Goal: Information Seeking & Learning: Learn about a topic

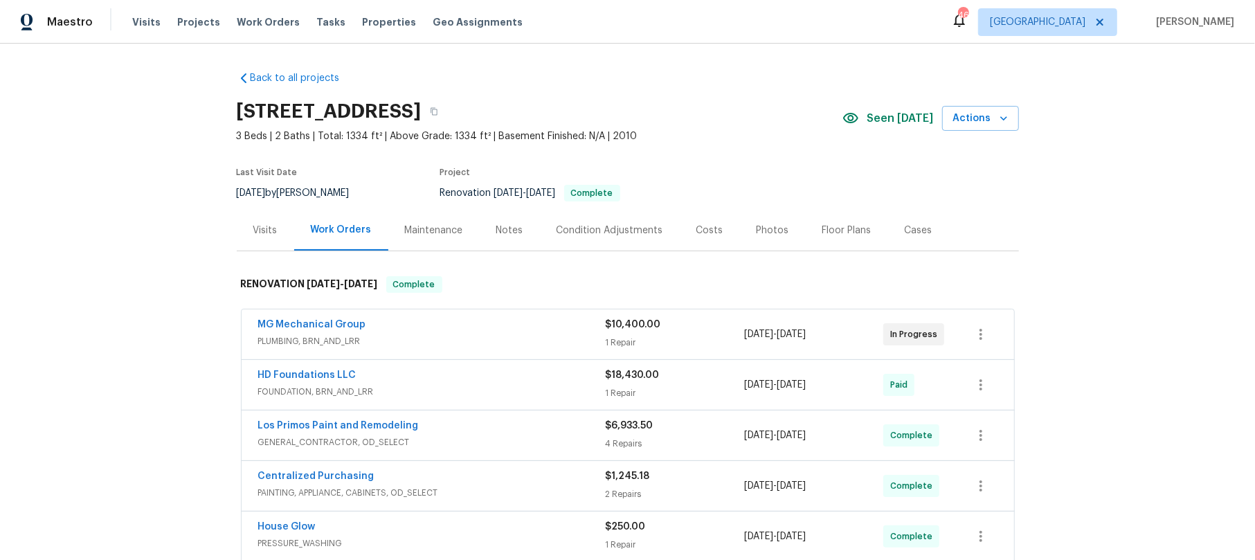
click at [476, 334] on span "PLUMBING, BRN_AND_LRR" at bounding box center [431, 341] width 347 height 14
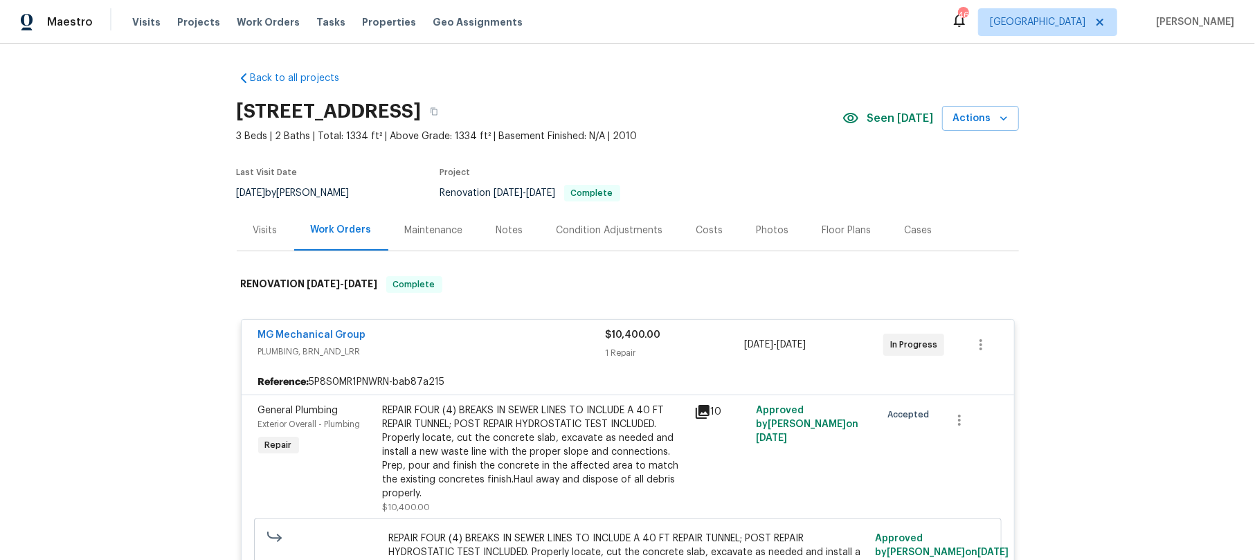
scroll to position [92, 0]
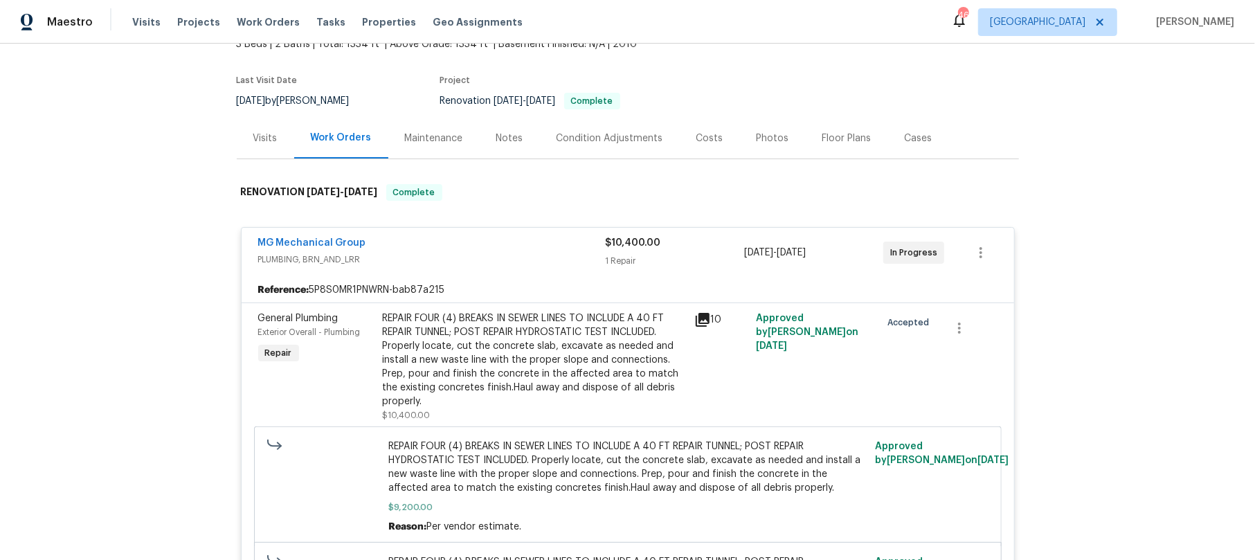
click at [698, 319] on icon at bounding box center [703, 320] width 14 height 14
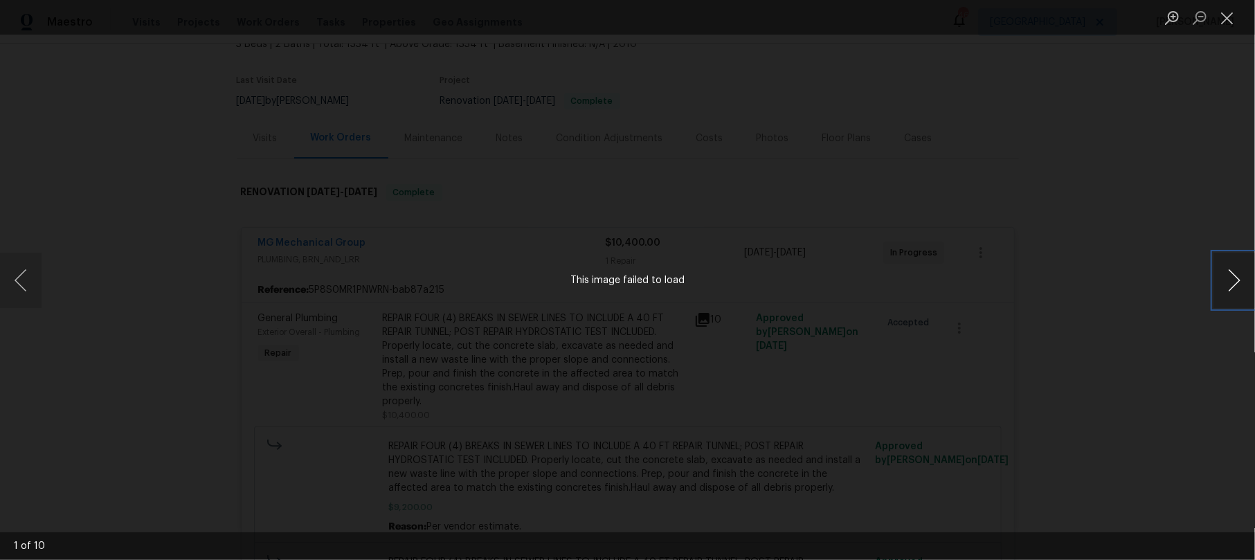
click at [1236, 274] on button "Next image" at bounding box center [1234, 280] width 42 height 55
click at [1236, 275] on button "Next image" at bounding box center [1234, 280] width 42 height 55
click at [1228, 18] on button "Close lightbox" at bounding box center [1227, 18] width 28 height 24
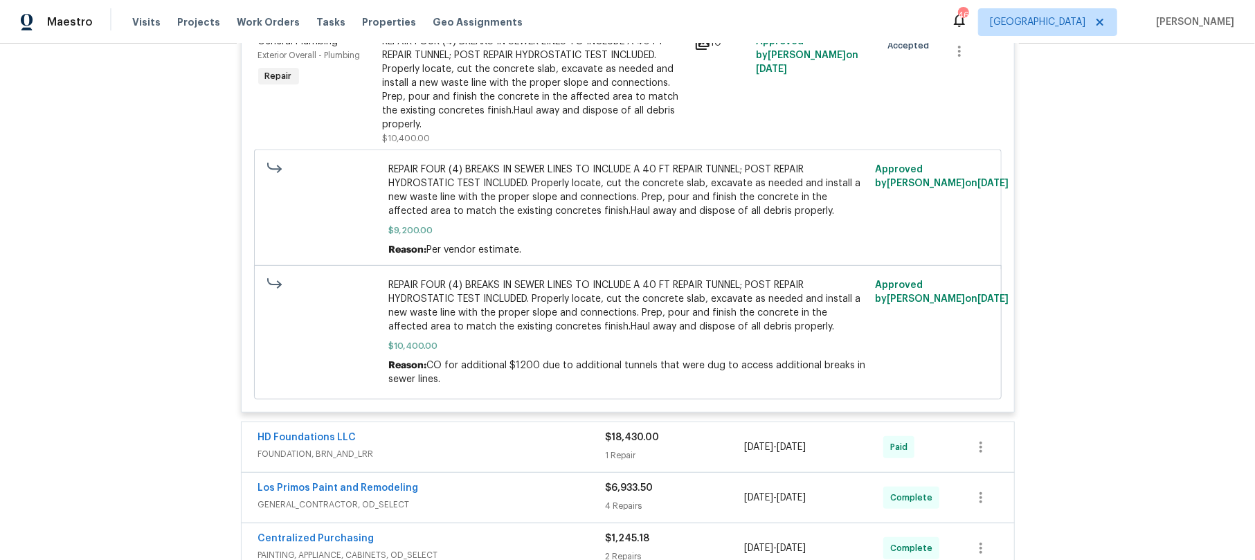
scroll to position [277, 0]
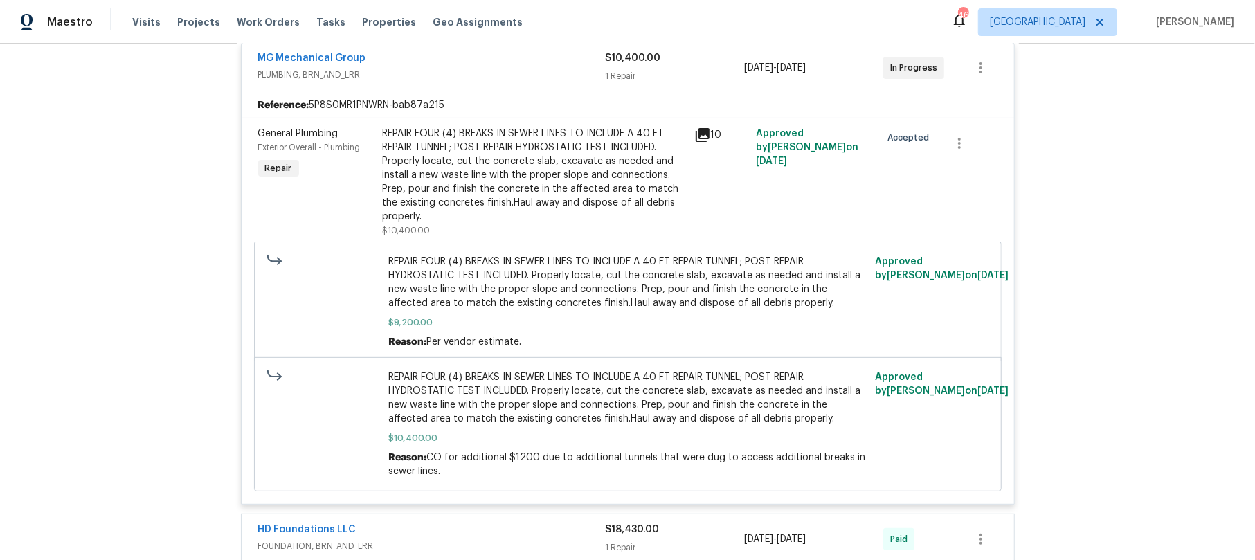
click at [701, 137] on icon at bounding box center [703, 135] width 14 height 14
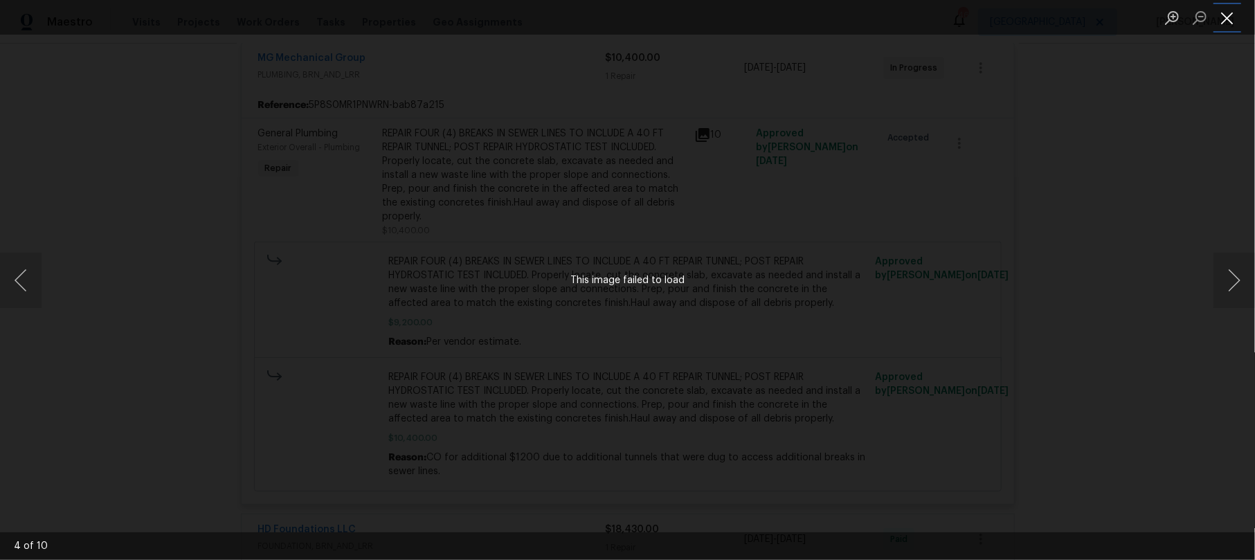
click at [1233, 12] on button "Close lightbox" at bounding box center [1227, 18] width 28 height 24
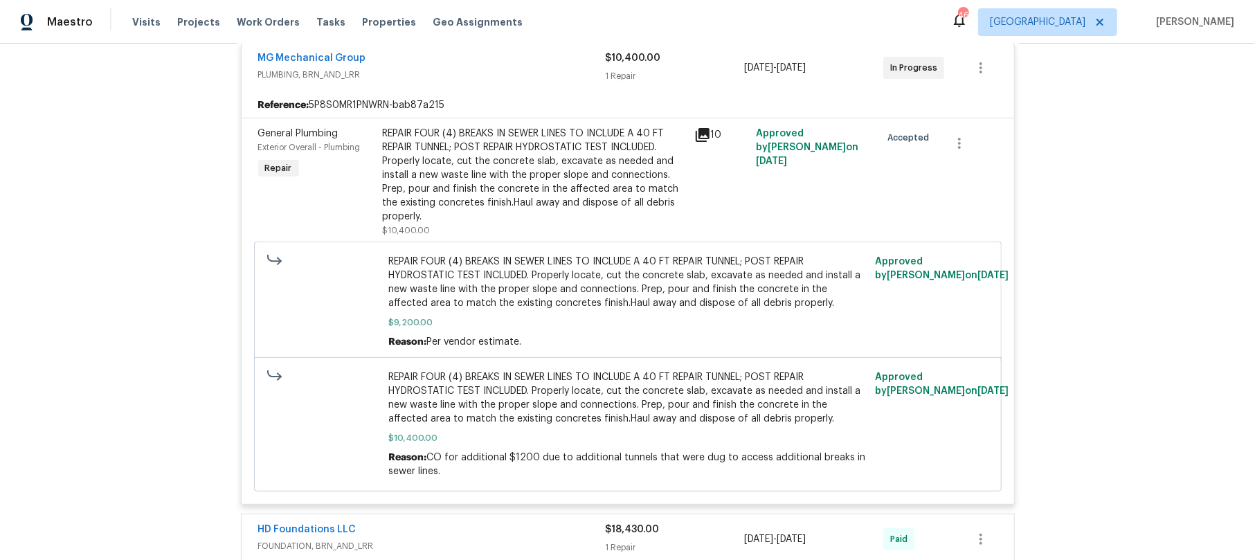
click at [512, 79] on span "PLUMBING, BRN_AND_LRR" at bounding box center [431, 75] width 347 height 14
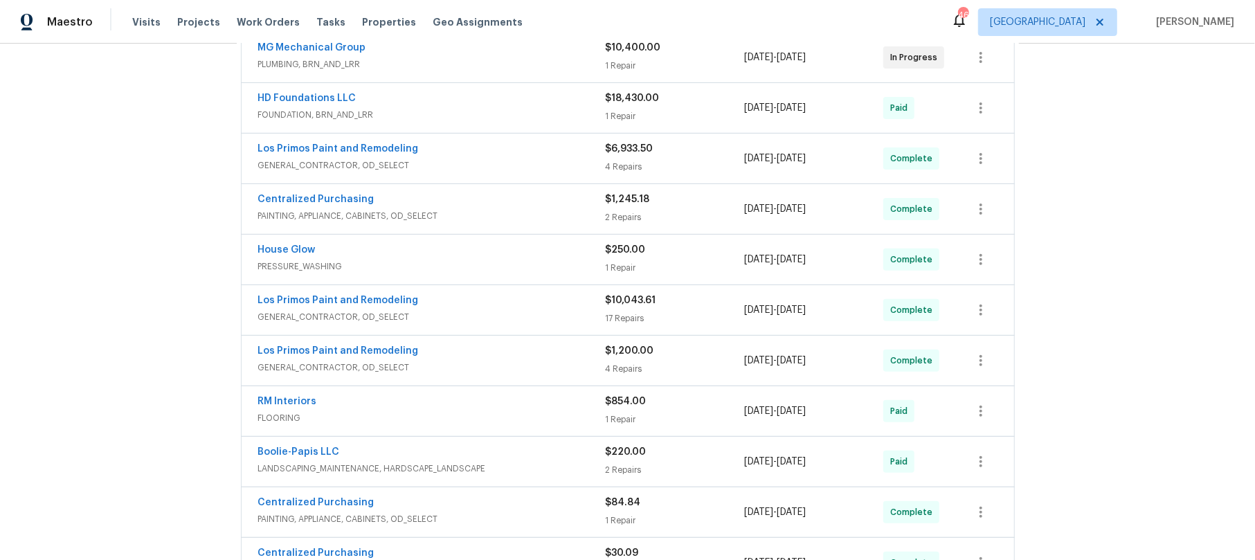
click at [509, 159] on span "GENERAL_CONTRACTOR, OD_SELECT" at bounding box center [431, 166] width 347 height 14
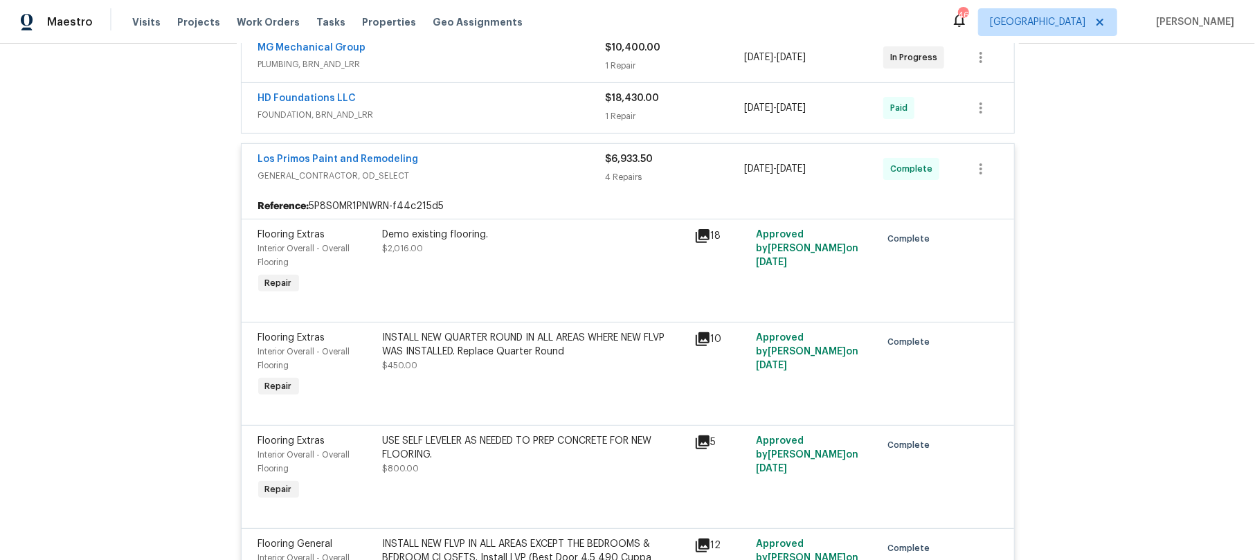
click at [487, 170] on span "GENERAL_CONTRACTOR, OD_SELECT" at bounding box center [431, 176] width 347 height 14
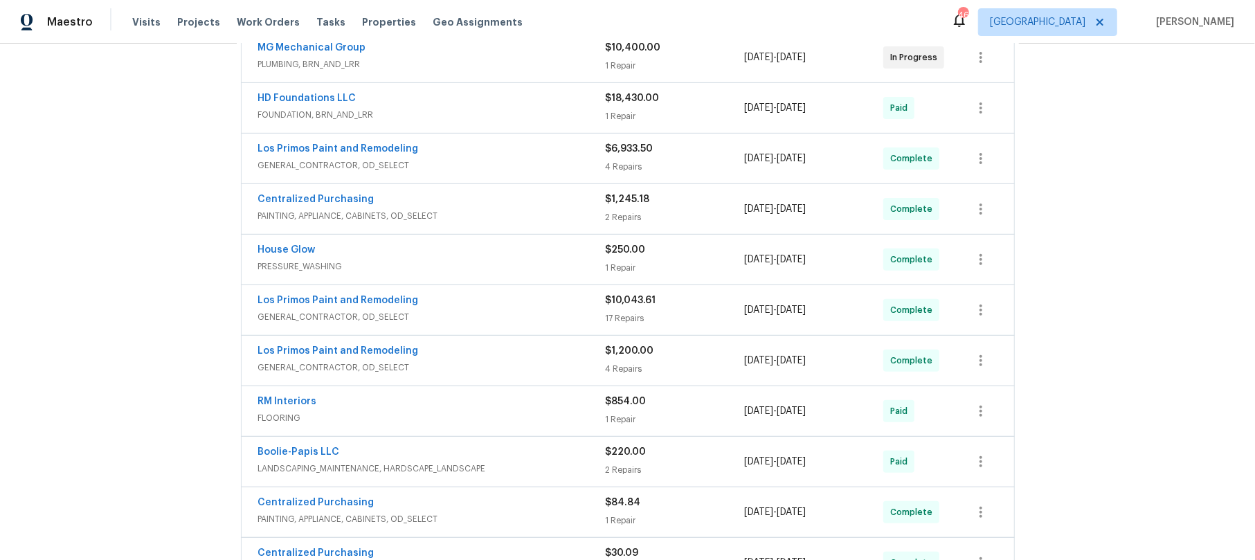
click at [504, 310] on div "Los Primos Paint and Remodeling" at bounding box center [431, 301] width 347 height 17
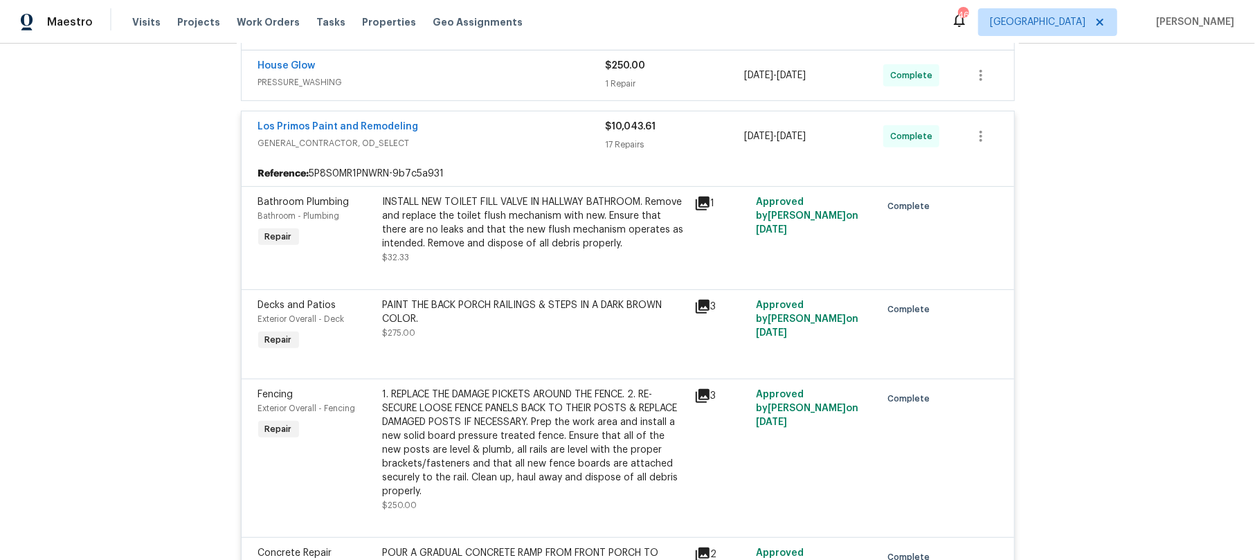
scroll to position [554, 0]
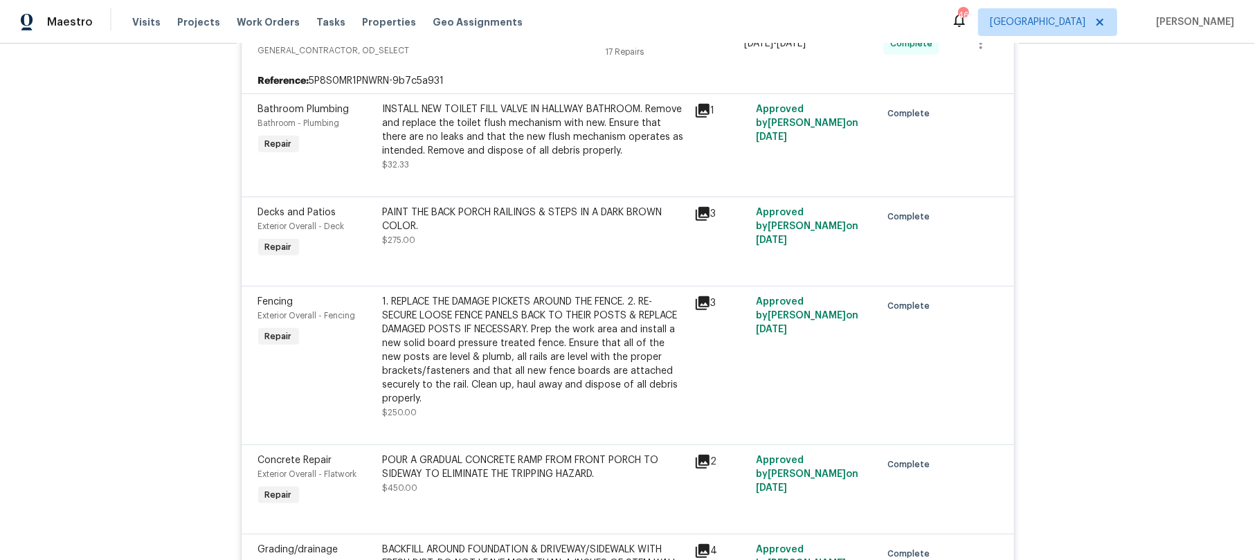
click at [699, 305] on icon at bounding box center [703, 303] width 14 height 14
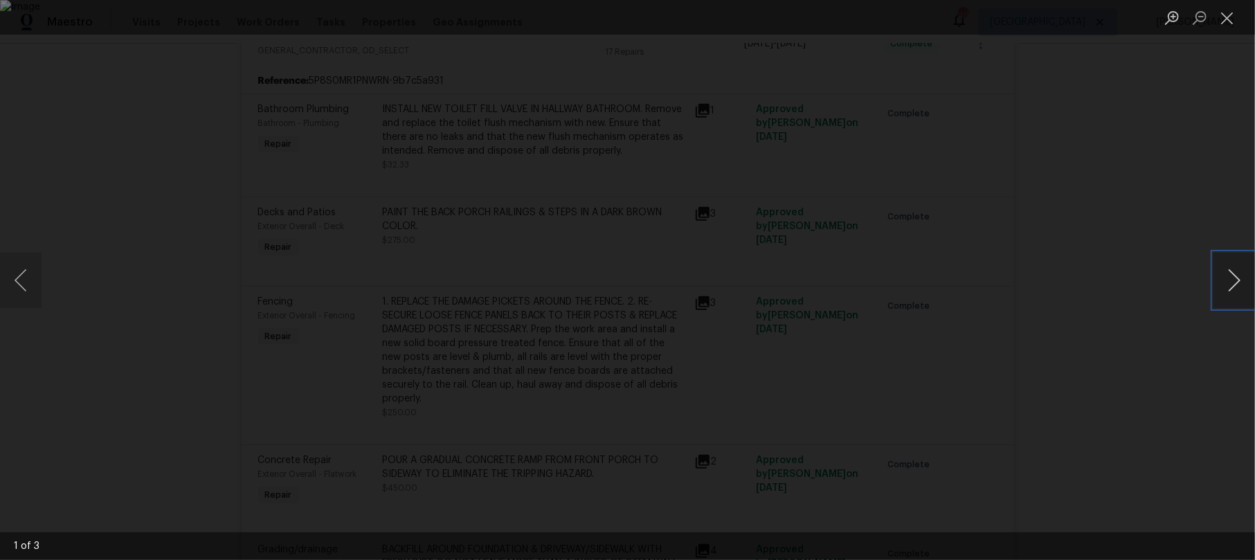
click at [1224, 270] on button "Next image" at bounding box center [1234, 280] width 42 height 55
click at [1227, 270] on button "Next image" at bounding box center [1234, 280] width 42 height 55
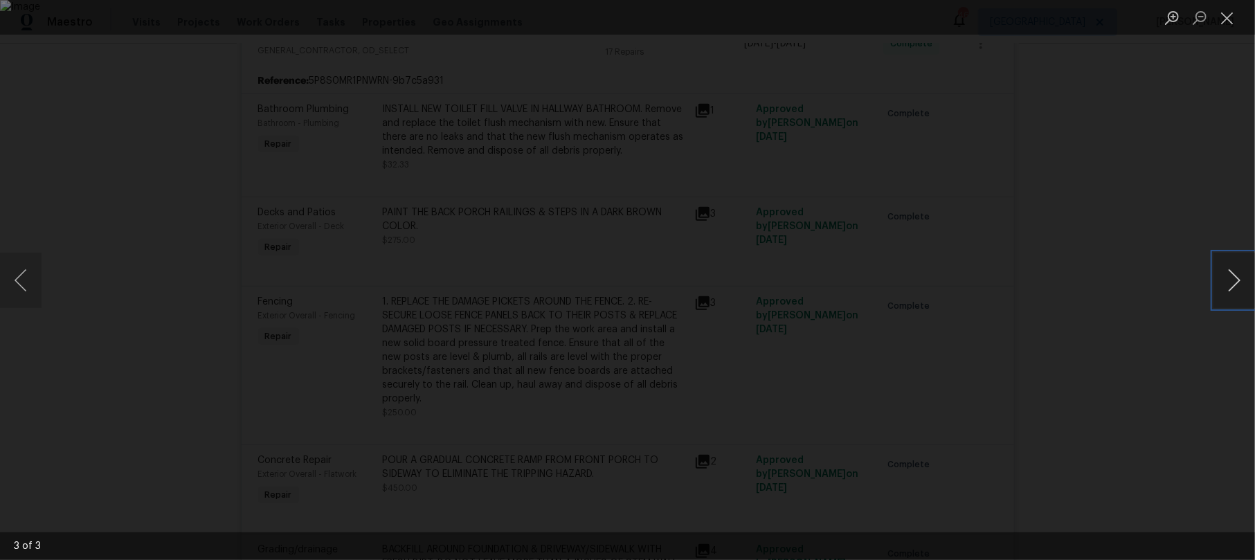
click at [1229, 274] on button "Next image" at bounding box center [1234, 280] width 42 height 55
click at [1224, 20] on button "Close lightbox" at bounding box center [1227, 18] width 28 height 24
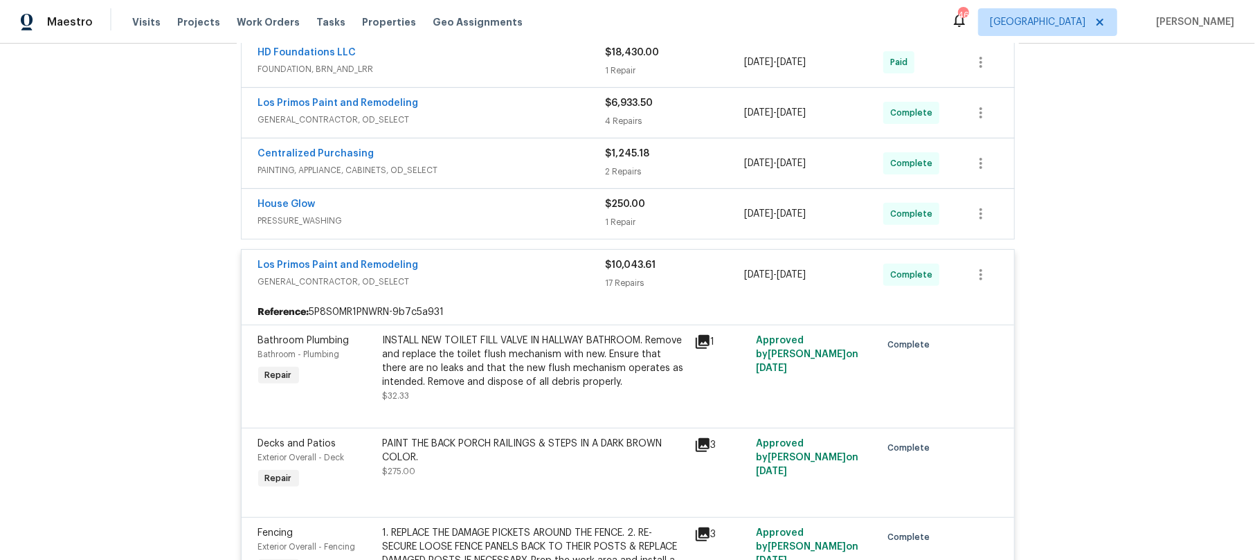
scroll to position [277, 0]
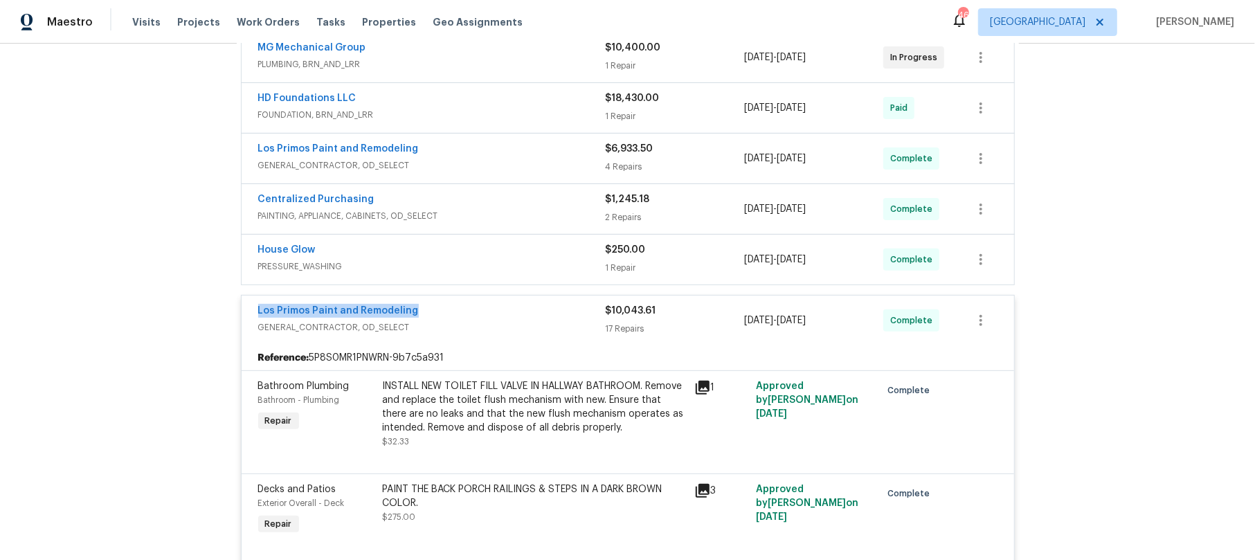
drag, startPoint x: 244, startPoint y: 314, endPoint x: 408, endPoint y: 311, distance: 164.1
click at [408, 311] on div "Los Primos Paint and Remodeling GENERAL_CONTRACTOR, OD_SELECT $10,043.61 17 Rep…" at bounding box center [628, 321] width 772 height 50
copy link "Los Primos Paint and Remodeling"
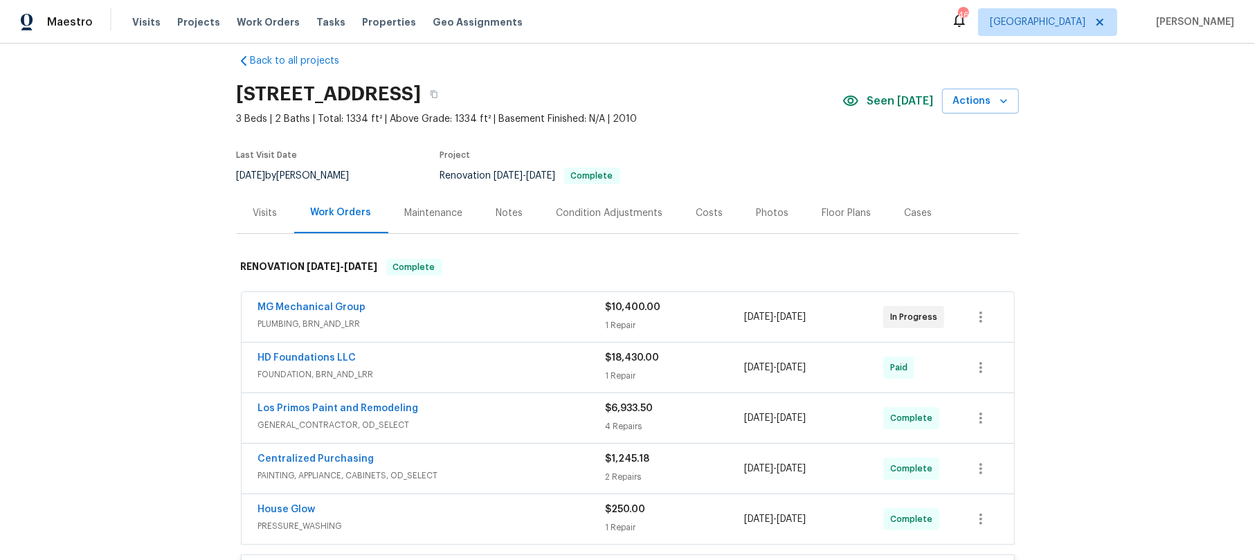
scroll to position [0, 0]
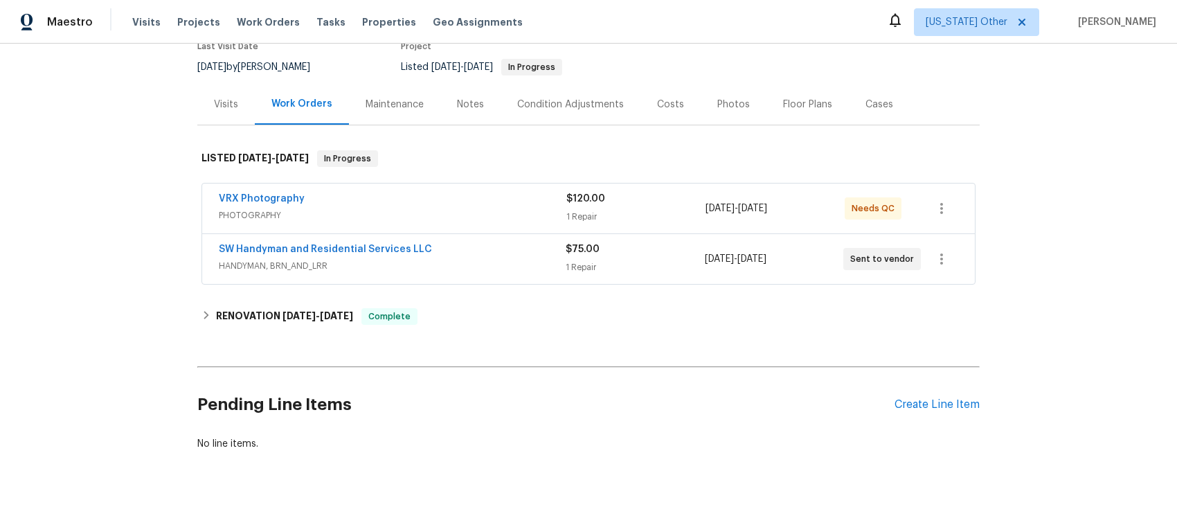
scroll to position [159, 0]
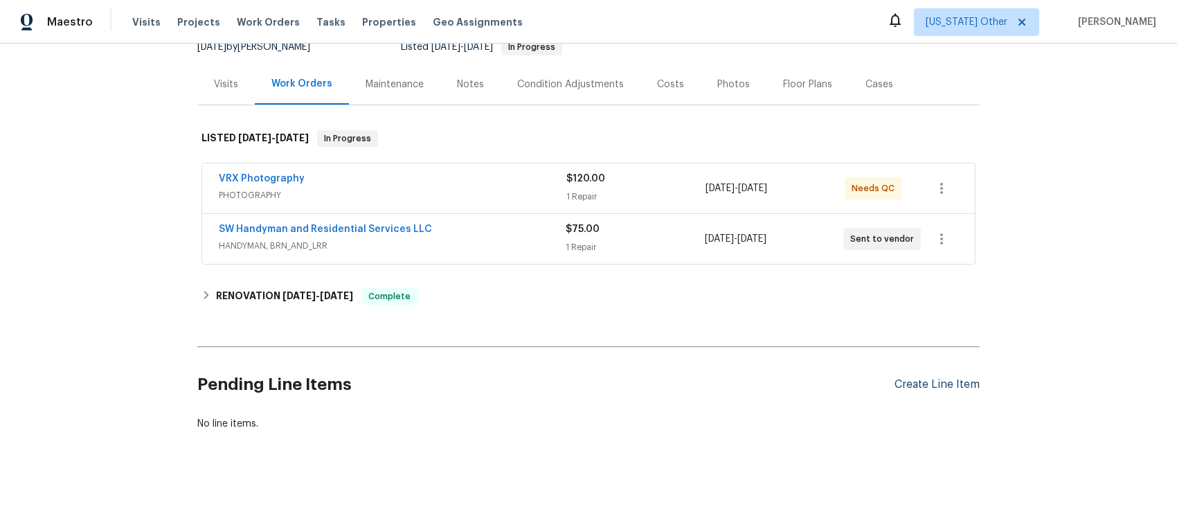
click at [940, 378] on div "Create Line Item" at bounding box center [936, 384] width 85 height 13
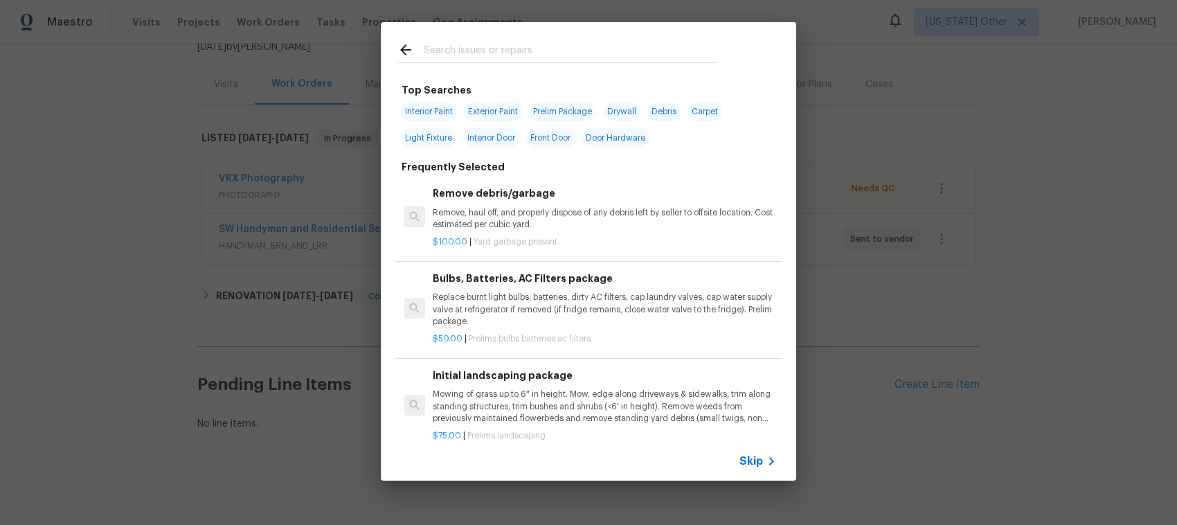
click at [763, 458] on icon at bounding box center [771, 461] width 17 height 17
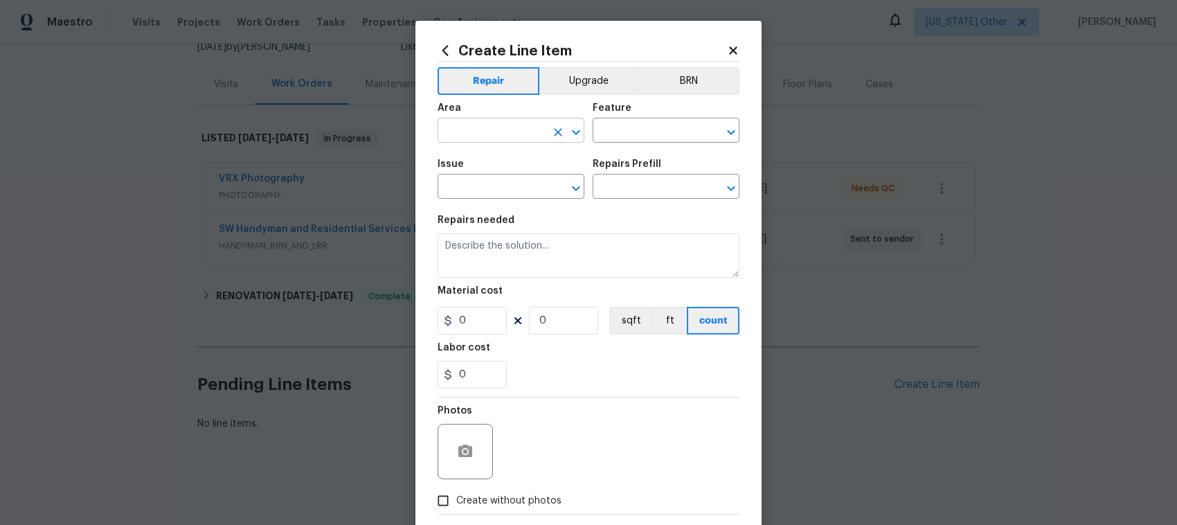
click at [569, 129] on icon "Open" at bounding box center [576, 132] width 17 height 17
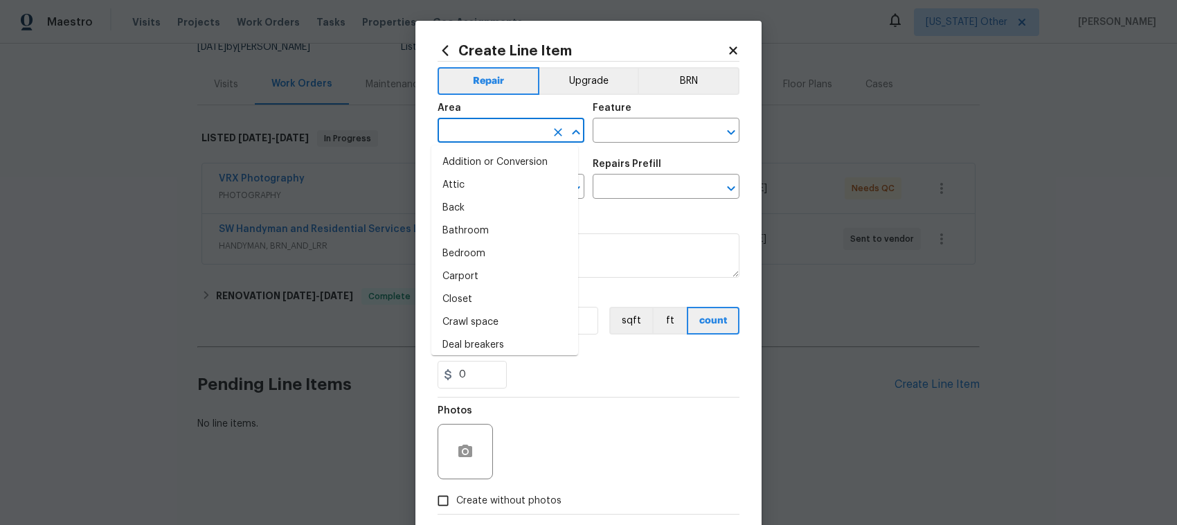
scroll to position [92, 0]
drag, startPoint x: 568, startPoint y: 127, endPoint x: 597, endPoint y: 129, distance: 29.1
click at [568, 127] on icon "Close" at bounding box center [576, 132] width 17 height 17
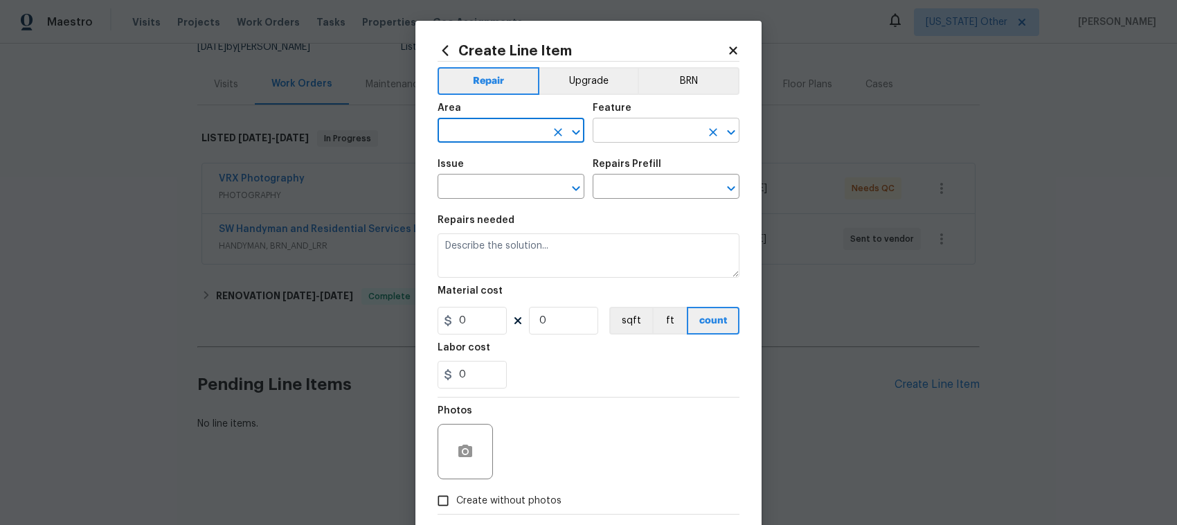
click at [723, 132] on icon "Open" at bounding box center [731, 132] width 17 height 17
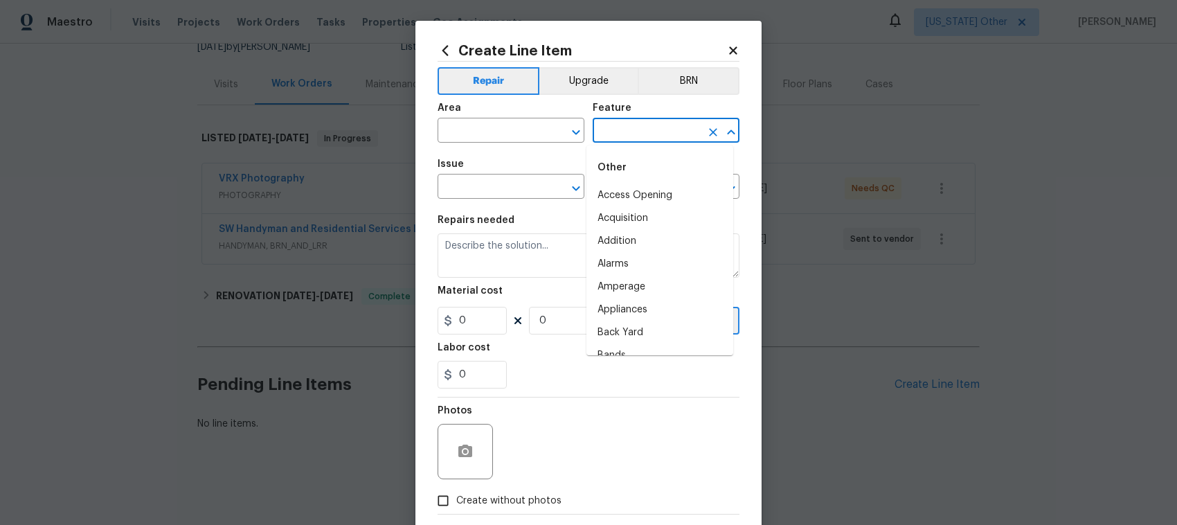
scroll to position [862, 0]
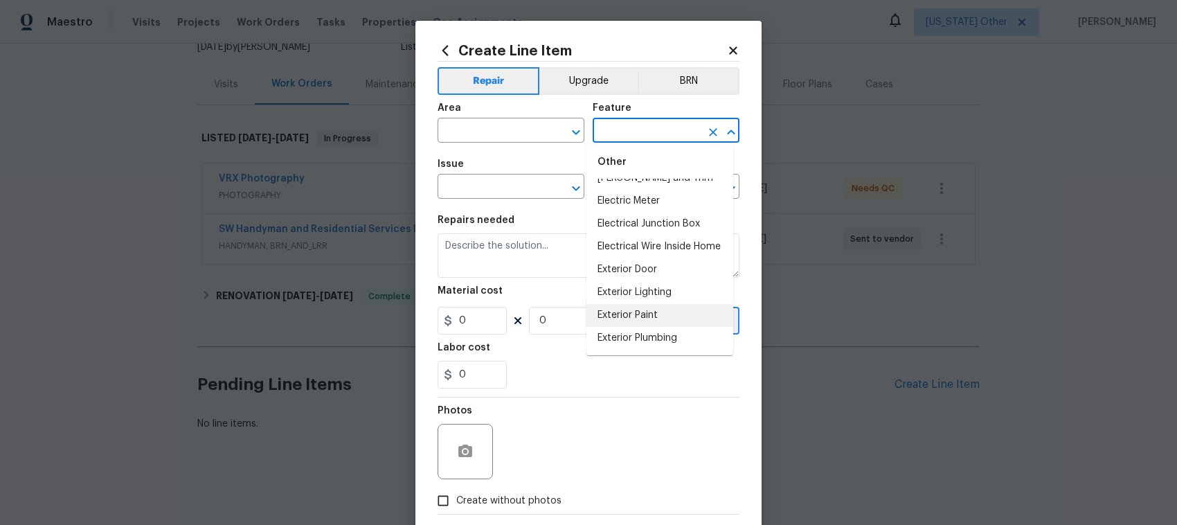
click at [727, 129] on icon "Close" at bounding box center [731, 131] width 8 height 5
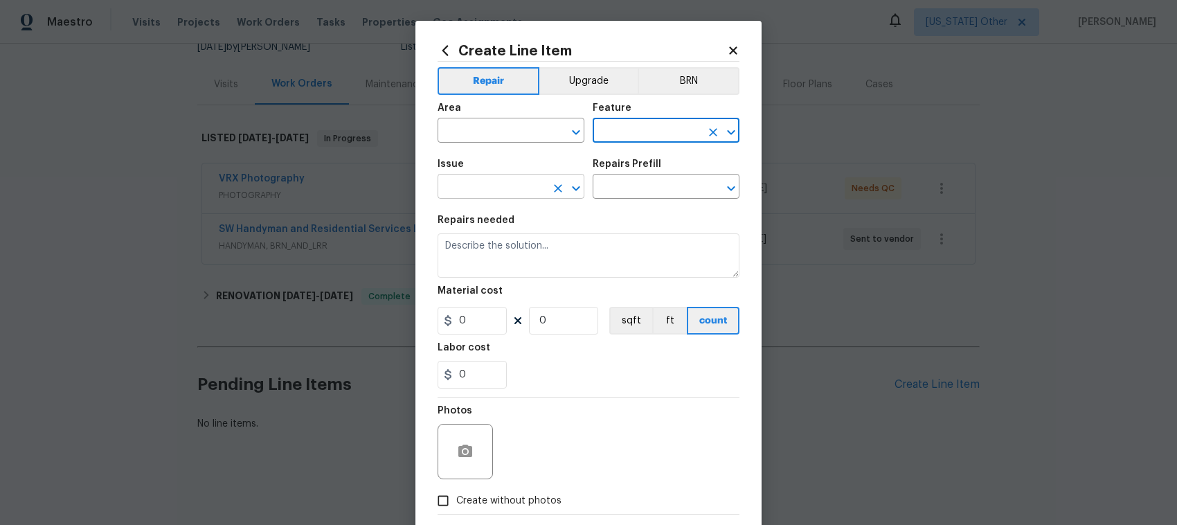
click at [568, 181] on icon "Open" at bounding box center [576, 188] width 17 height 17
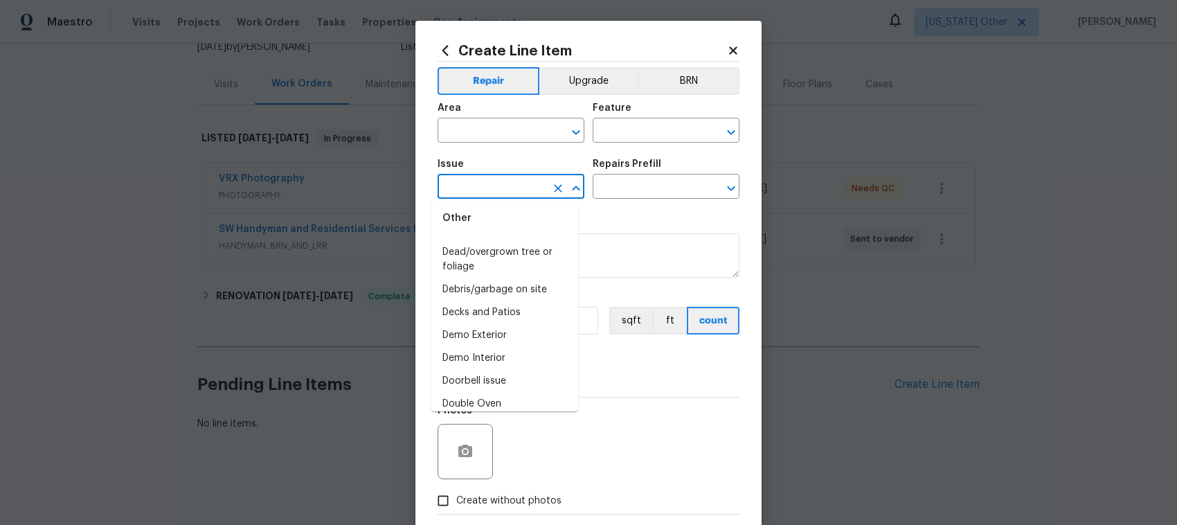
scroll to position [623, 0]
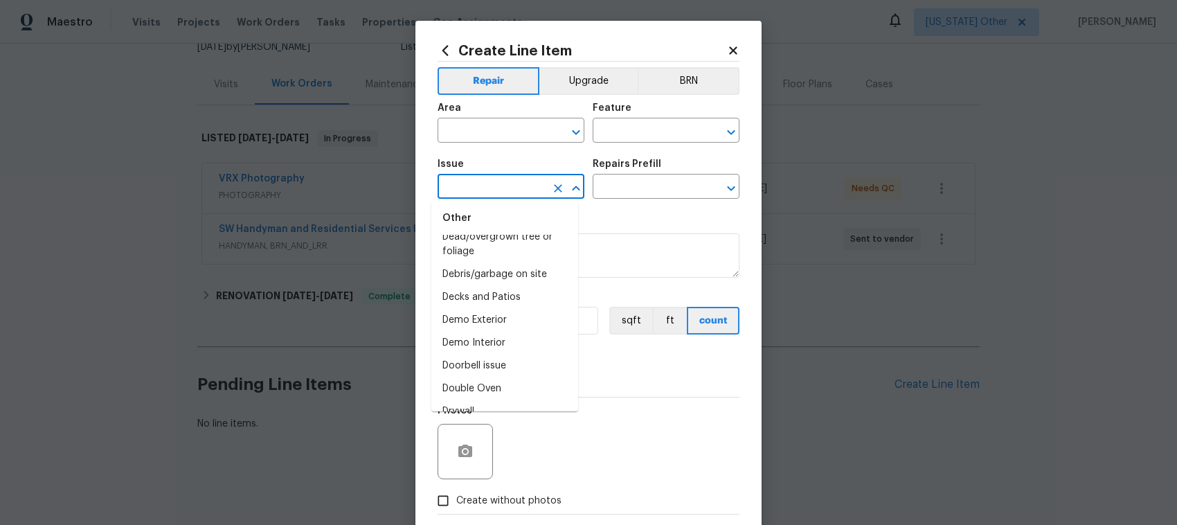
click at [578, 400] on div "Photos" at bounding box center [588, 442] width 302 height 90
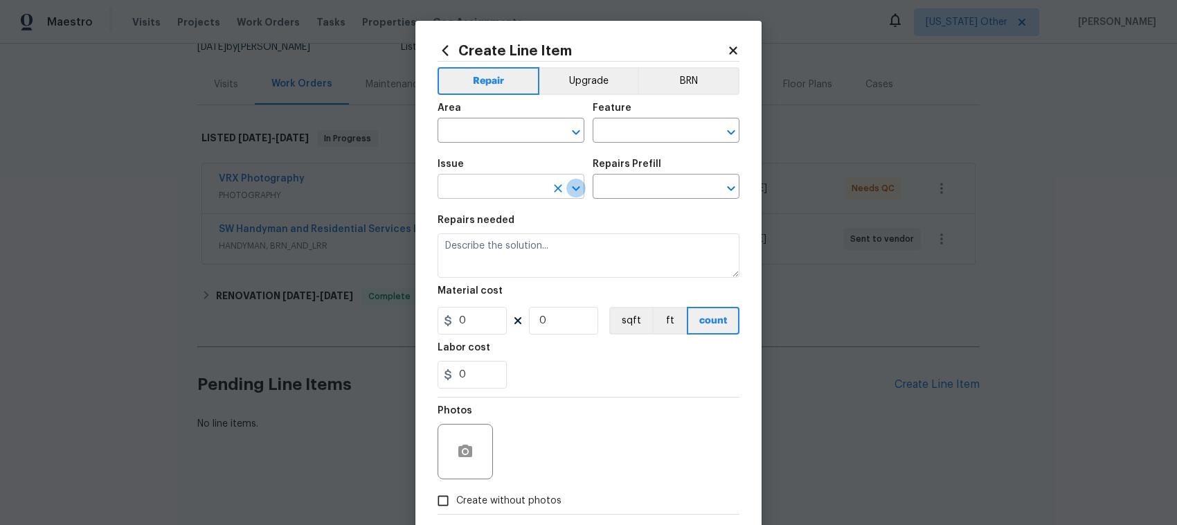
click at [572, 188] on icon "Open" at bounding box center [576, 188] width 8 height 5
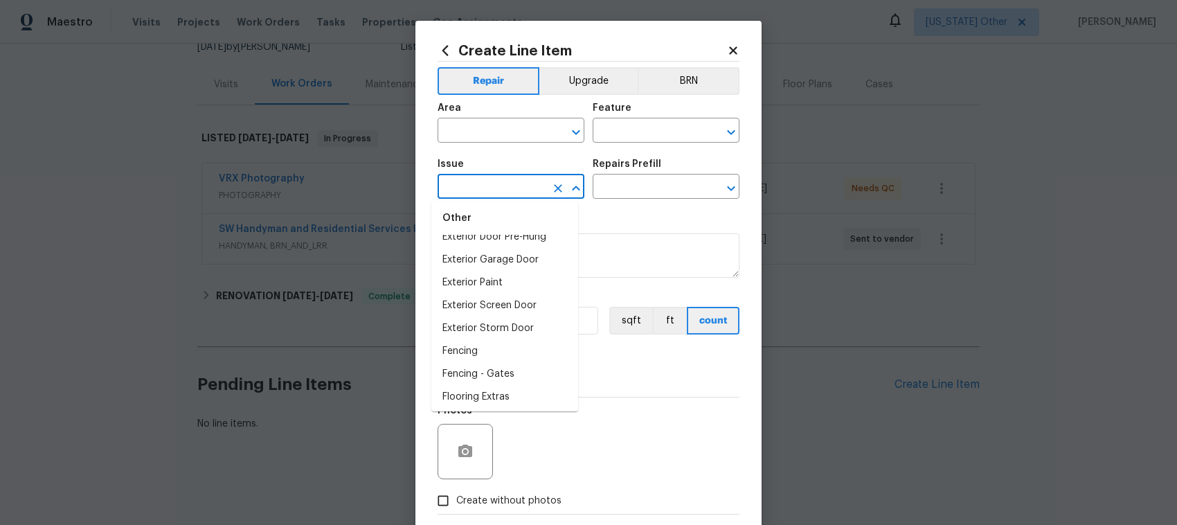
scroll to position [946, 0]
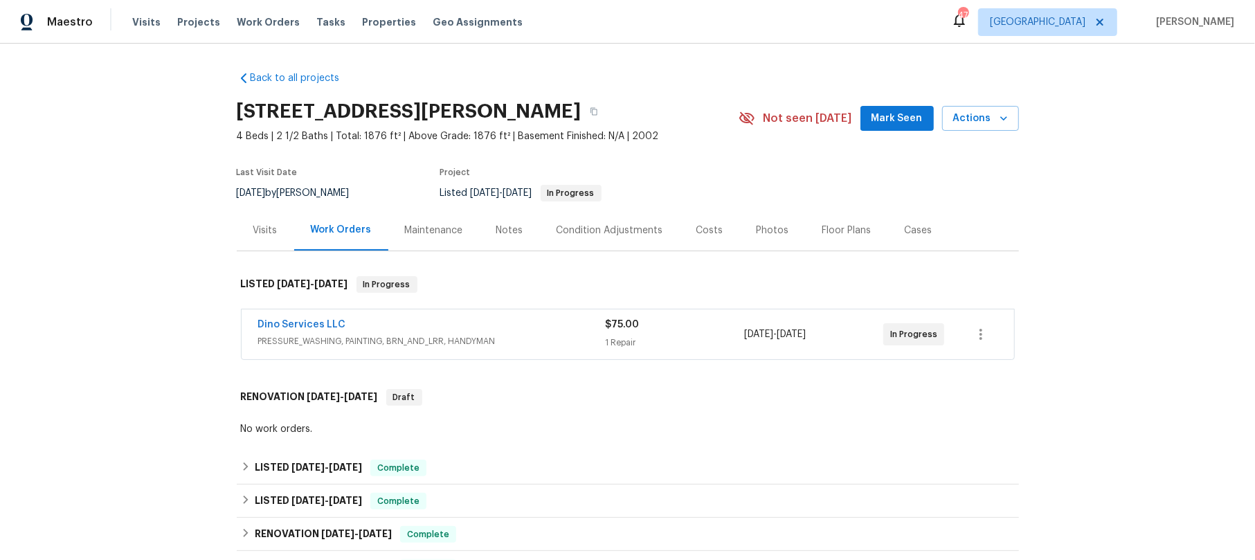
click at [514, 325] on div "Dino Services LLC" at bounding box center [431, 326] width 347 height 17
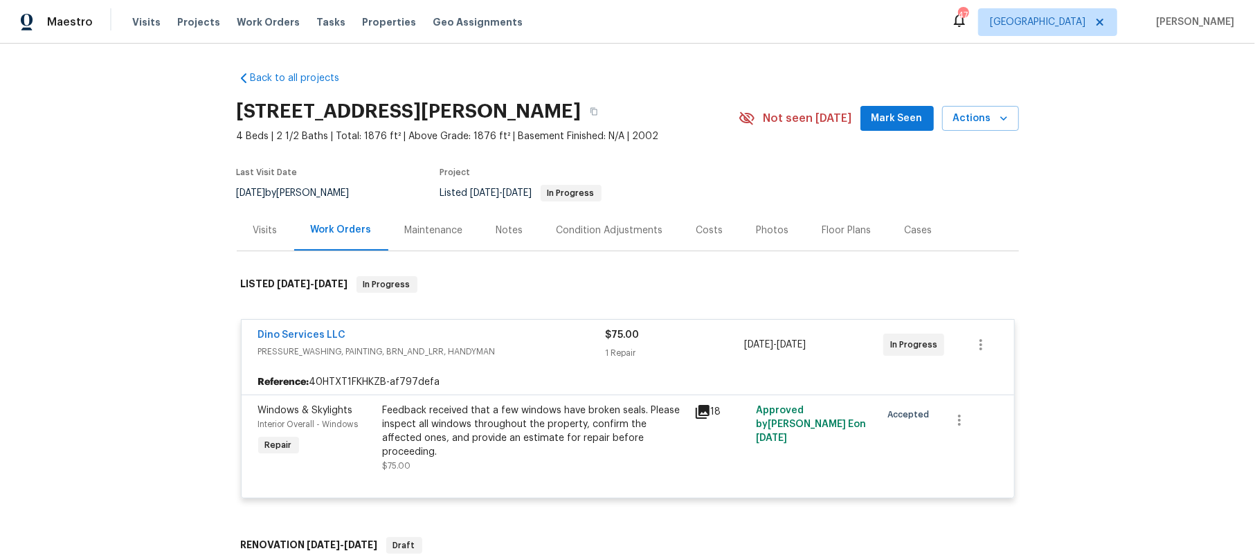
click at [694, 405] on icon at bounding box center [702, 412] width 17 height 17
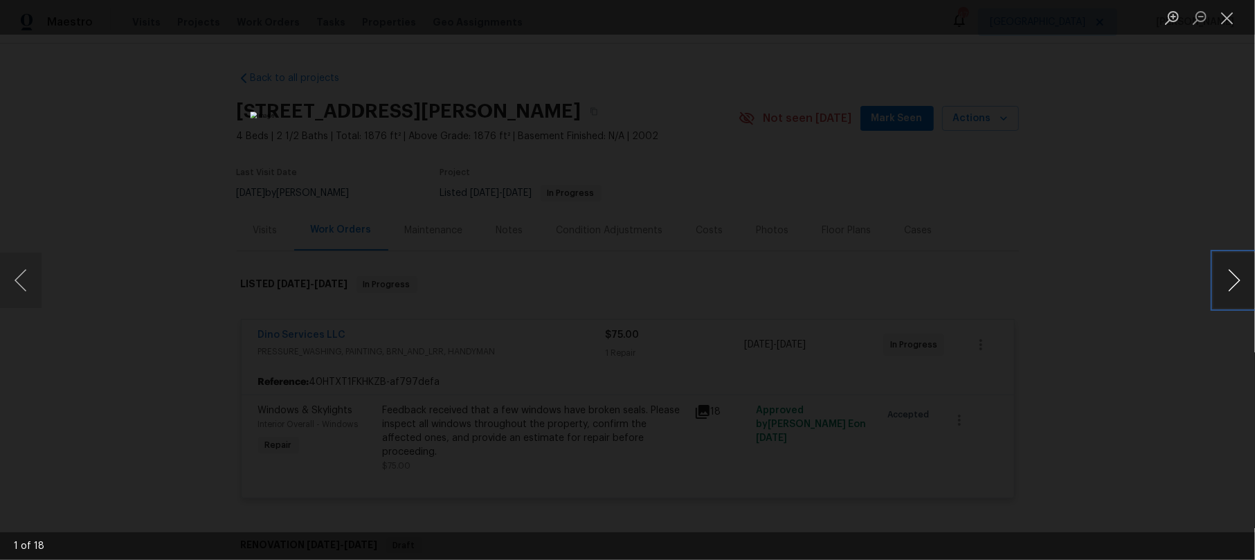
click at [1233, 278] on button "Next image" at bounding box center [1234, 280] width 42 height 55
click at [1231, 277] on button "Next image" at bounding box center [1234, 280] width 42 height 55
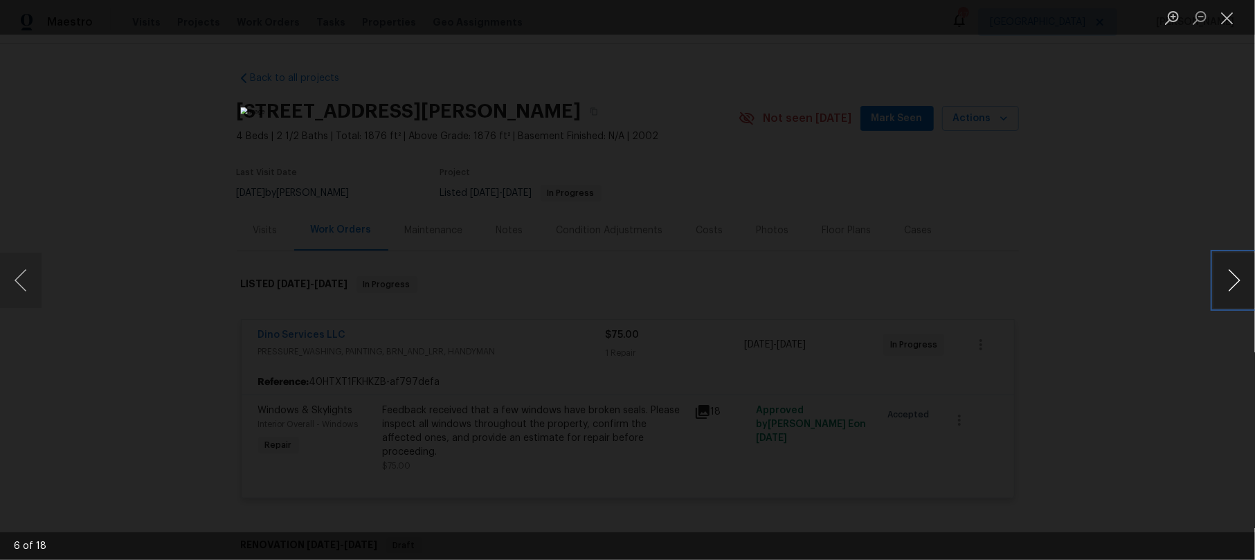
click at [1230, 278] on button "Next image" at bounding box center [1234, 280] width 42 height 55
click at [1230, 274] on button "Next image" at bounding box center [1234, 280] width 42 height 55
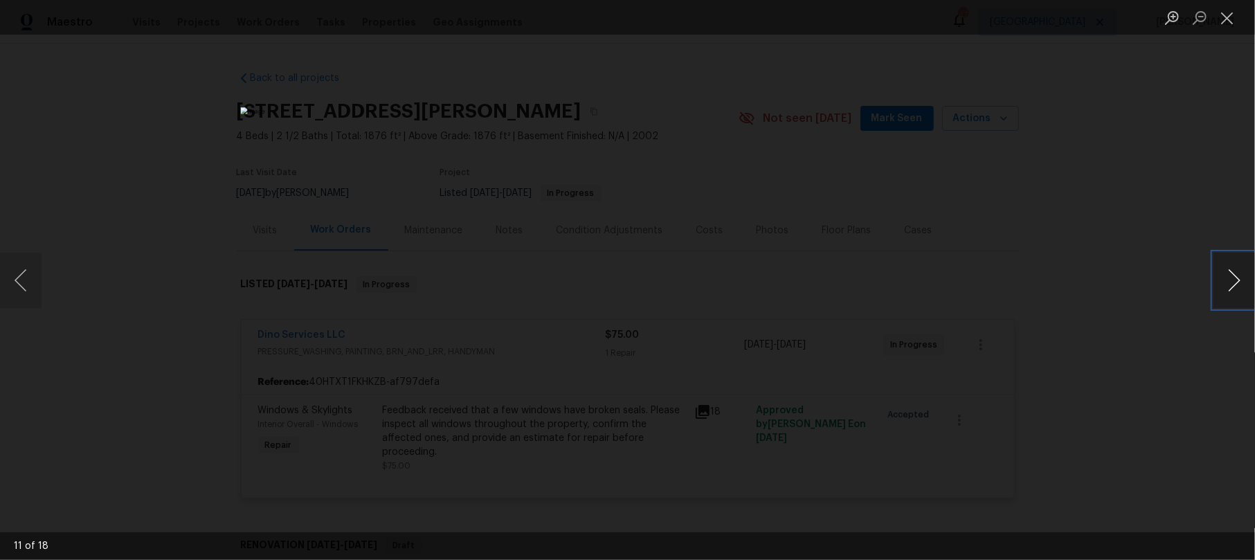
click at [1230, 274] on button "Next image" at bounding box center [1234, 280] width 42 height 55
click at [1225, 283] on button "Next image" at bounding box center [1234, 280] width 42 height 55
click at [1233, 280] on button "Next image" at bounding box center [1234, 280] width 42 height 55
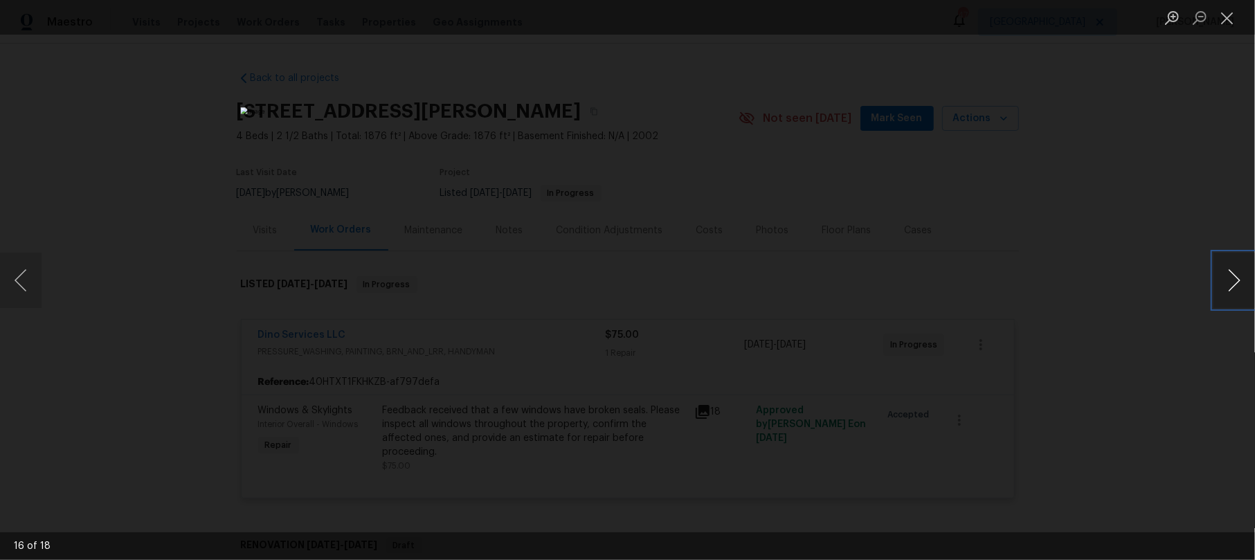
click at [1233, 280] on button "Next image" at bounding box center [1234, 280] width 42 height 55
click at [1229, 280] on button "Next image" at bounding box center [1234, 280] width 42 height 55
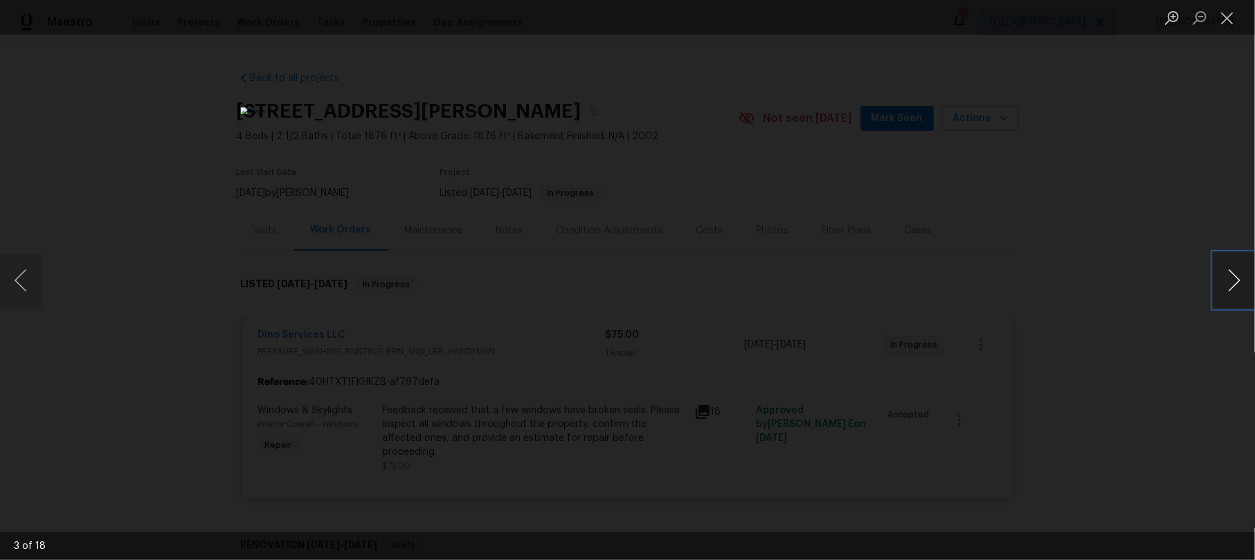
click at [1229, 280] on button "Next image" at bounding box center [1234, 280] width 42 height 55
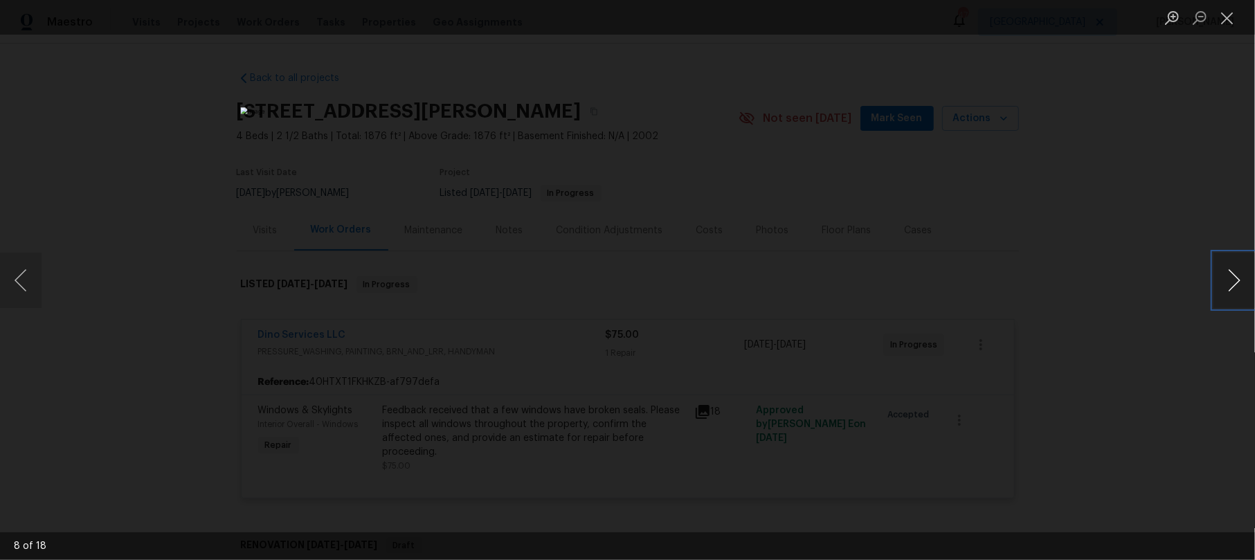
click at [1229, 280] on button "Next image" at bounding box center [1234, 280] width 42 height 55
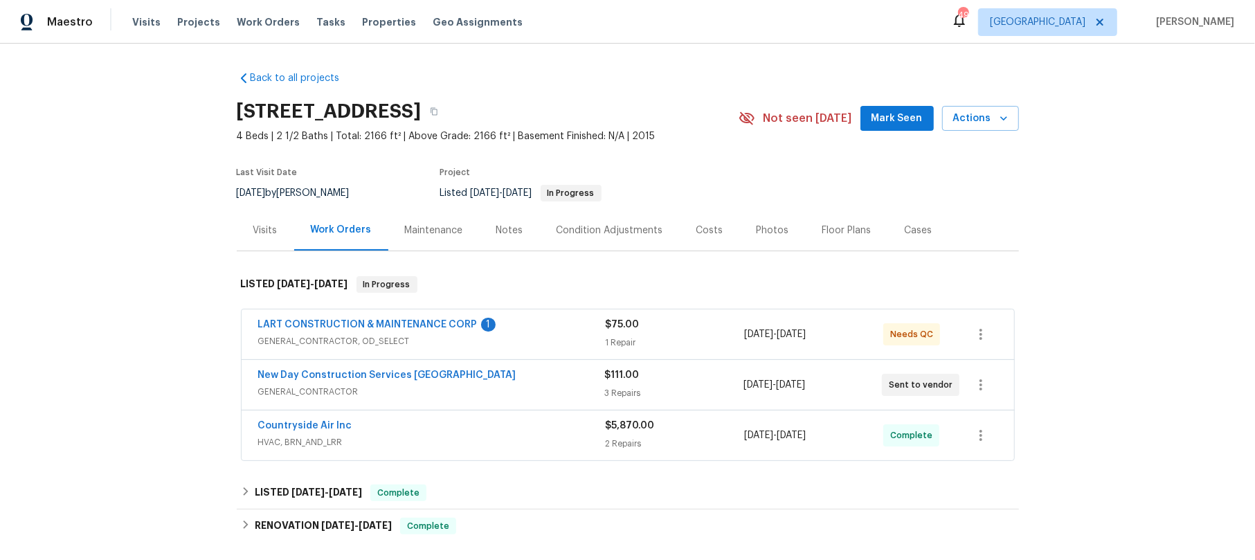
click at [530, 334] on span "GENERAL_CONTRACTOR, OD_SELECT" at bounding box center [431, 341] width 347 height 14
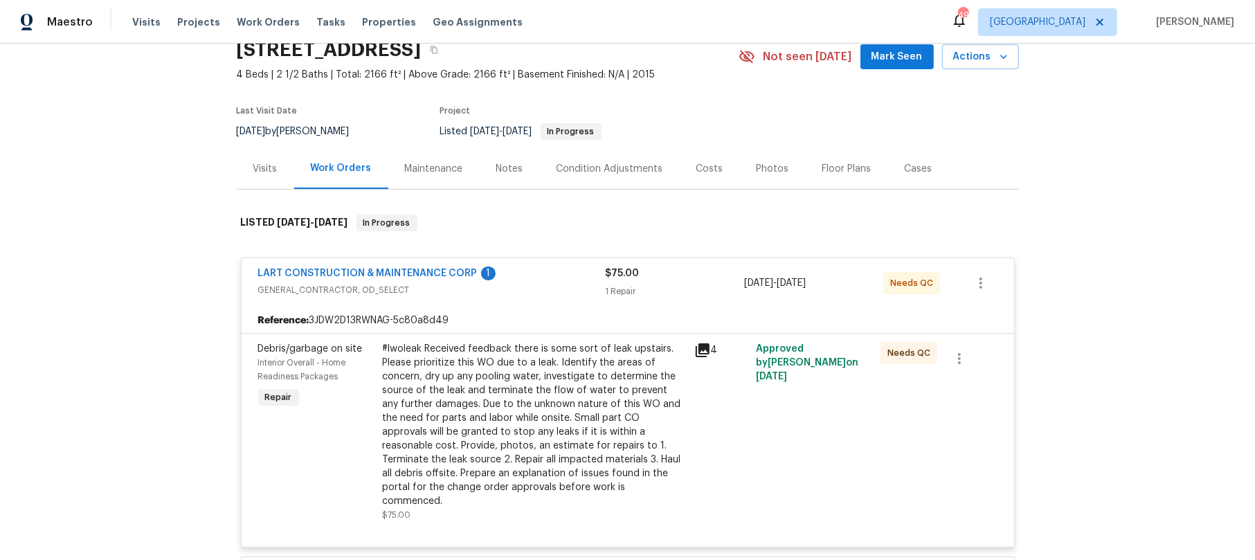
scroll to position [92, 0]
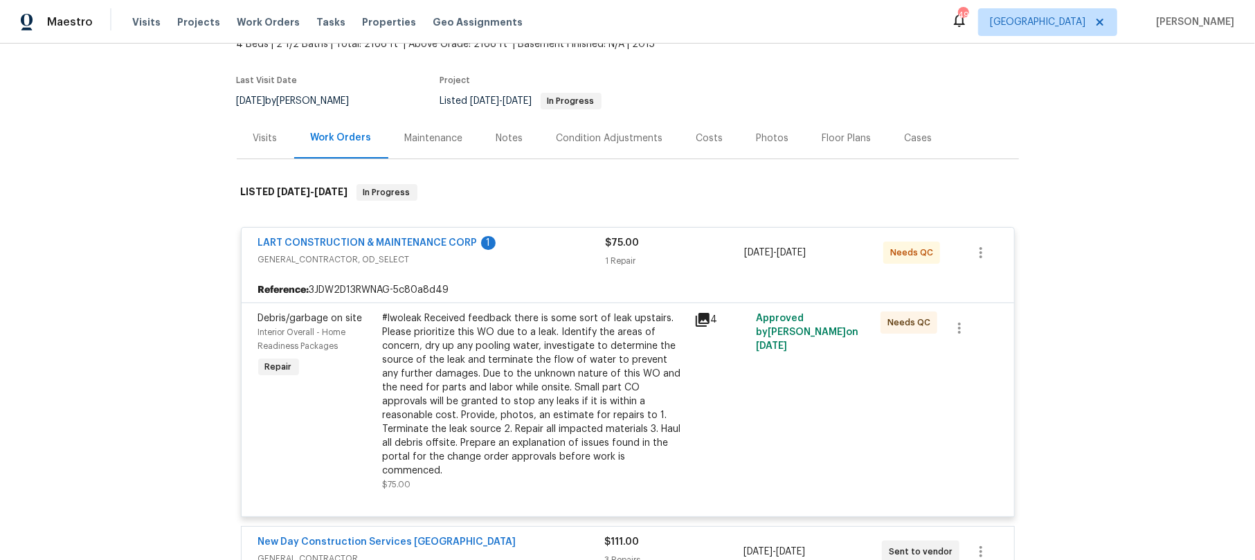
click at [699, 316] on icon at bounding box center [703, 320] width 14 height 14
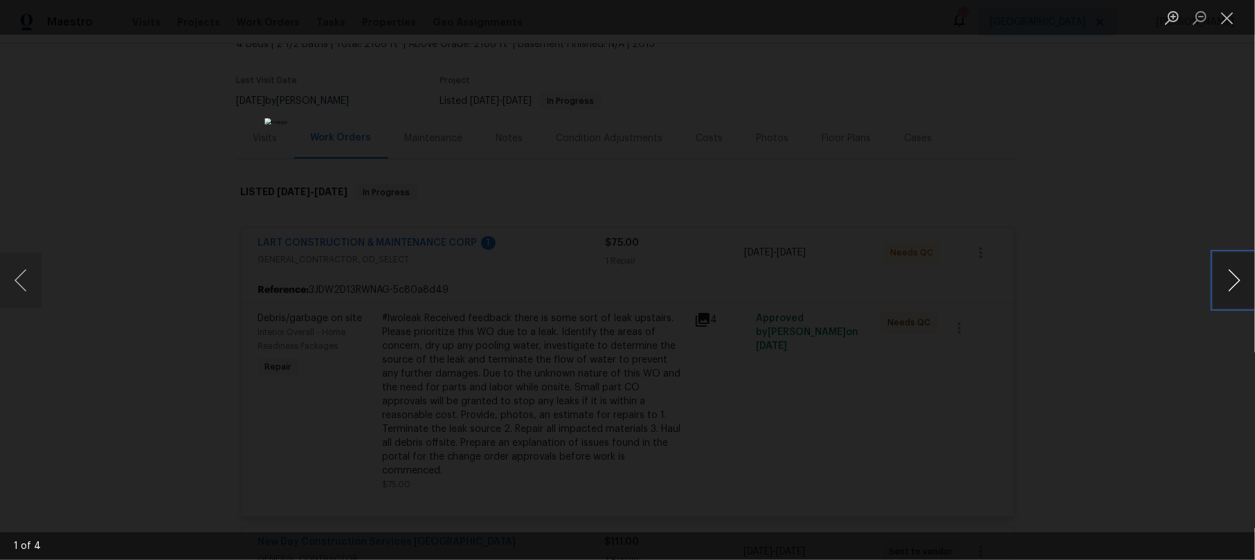
click at [1235, 277] on button "Next image" at bounding box center [1234, 280] width 42 height 55
click at [1233, 277] on button "Next image" at bounding box center [1234, 280] width 42 height 55
click at [1230, 280] on button "Next image" at bounding box center [1234, 280] width 42 height 55
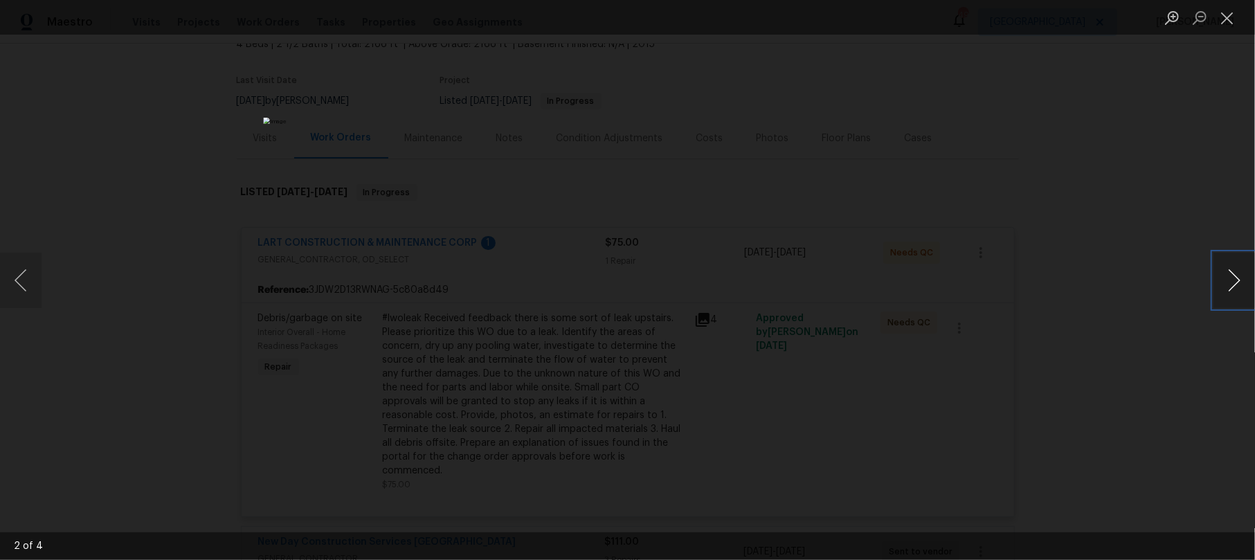
click at [1230, 280] on button "Next image" at bounding box center [1234, 280] width 42 height 55
click at [1227, 18] on button "Close lightbox" at bounding box center [1227, 18] width 28 height 24
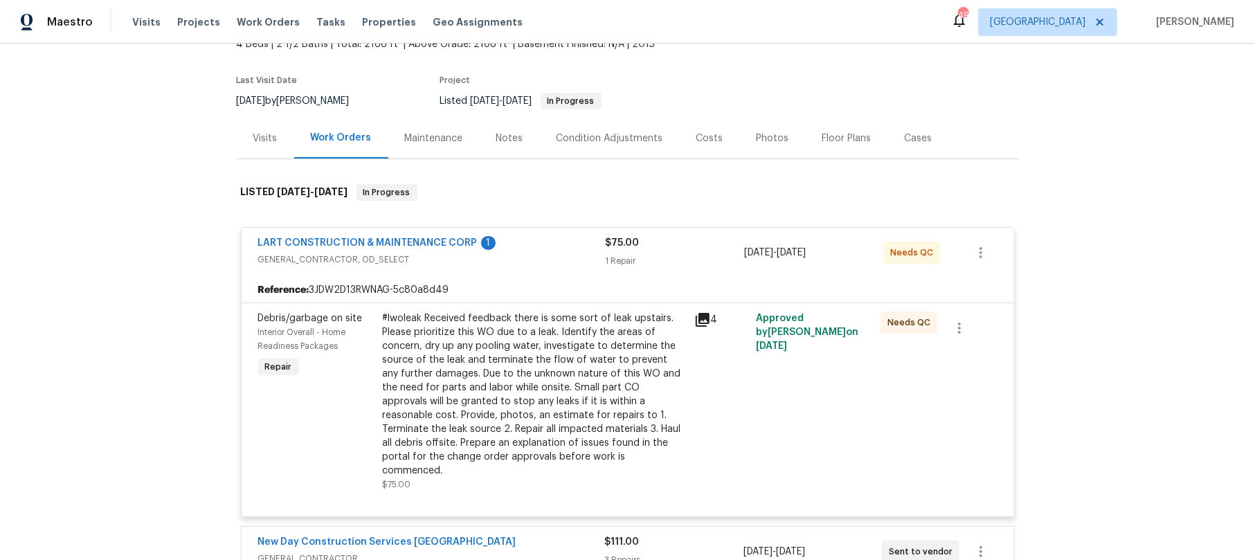
click at [696, 318] on icon at bounding box center [703, 320] width 14 height 14
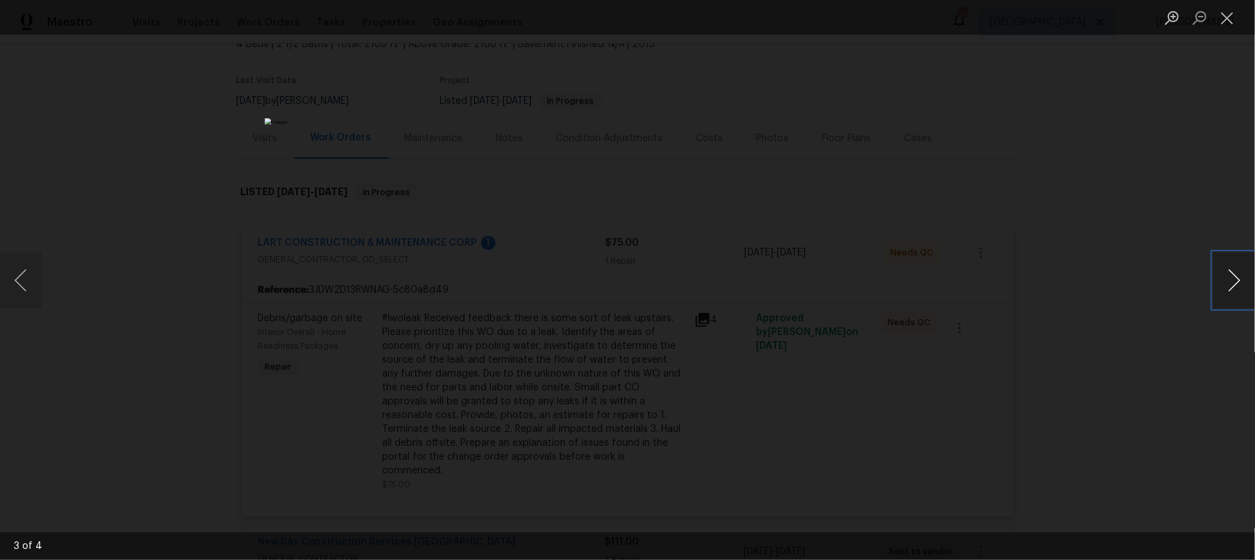
click at [1233, 274] on button "Next image" at bounding box center [1234, 280] width 42 height 55
click at [1233, 275] on button "Next image" at bounding box center [1234, 280] width 42 height 55
click at [1231, 275] on button "Next image" at bounding box center [1234, 280] width 42 height 55
click at [1229, 15] on button "Close lightbox" at bounding box center [1227, 18] width 28 height 24
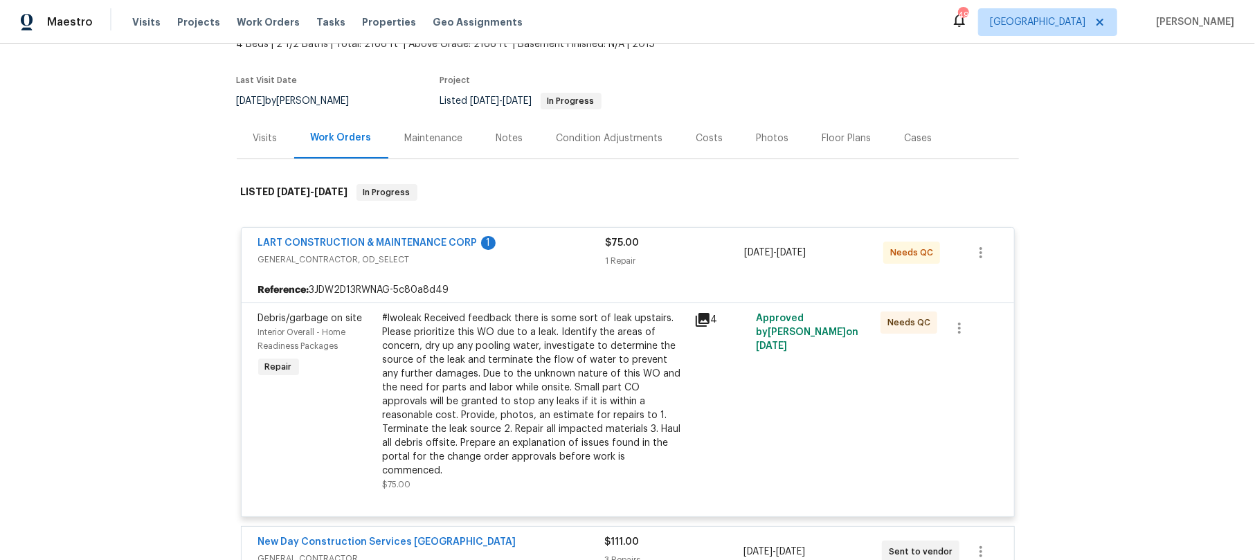
click at [534, 258] on span "GENERAL_CONTRACTOR, OD_SELECT" at bounding box center [431, 260] width 347 height 14
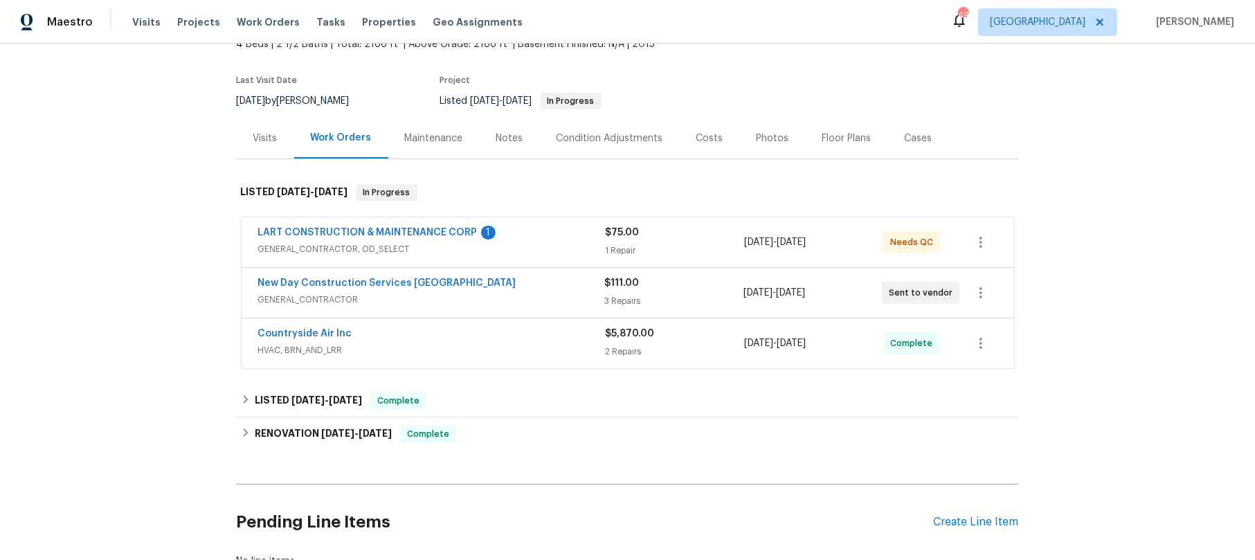
click at [519, 294] on span "GENERAL_CONTRACTOR" at bounding box center [431, 300] width 347 height 14
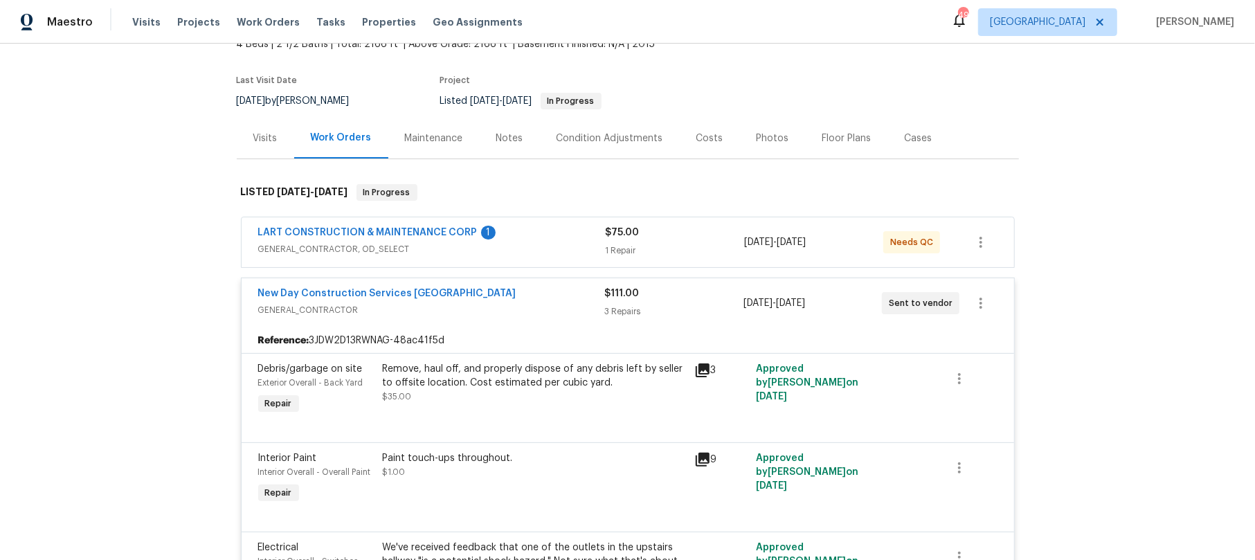
click at [510, 307] on span "GENERAL_CONTRACTOR" at bounding box center [431, 310] width 347 height 14
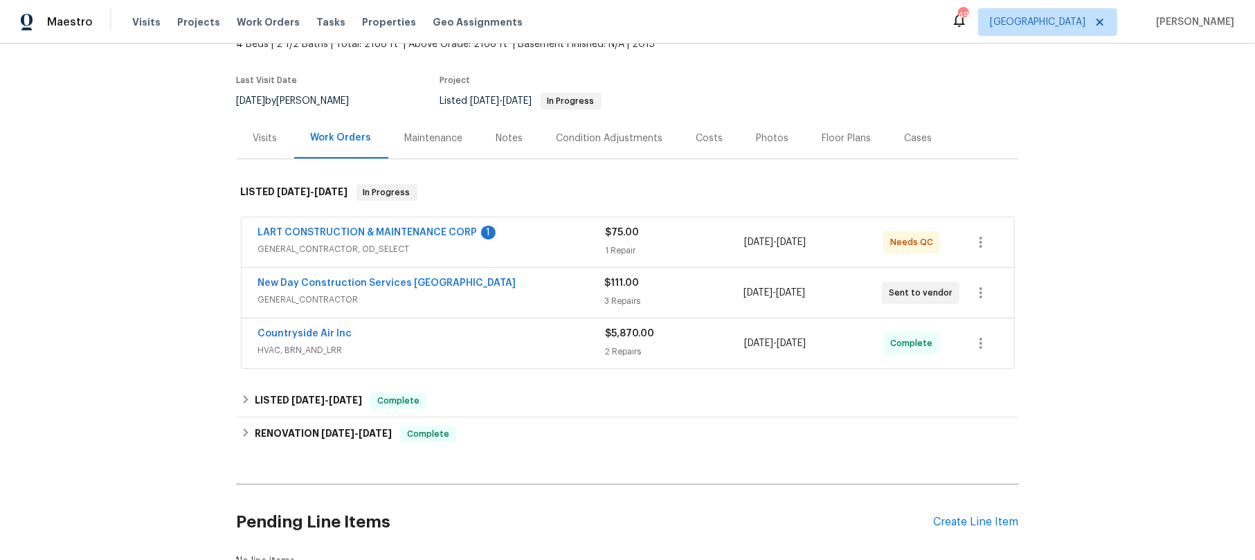
scroll to position [184, 0]
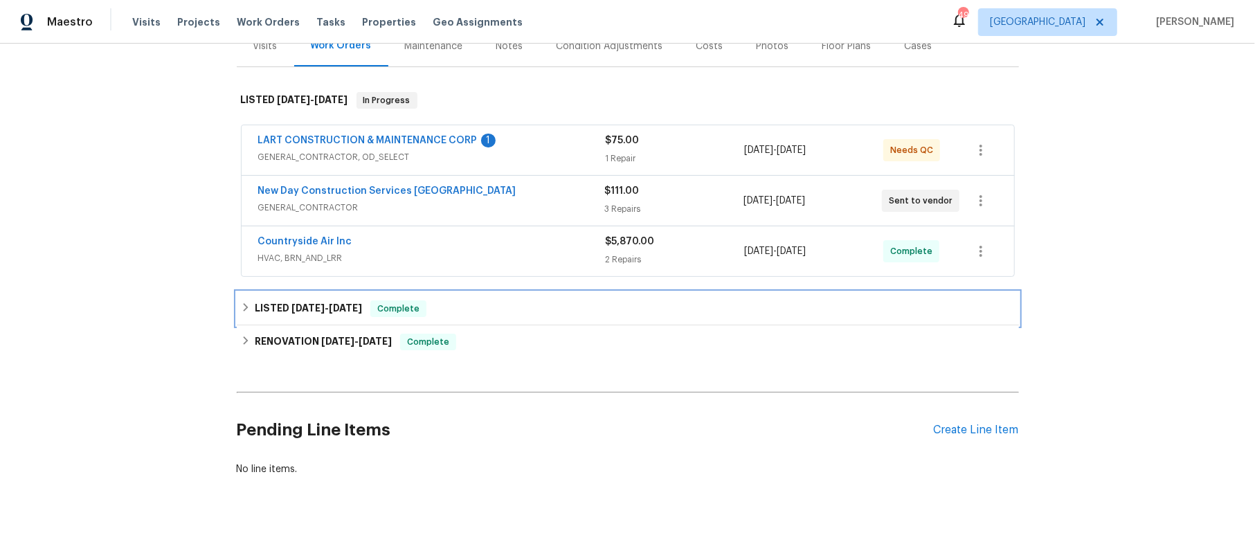
click at [241, 303] on icon at bounding box center [246, 307] width 10 height 10
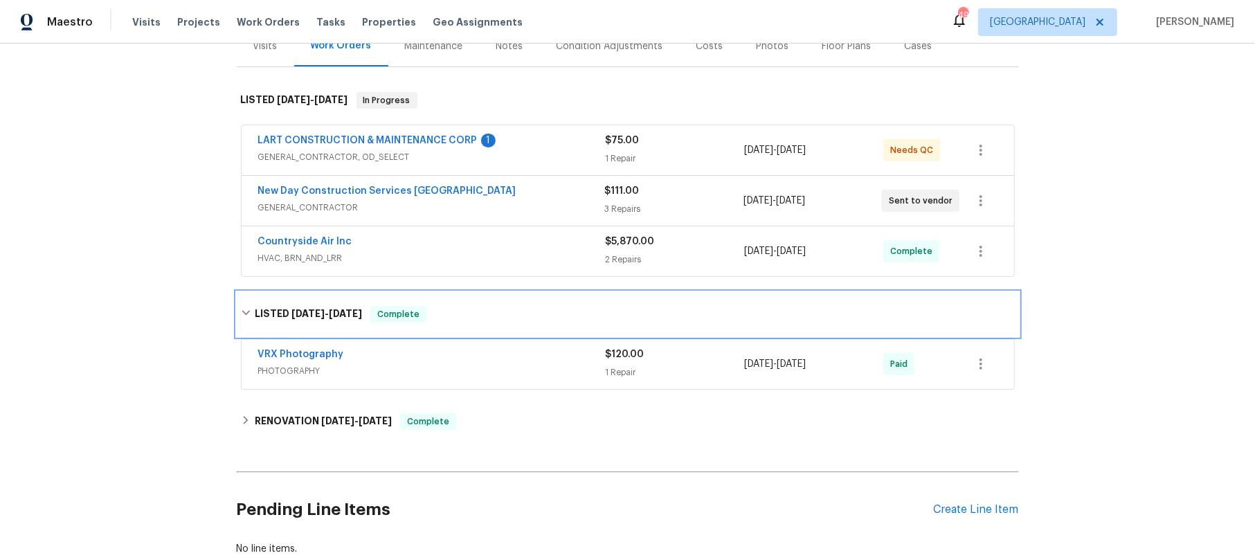
click at [241, 310] on icon at bounding box center [246, 313] width 10 height 10
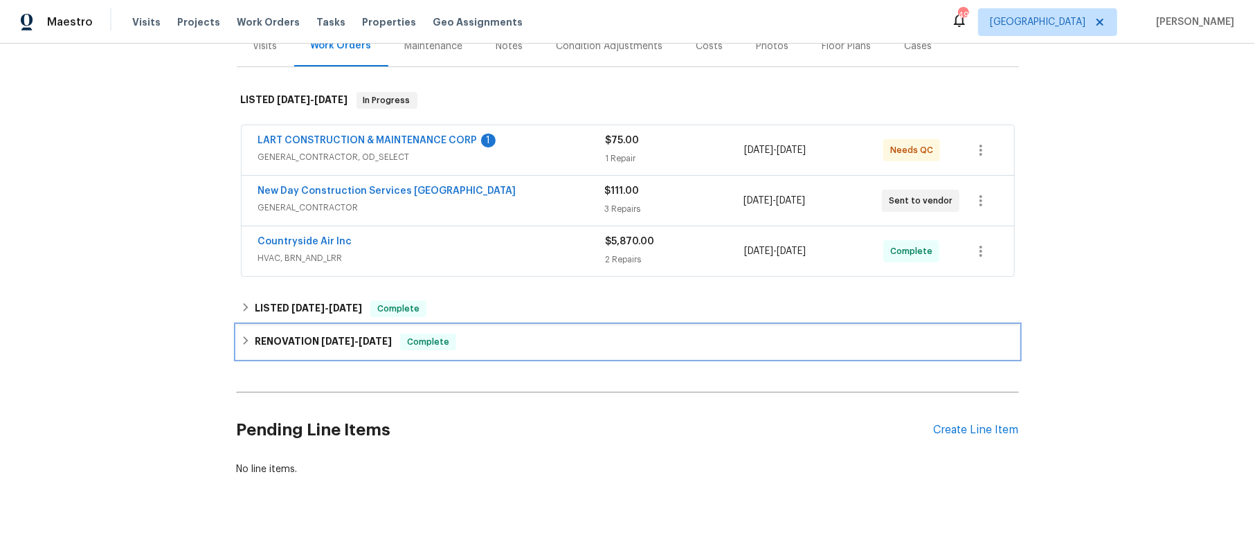
click at [241, 339] on icon at bounding box center [246, 341] width 10 height 10
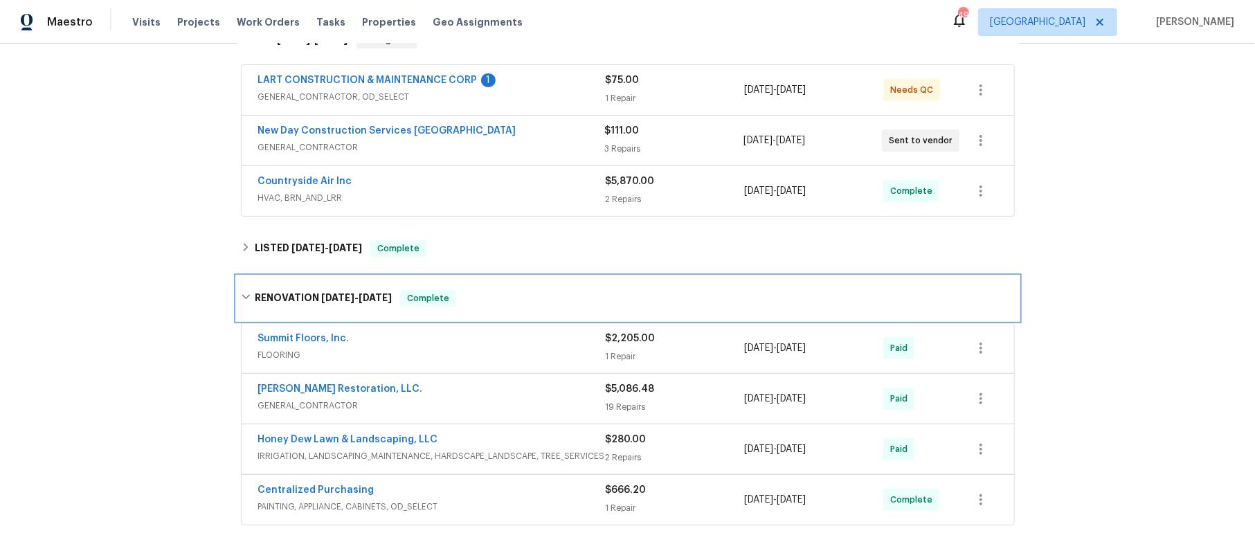
scroll to position [277, 0]
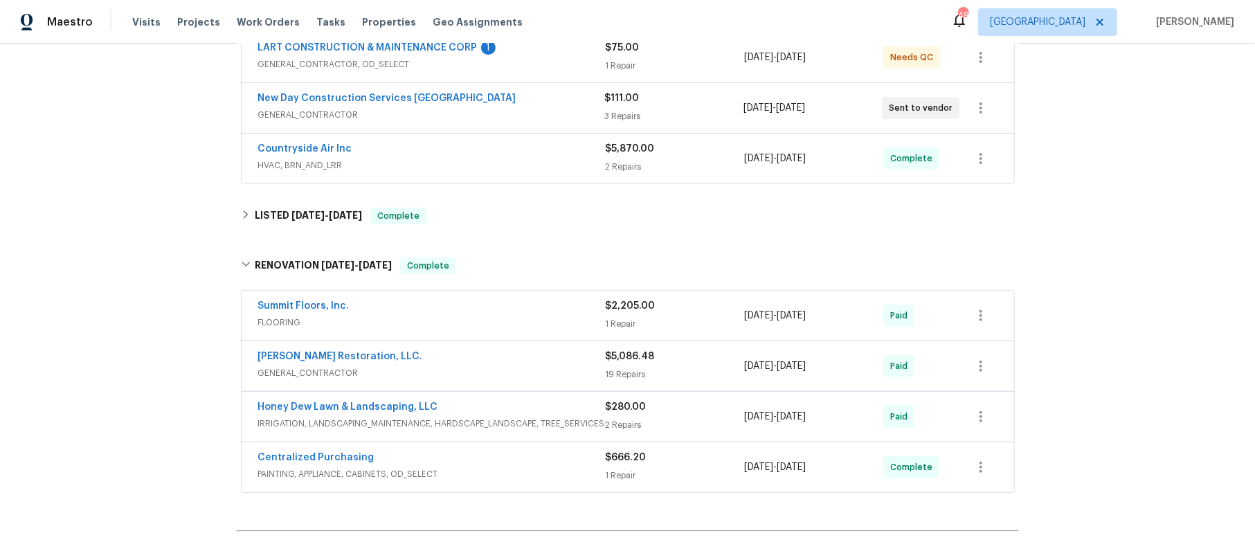
click at [504, 322] on span "FLOORING" at bounding box center [431, 323] width 347 height 14
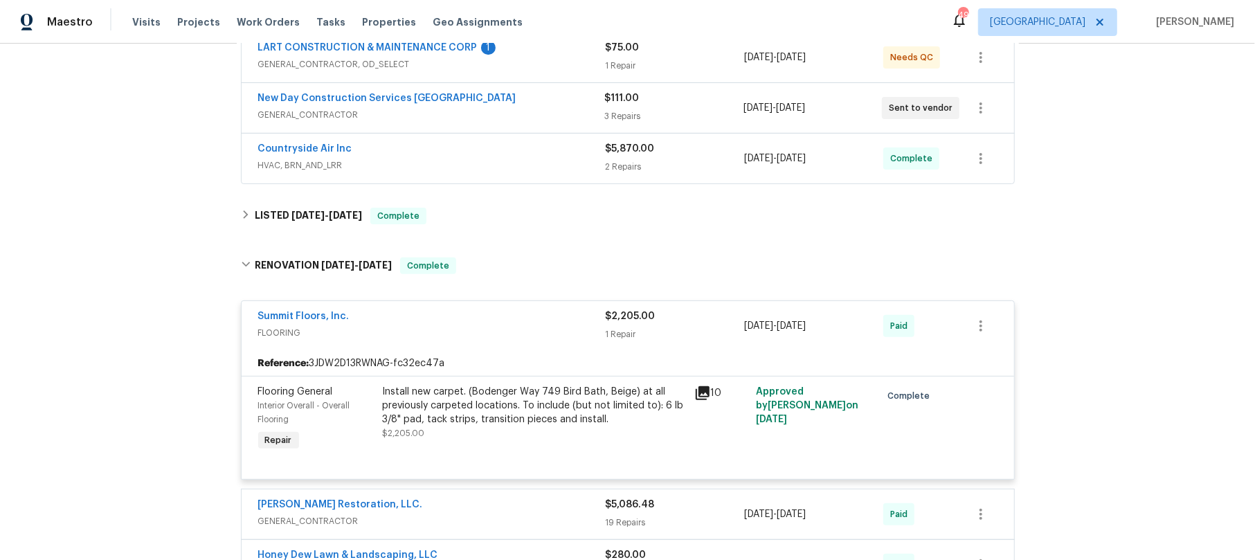
click at [516, 335] on span "FLOORING" at bounding box center [431, 333] width 347 height 14
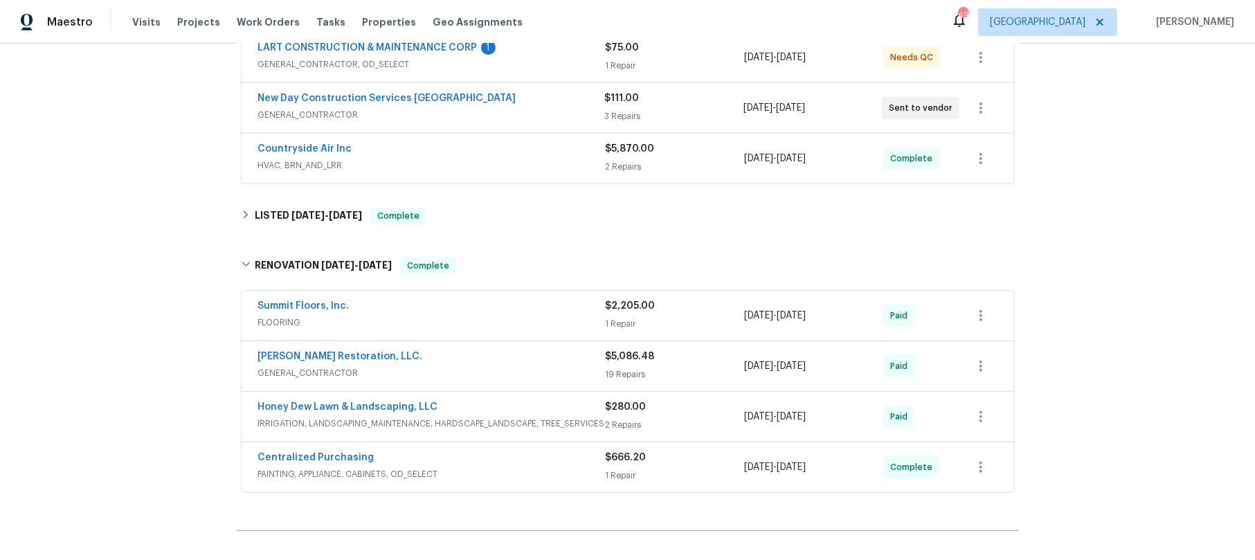
click at [514, 366] on div "Nash Restoration, LLC." at bounding box center [431, 358] width 347 height 17
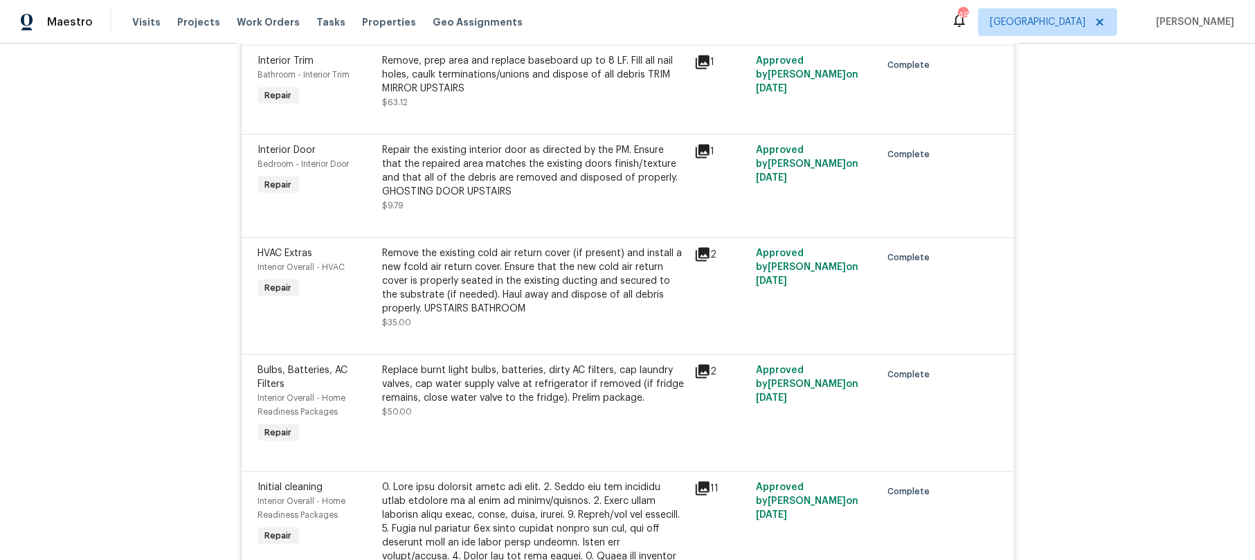
scroll to position [1384, 0]
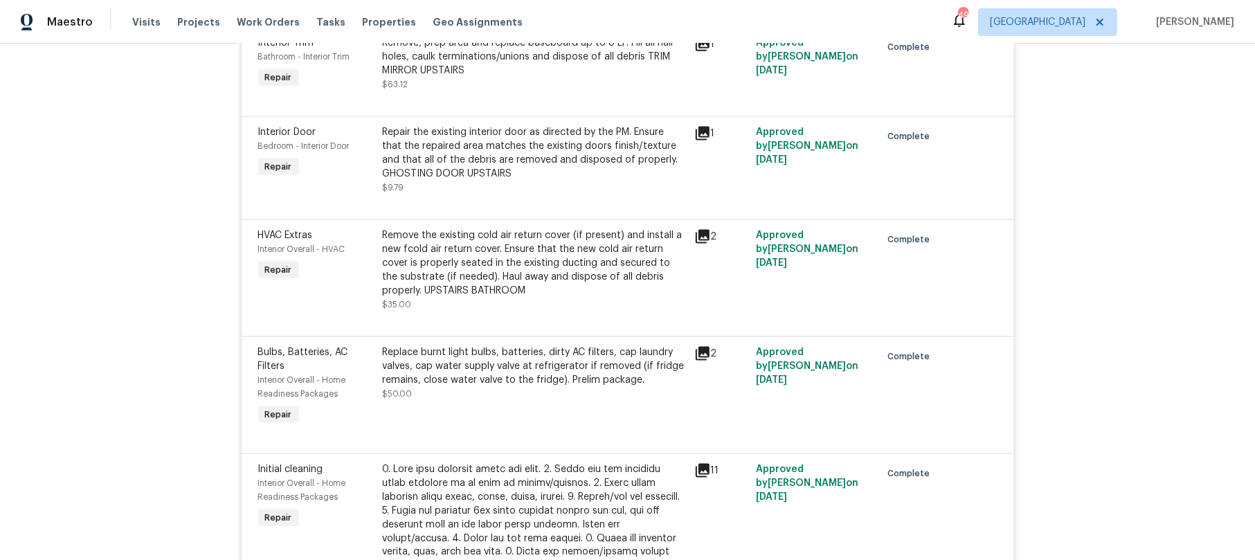
click at [696, 244] on icon at bounding box center [703, 237] width 14 height 14
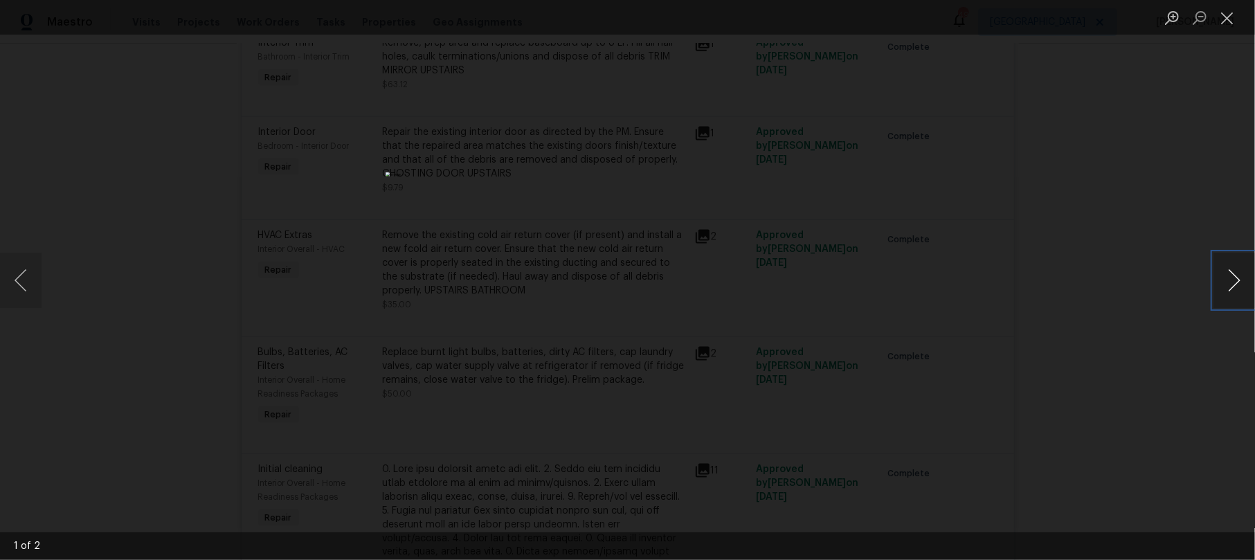
click at [1230, 273] on button "Next image" at bounding box center [1234, 280] width 42 height 55
click at [1231, 271] on button "Next image" at bounding box center [1234, 280] width 42 height 55
click at [1232, 21] on button "Close lightbox" at bounding box center [1227, 18] width 28 height 24
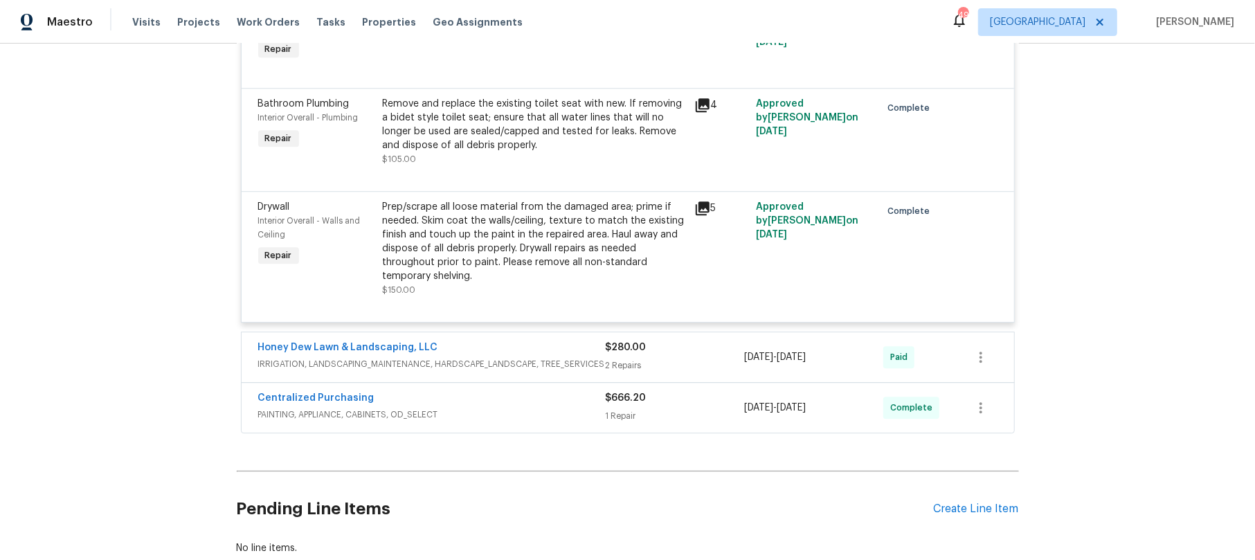
scroll to position [2861, 0]
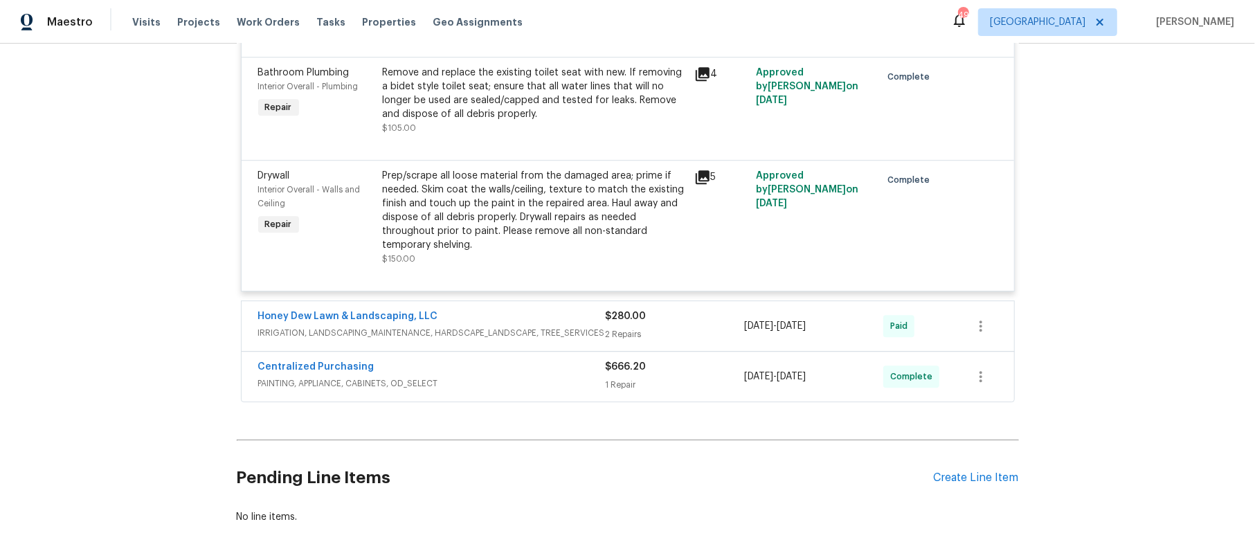
click at [496, 377] on div "Centralized Purchasing" at bounding box center [431, 368] width 347 height 17
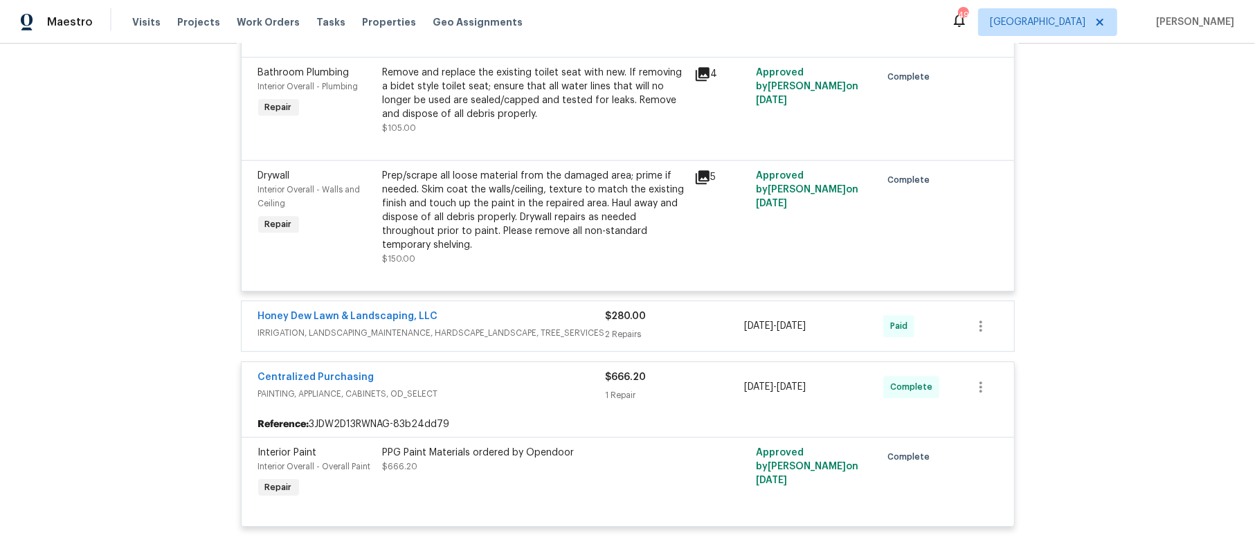
scroll to position [2953, 0]
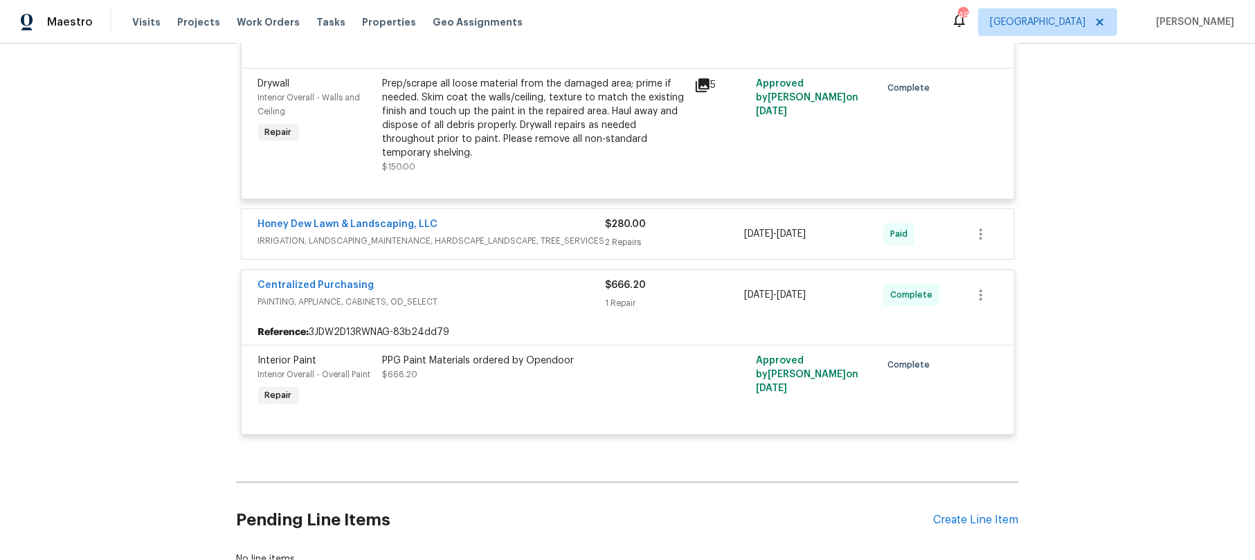
click at [502, 295] on div "Centralized Purchasing" at bounding box center [431, 286] width 347 height 17
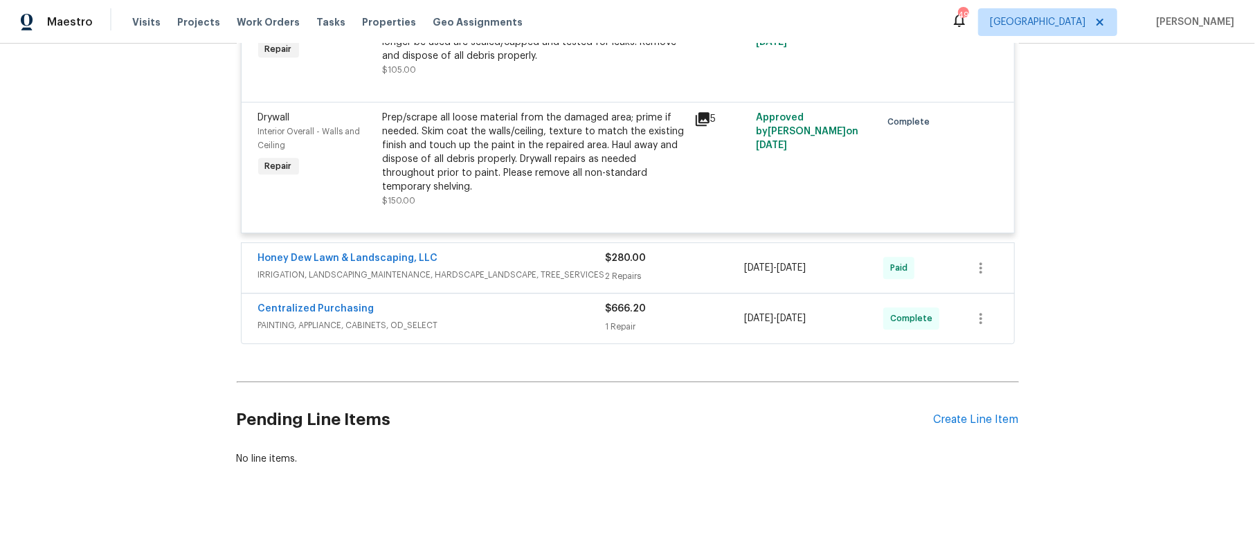
click at [516, 251] on div "Honey Dew Lawn & Landscaping, LLC" at bounding box center [431, 259] width 347 height 17
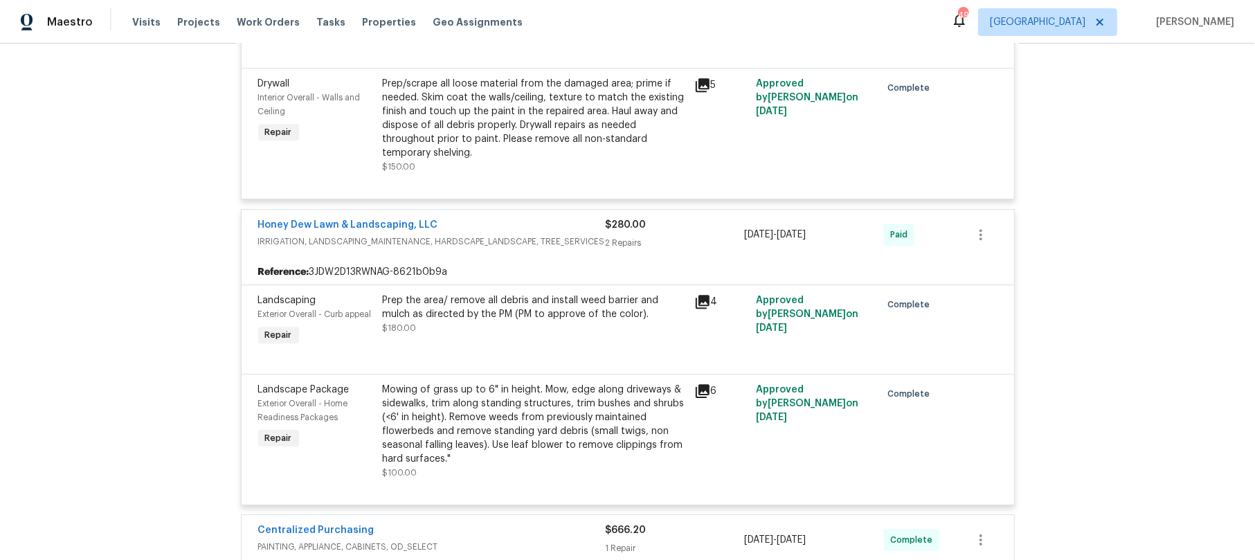
click at [516, 235] on div "Honey Dew Lawn & Landscaping, LLC" at bounding box center [431, 226] width 347 height 17
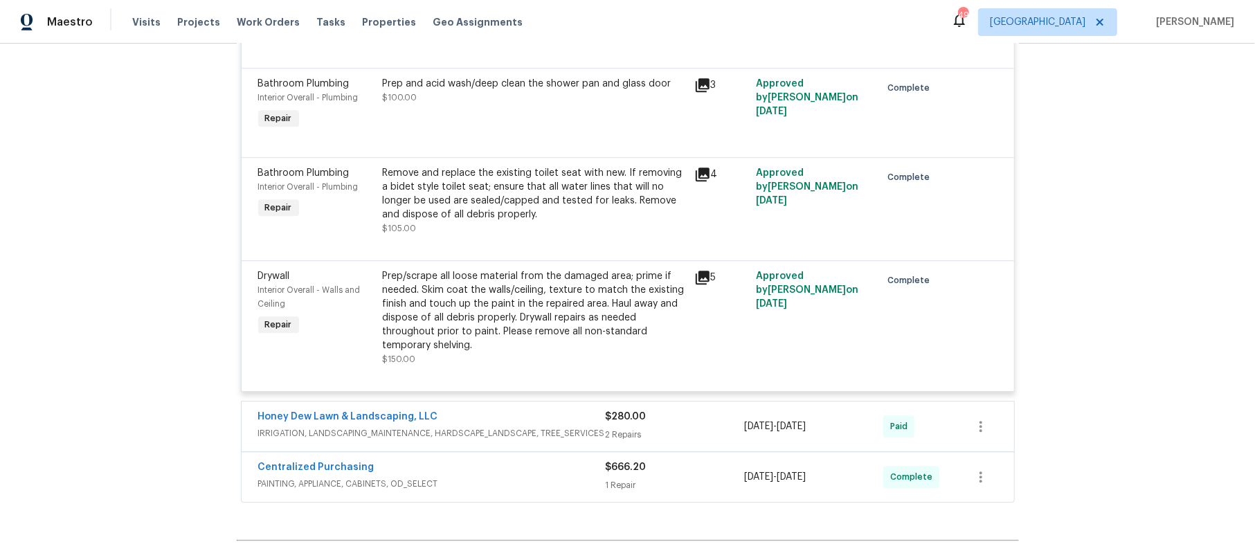
scroll to position [2668, 0]
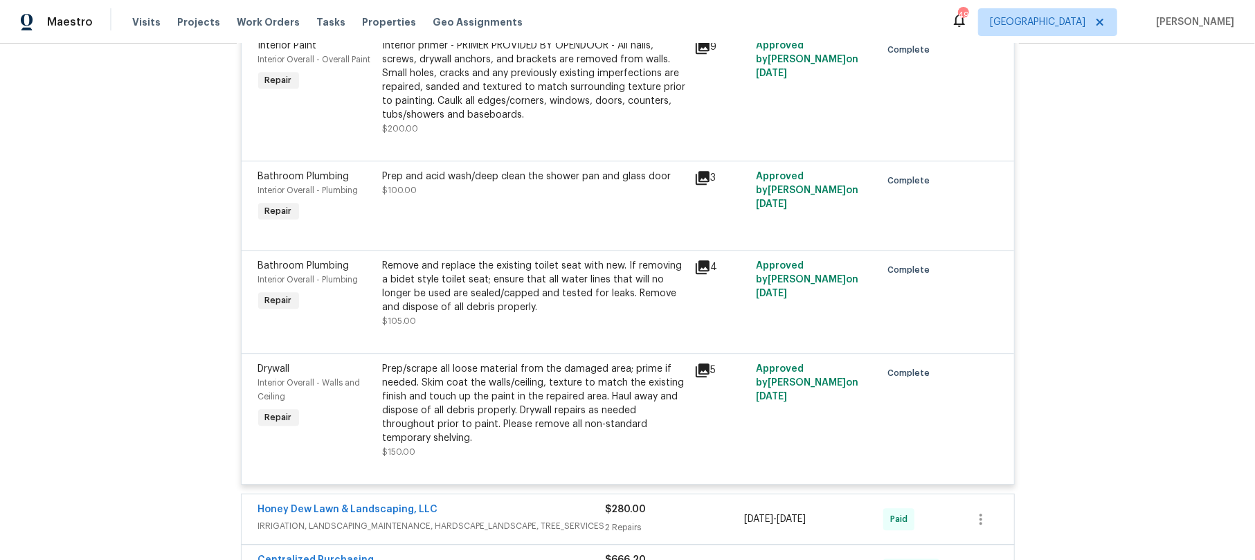
click at [696, 375] on icon at bounding box center [703, 370] width 14 height 14
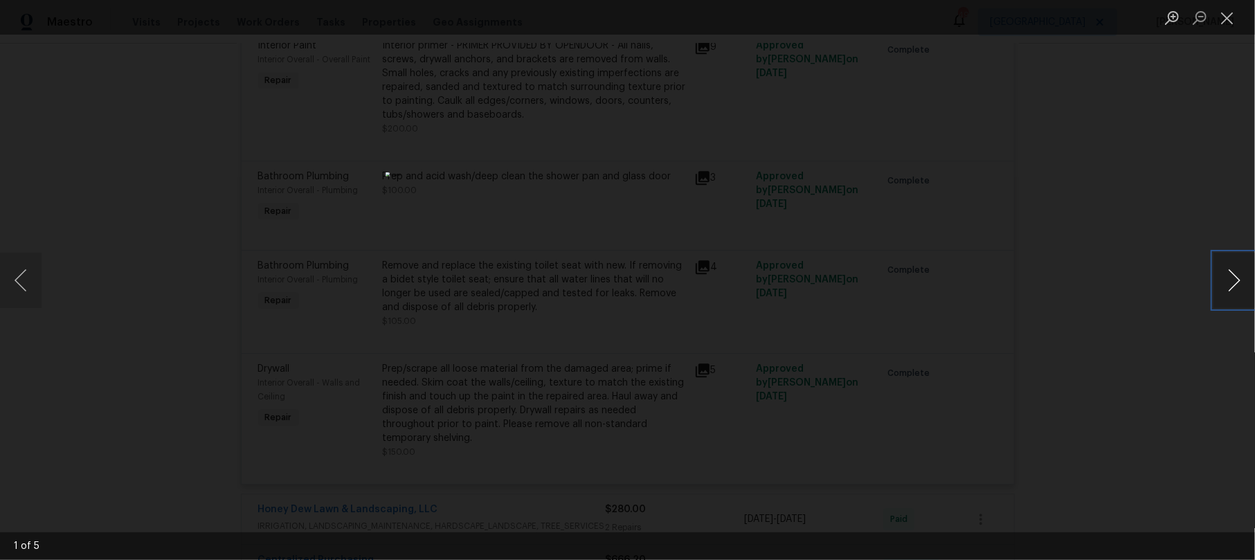
click at [1235, 275] on button "Next image" at bounding box center [1234, 280] width 42 height 55
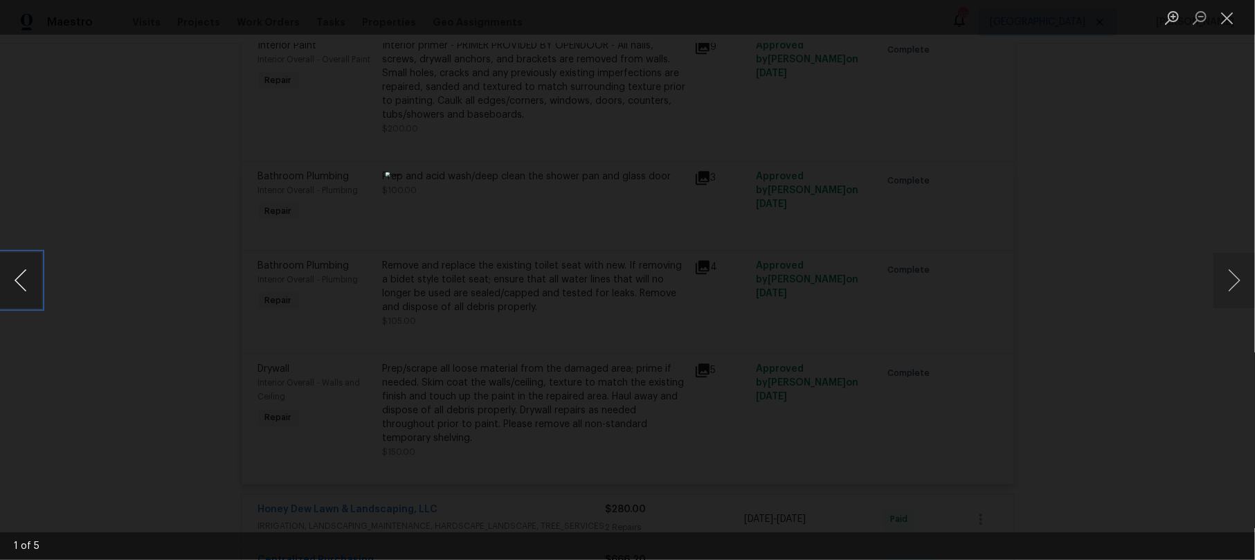
click at [29, 283] on button "Previous image" at bounding box center [21, 280] width 42 height 55
click at [1236, 275] on button "Next image" at bounding box center [1234, 280] width 42 height 55
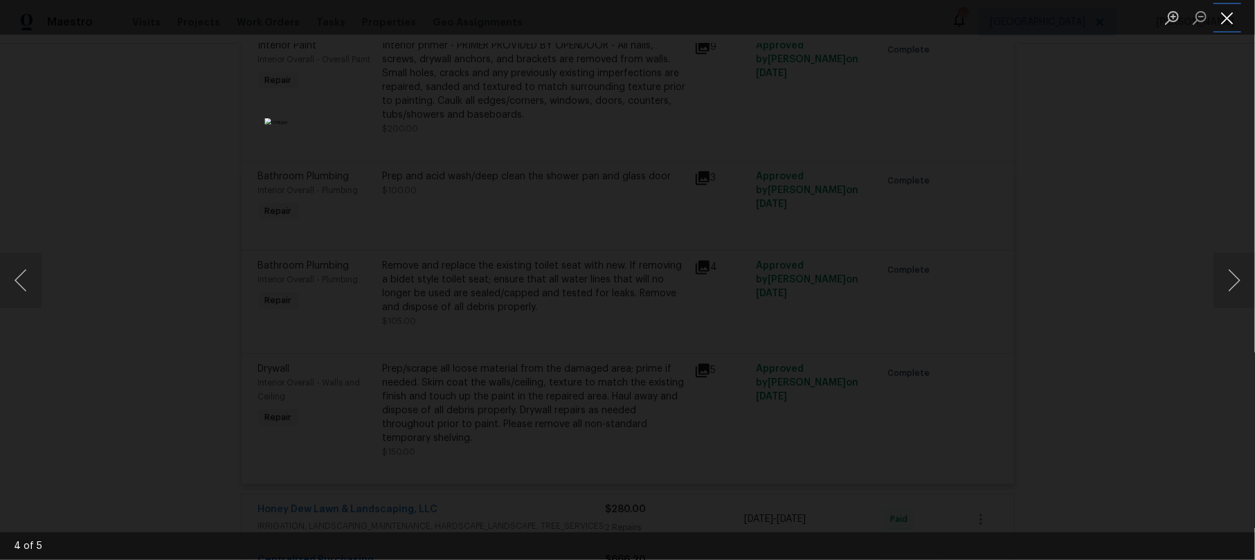
click at [1227, 12] on button "Close lightbox" at bounding box center [1227, 18] width 28 height 24
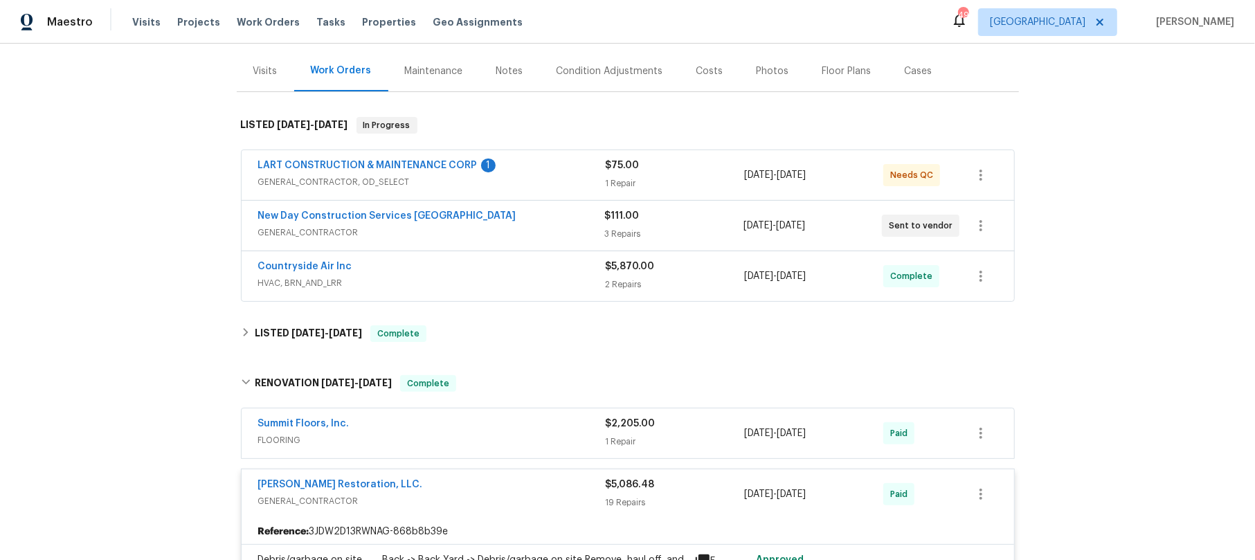
scroll to position [184, 0]
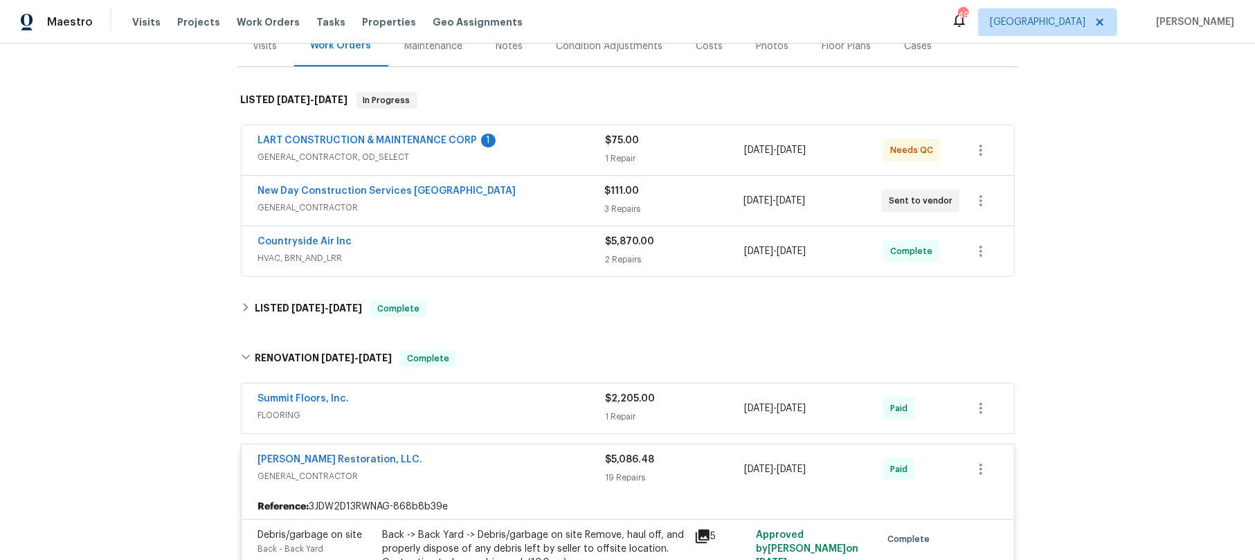
click at [466, 462] on div "Nash Restoration, LLC." at bounding box center [431, 461] width 347 height 17
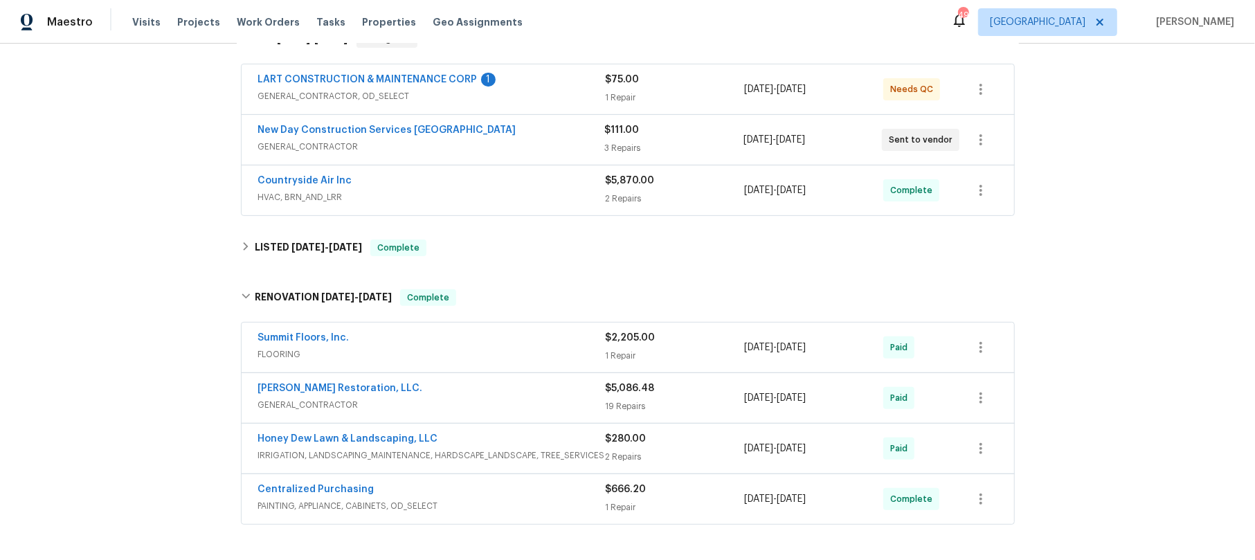
scroll to position [277, 0]
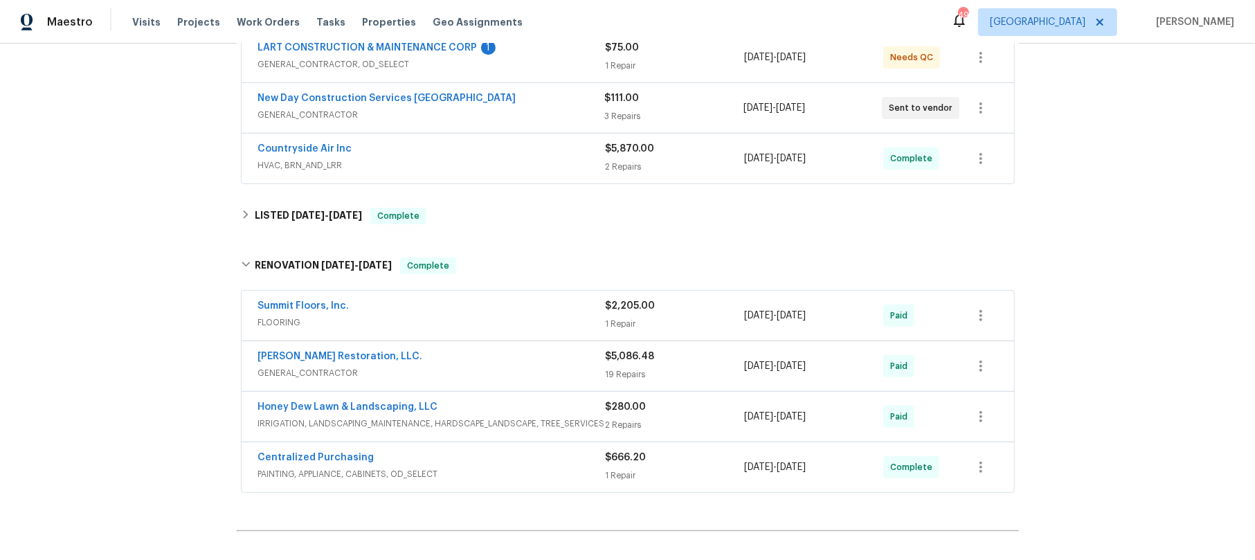
click at [483, 371] on span "GENERAL_CONTRACTOR" at bounding box center [431, 373] width 347 height 14
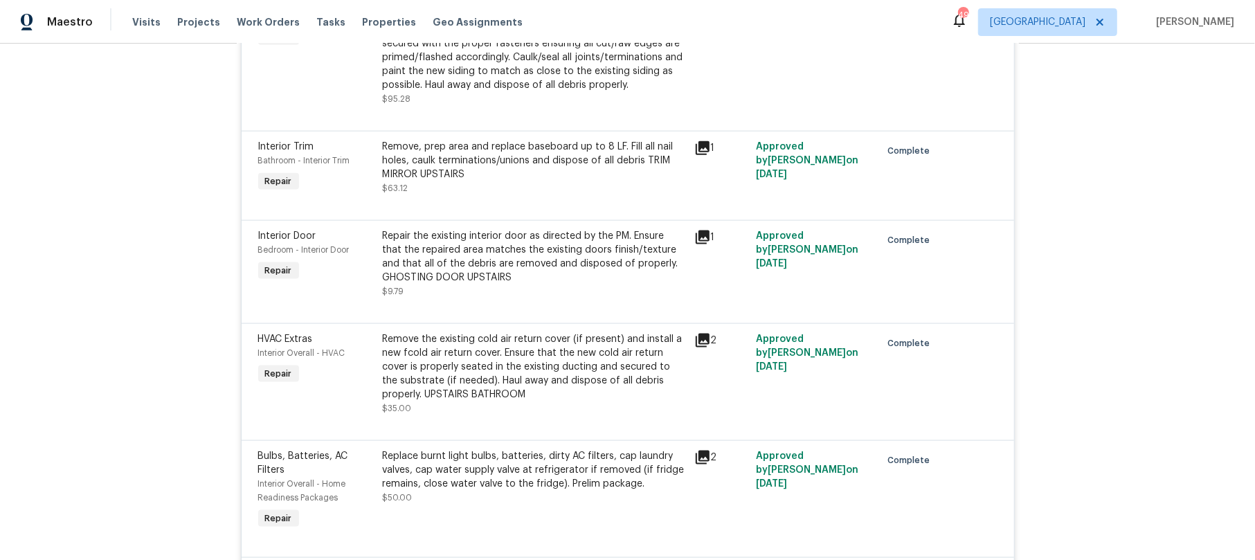
scroll to position [1292, 0]
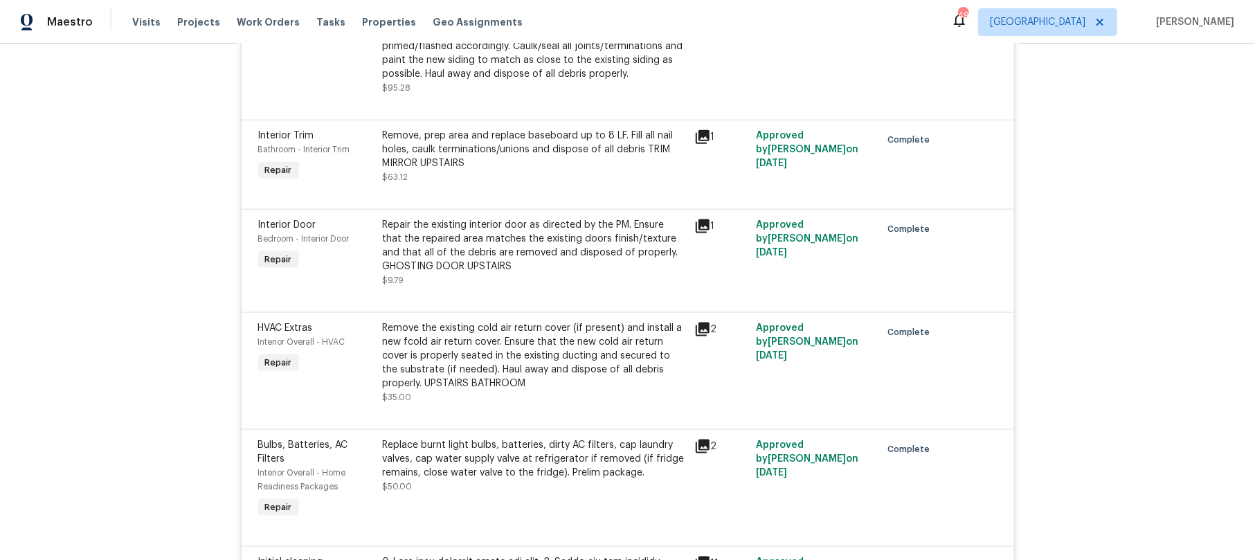
click at [533, 370] on div "Remove the existing cold air return cover (if present) and install a new fcold …" at bounding box center [534, 355] width 303 height 69
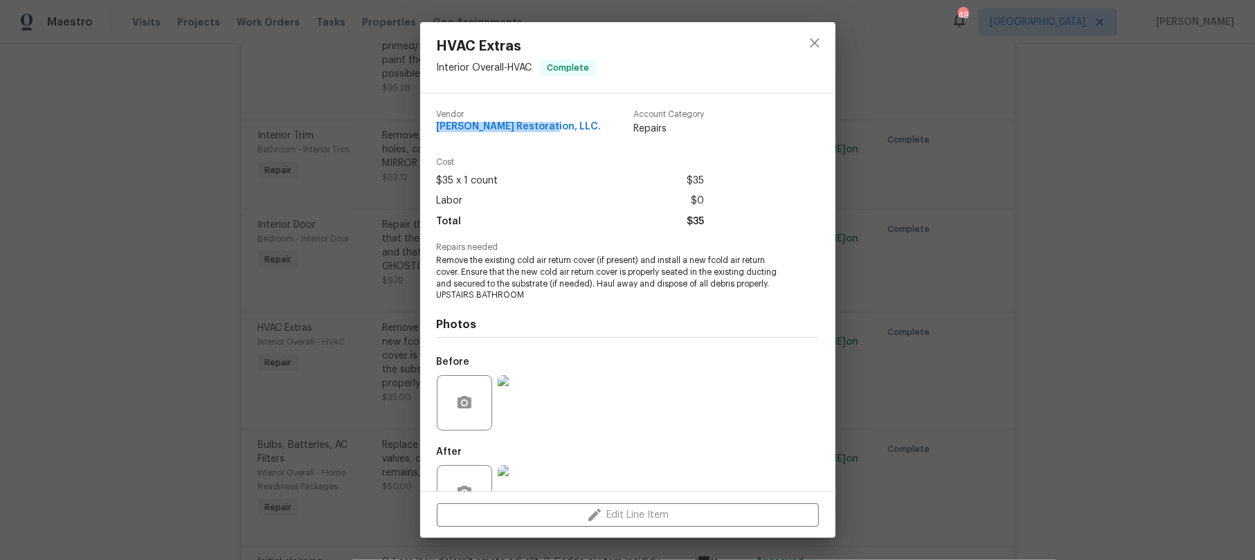
drag, startPoint x: 437, startPoint y: 127, endPoint x: 544, endPoint y: 128, distance: 106.6
click at [544, 128] on div "Vendor Nash Restoration, LLC. Account Category Repairs" at bounding box center [570, 123] width 267 height 26
copy span "Nash Restoration, LLC."
click at [814, 44] on icon "close" at bounding box center [814, 42] width 9 height 9
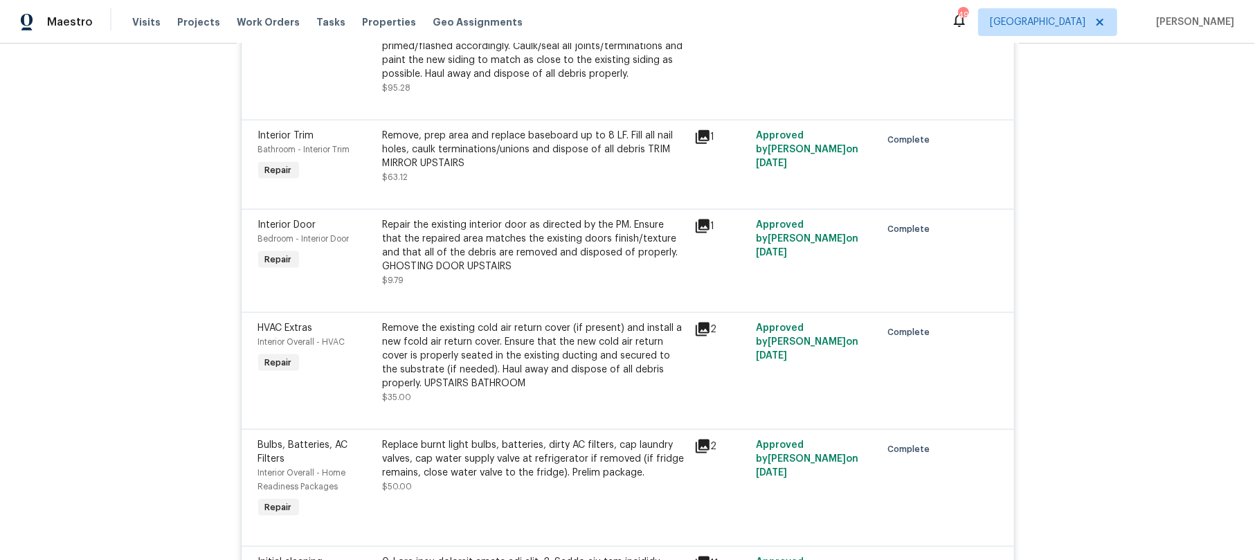
click at [282, 333] on span "HVAC Extras" at bounding box center [285, 328] width 55 height 10
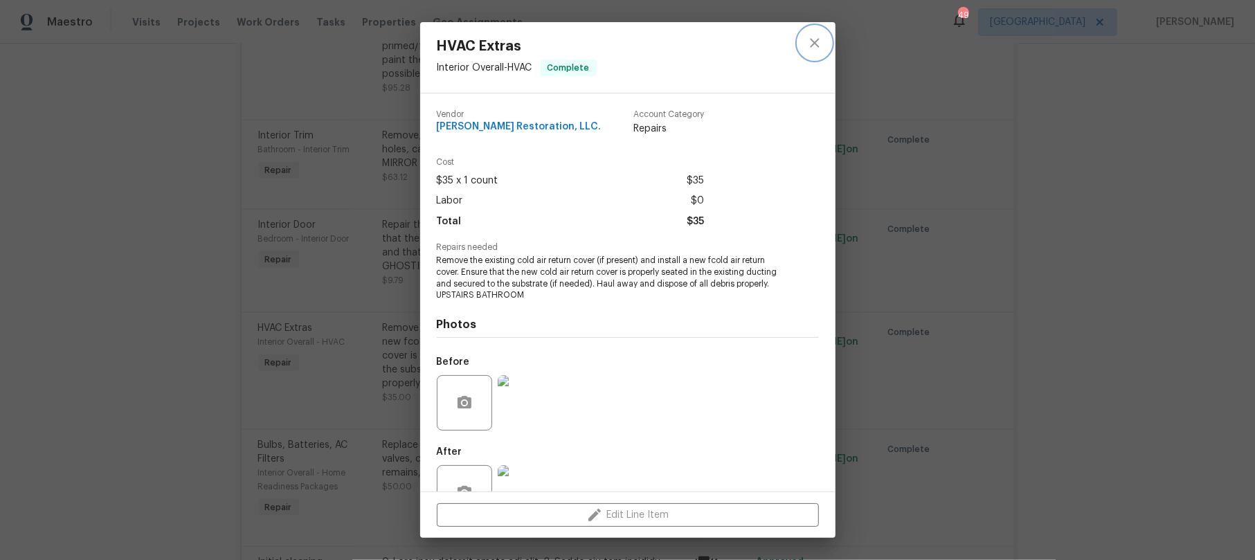
click at [818, 43] on icon "close" at bounding box center [814, 43] width 17 height 17
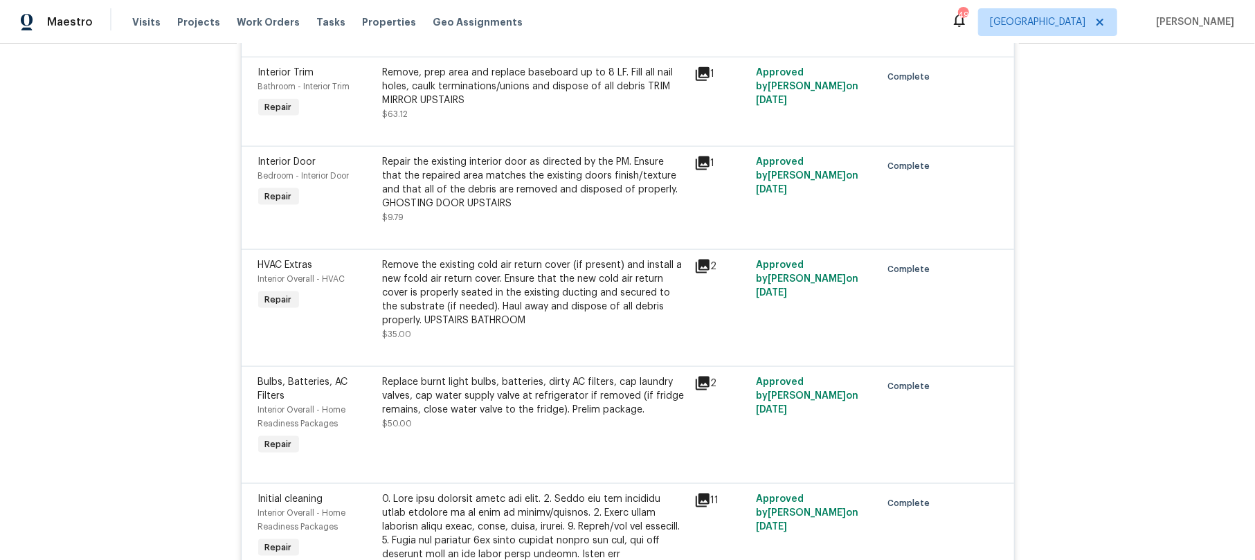
scroll to position [1384, 0]
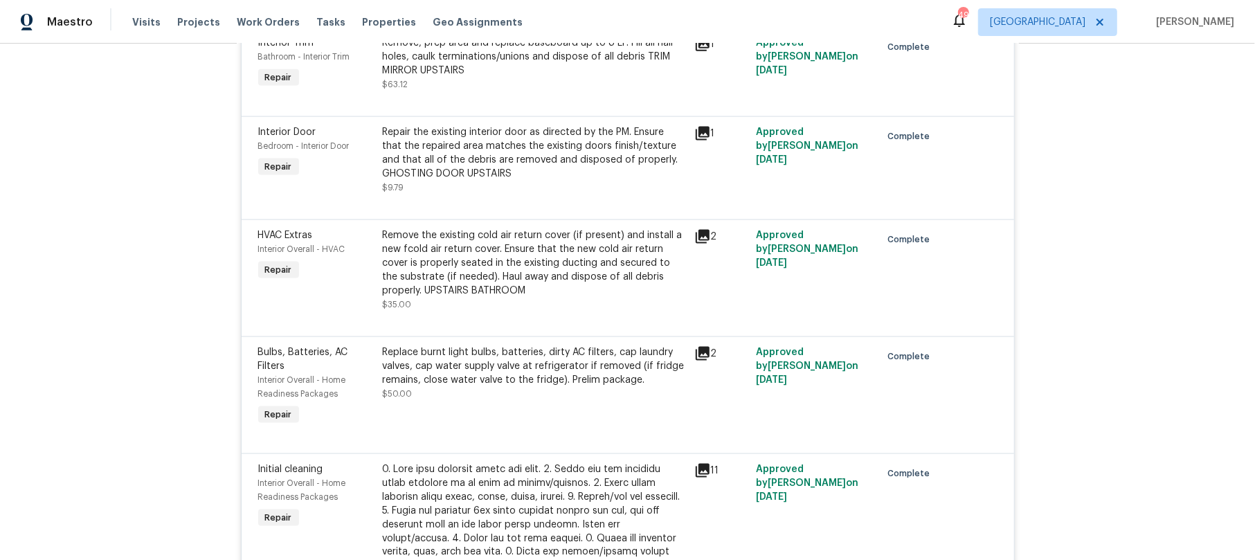
click at [698, 244] on icon at bounding box center [703, 237] width 14 height 14
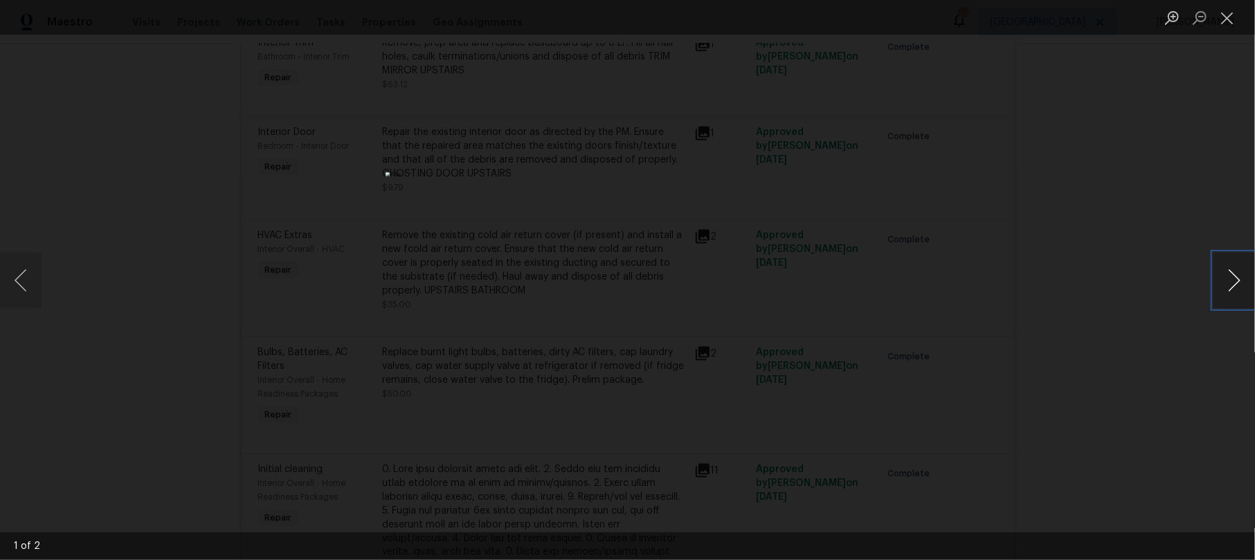
click at [1231, 273] on button "Next image" at bounding box center [1234, 280] width 42 height 55
click at [1231, 274] on button "Next image" at bounding box center [1234, 280] width 42 height 55
click at [1231, 17] on button "Close lightbox" at bounding box center [1227, 18] width 28 height 24
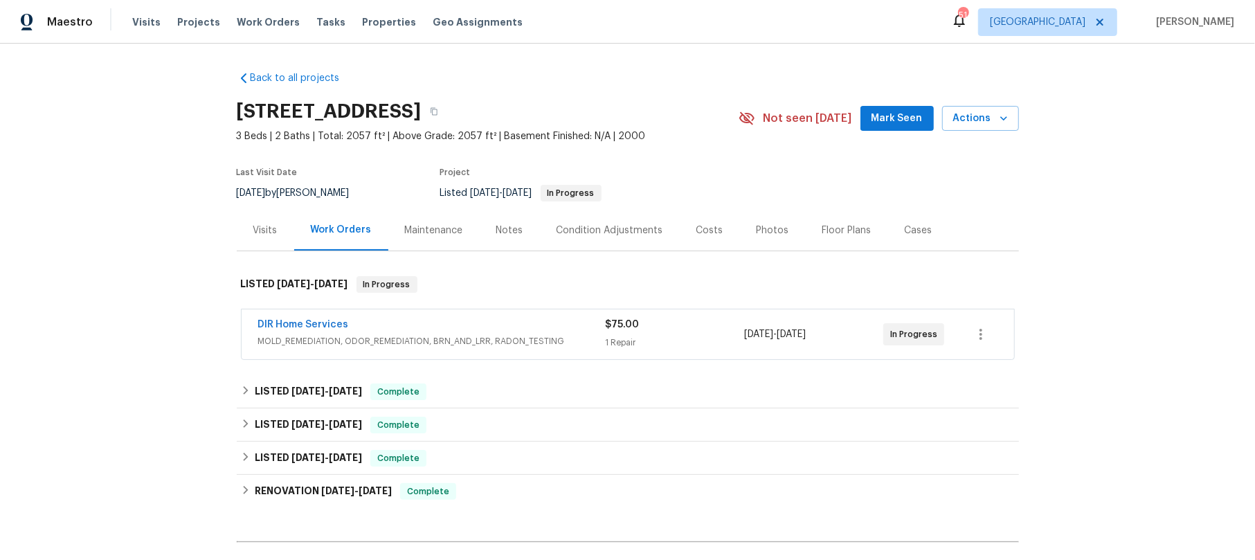
click at [525, 322] on div "DIR Home Services" at bounding box center [431, 326] width 347 height 17
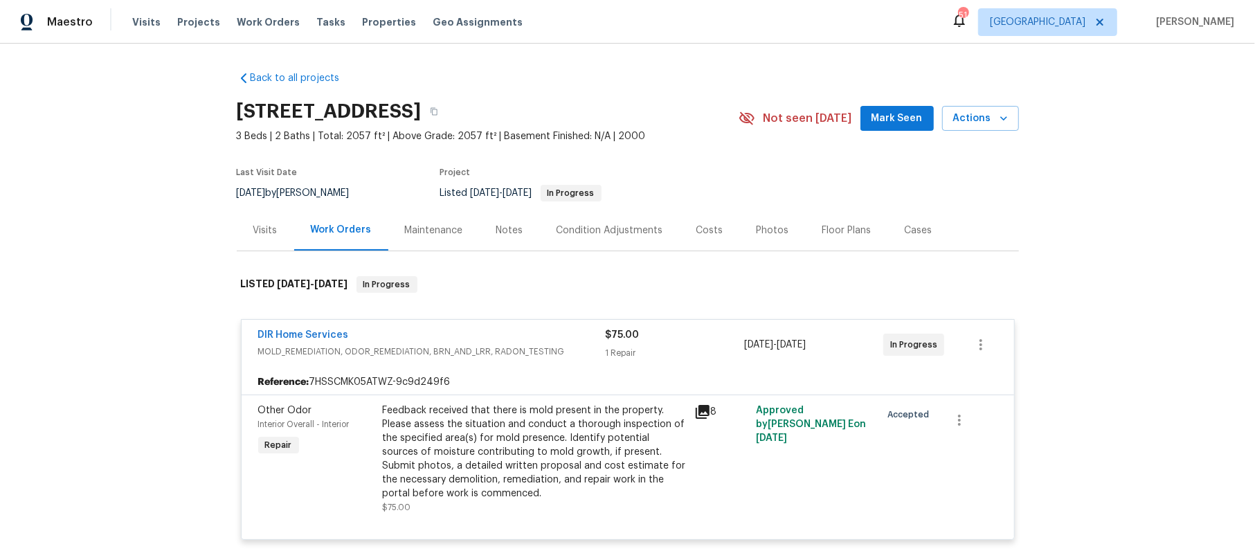
click at [696, 408] on icon at bounding box center [703, 412] width 14 height 14
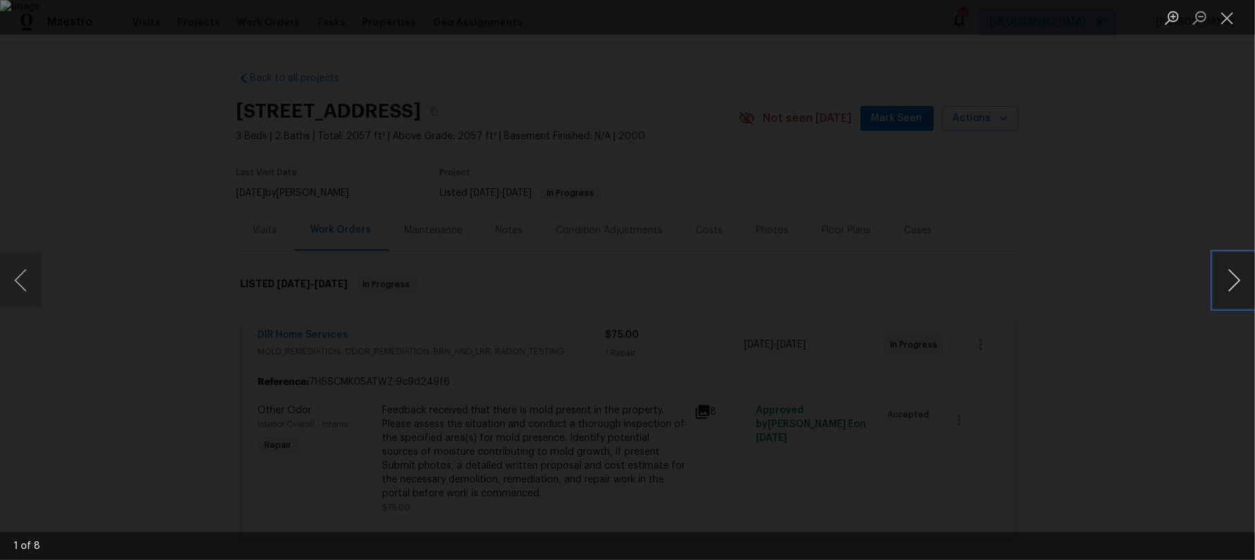
click at [1233, 278] on button "Next image" at bounding box center [1234, 280] width 42 height 55
click at [1218, 275] on button "Next image" at bounding box center [1234, 280] width 42 height 55
click at [1222, 277] on button "Next image" at bounding box center [1234, 280] width 42 height 55
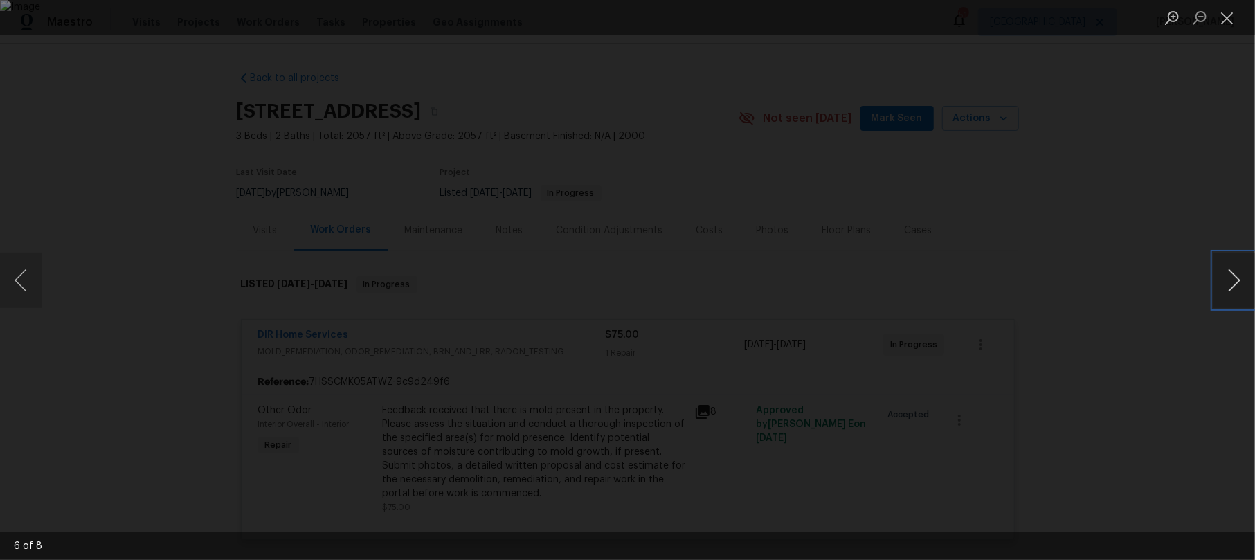
click at [1222, 277] on button "Next image" at bounding box center [1234, 280] width 42 height 55
click at [835, 248] on img "Lightbox" at bounding box center [0, 82] width 4013 height 1791
click at [1224, 281] on button "Next image" at bounding box center [1234, 280] width 42 height 55
click at [1225, 281] on button "Next image" at bounding box center [1234, 280] width 42 height 55
click at [1227, 14] on button "Close lightbox" at bounding box center [1227, 18] width 28 height 24
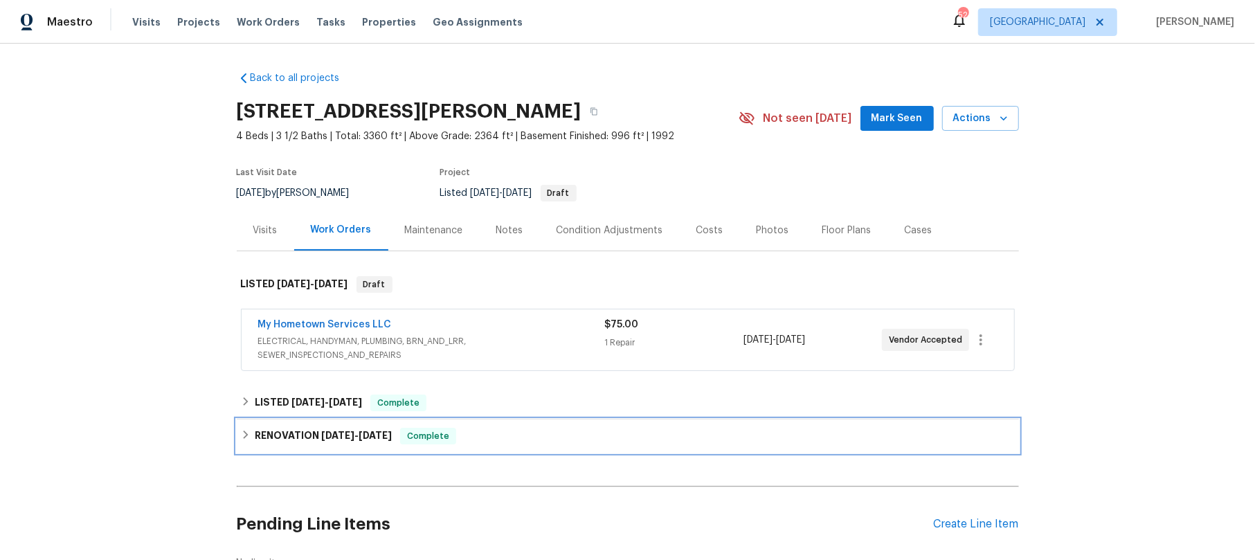
click at [241, 433] on icon at bounding box center [246, 435] width 10 height 10
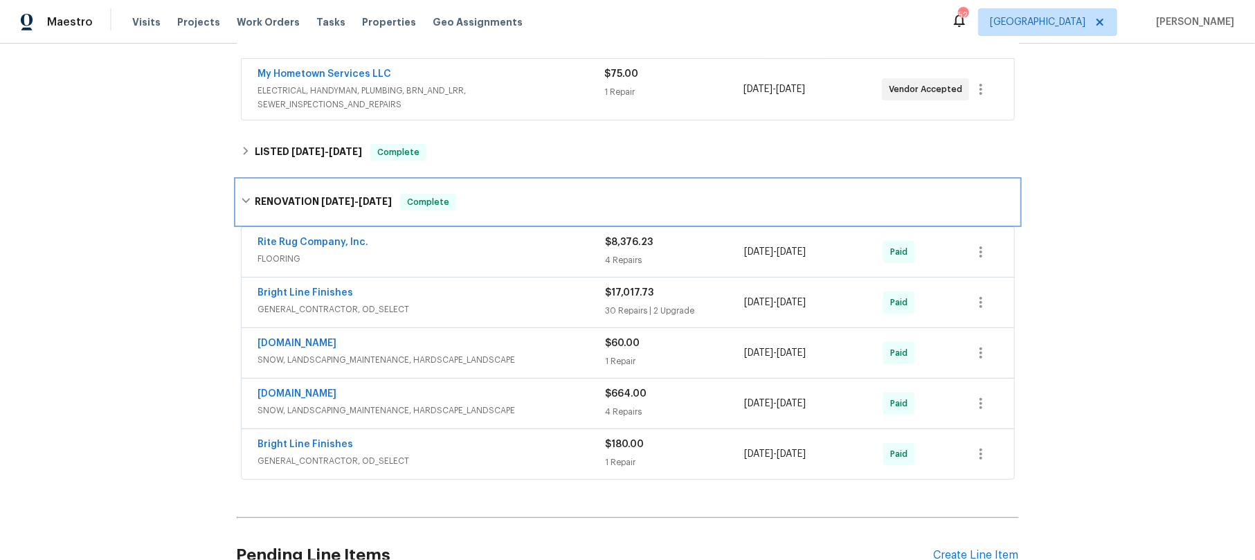
scroll to position [277, 0]
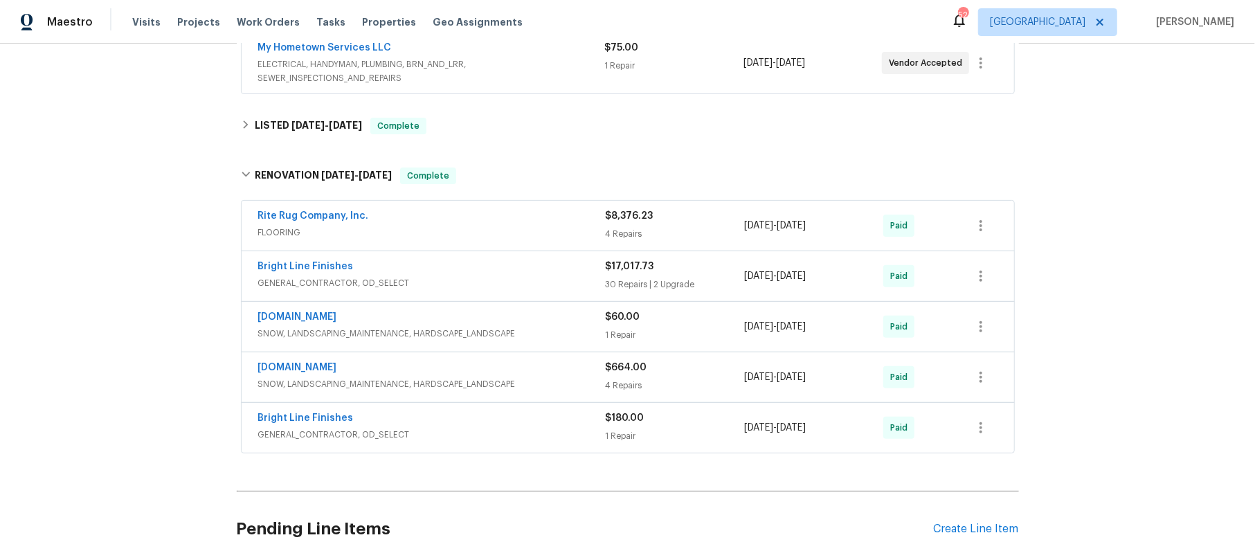
click at [499, 281] on span "GENERAL_CONTRACTOR, OD_SELECT" at bounding box center [431, 283] width 347 height 14
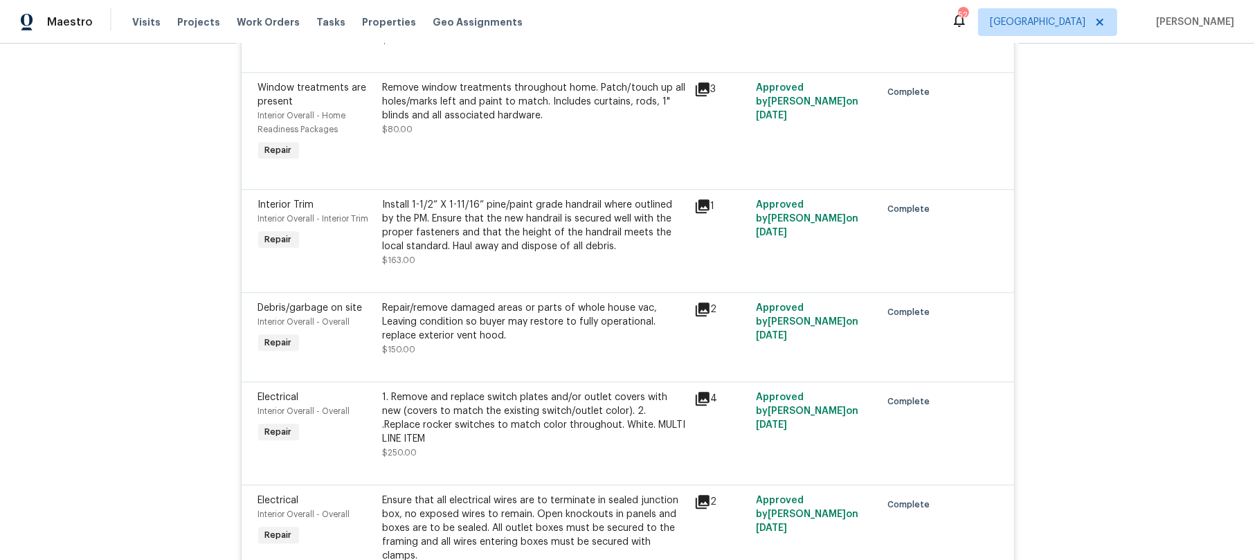
scroll to position [2492, 0]
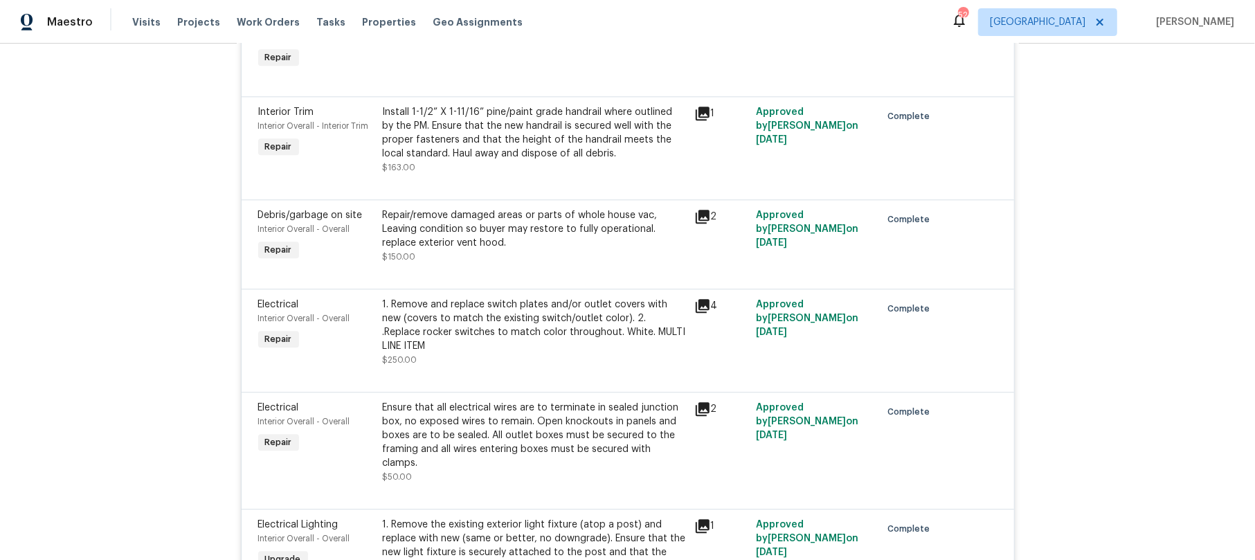
click at [696, 313] on icon at bounding box center [703, 306] width 14 height 14
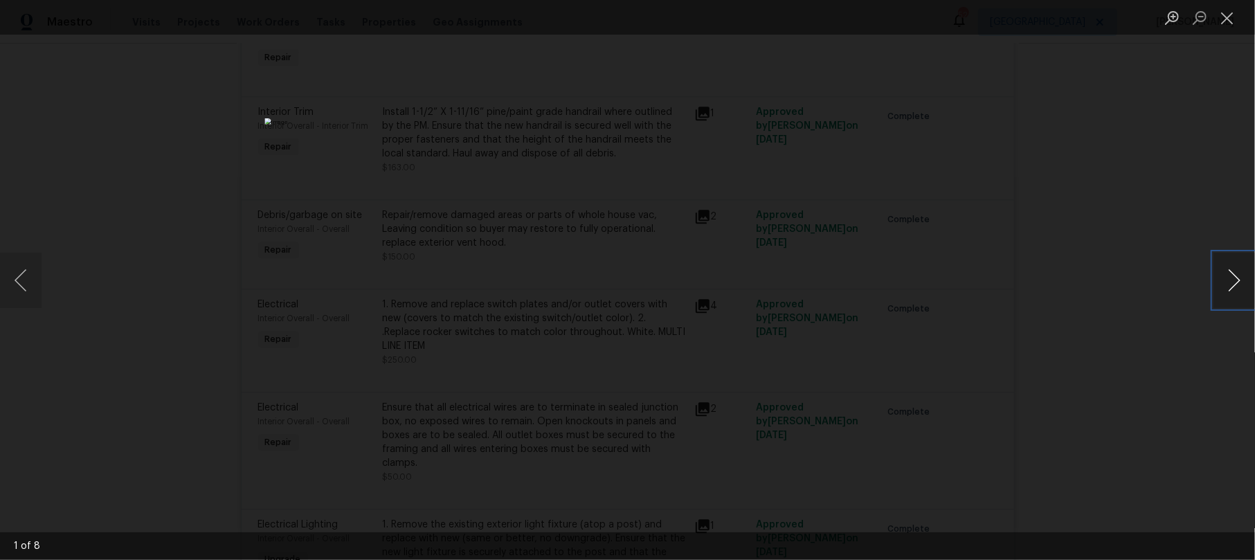
click at [1233, 273] on button "Next image" at bounding box center [1234, 280] width 42 height 55
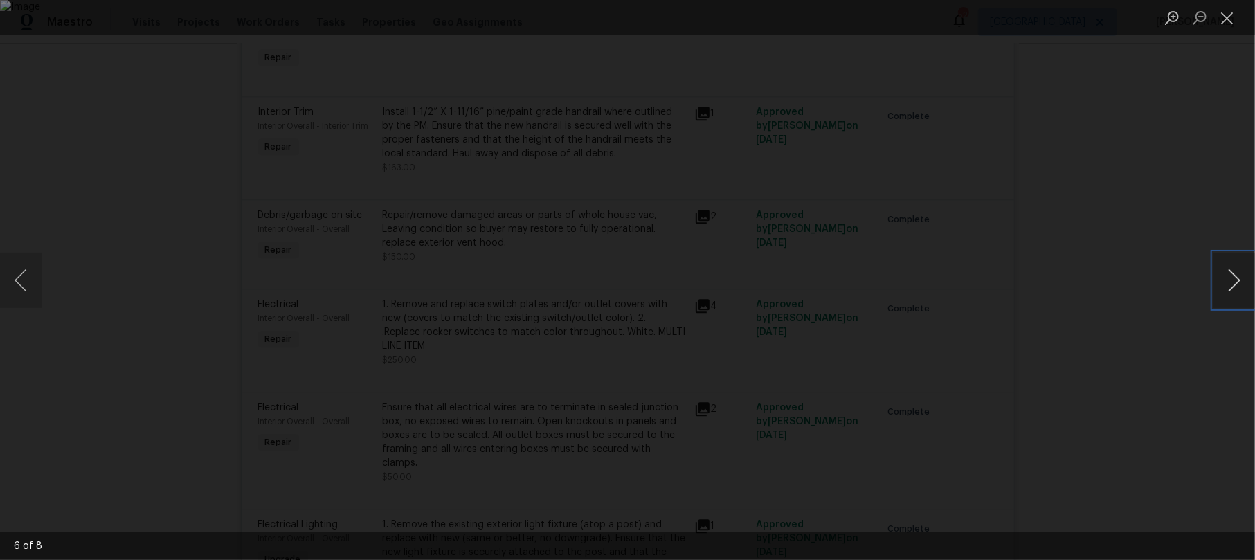
click at [1233, 273] on button "Next image" at bounding box center [1234, 280] width 42 height 55
click at [1230, 278] on button "Next image" at bounding box center [1234, 280] width 42 height 55
click at [1224, 281] on button "Next image" at bounding box center [1234, 280] width 42 height 55
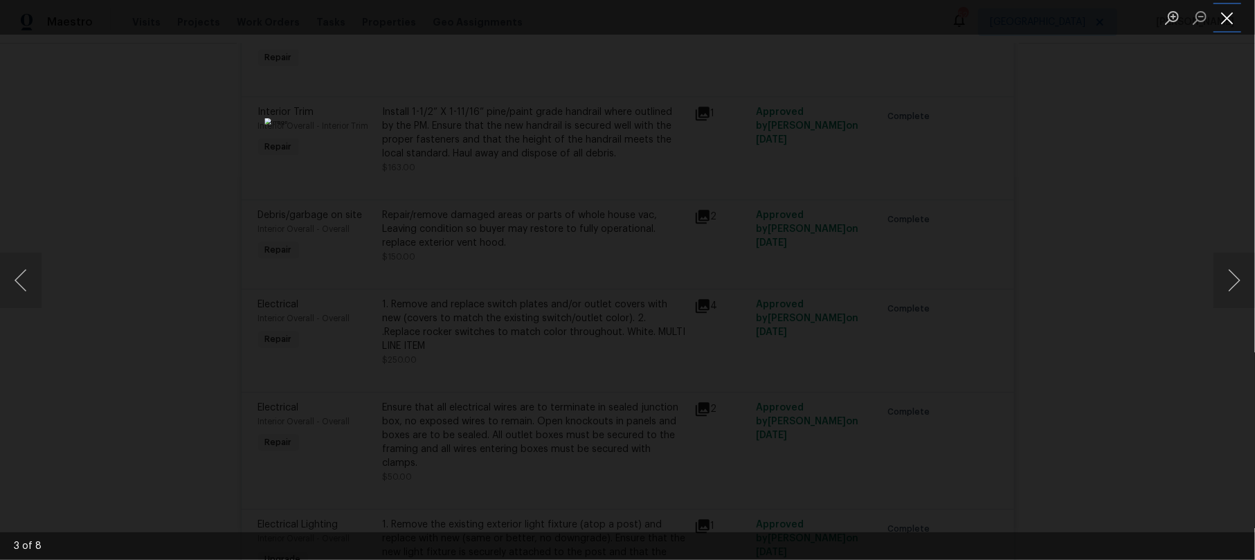
click at [1231, 14] on button "Close lightbox" at bounding box center [1227, 18] width 28 height 24
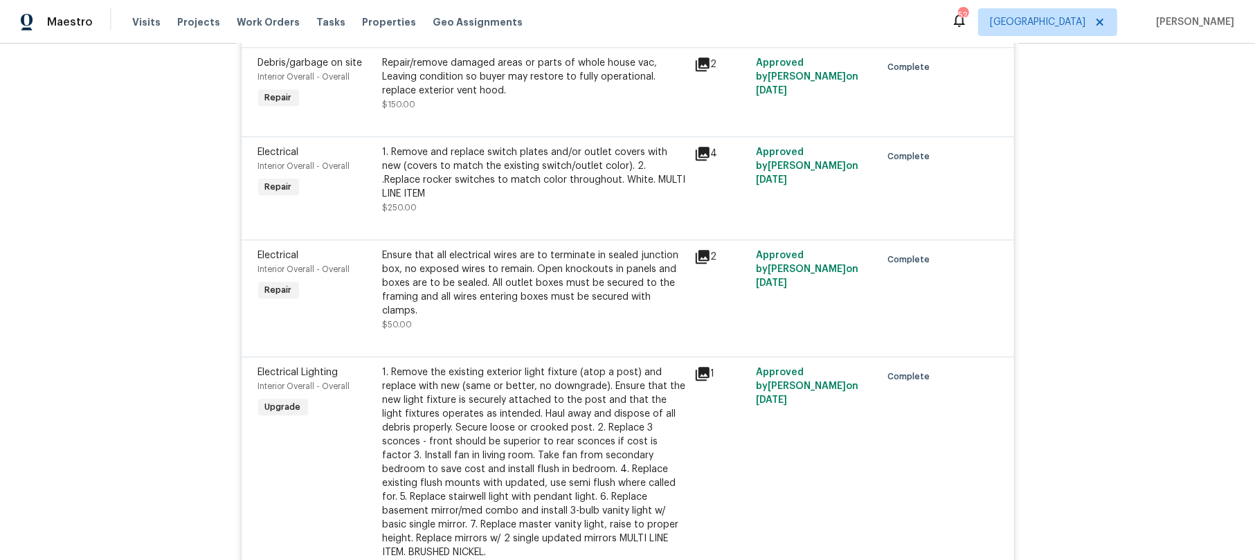
scroll to position [2676, 0]
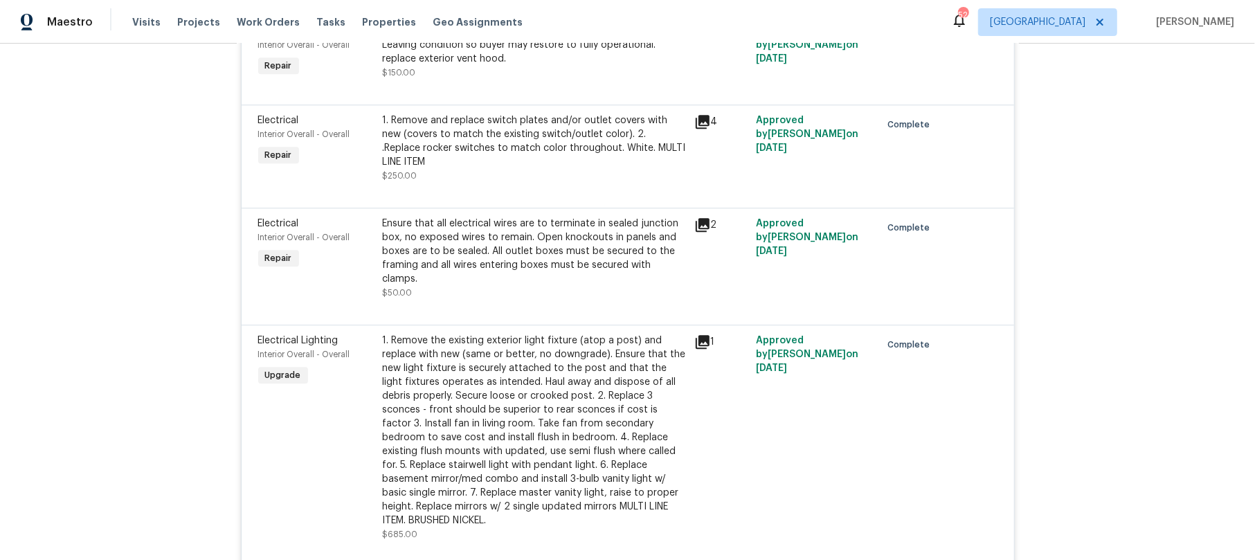
click at [613, 261] on div "Ensure that all electrical wires are to terminate in sealed junction box, no ex…" at bounding box center [534, 251] width 303 height 69
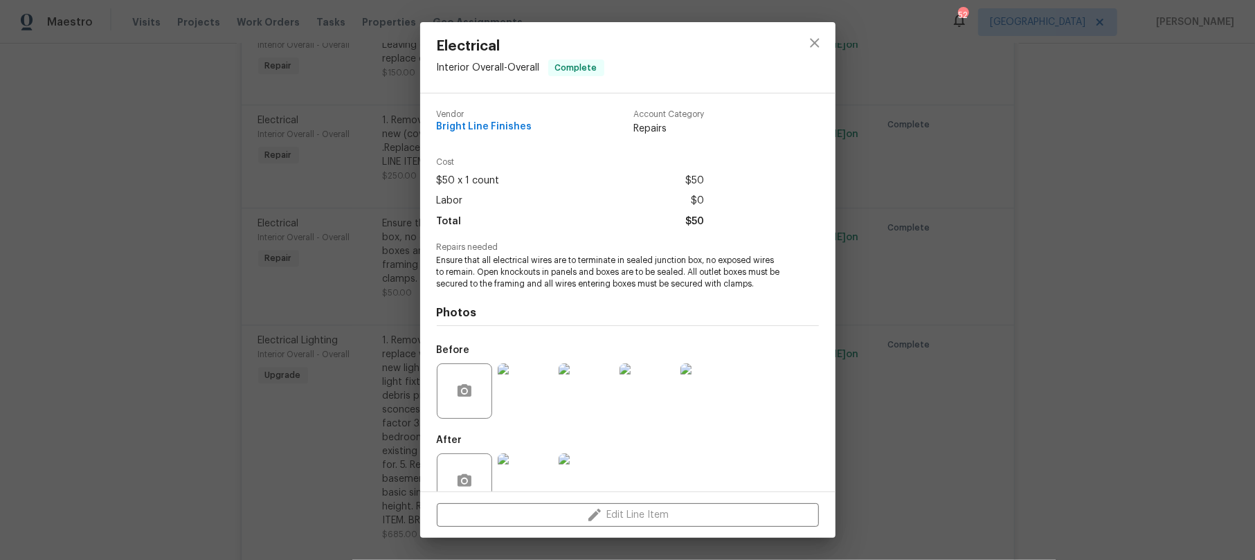
click at [514, 391] on img at bounding box center [525, 390] width 55 height 55
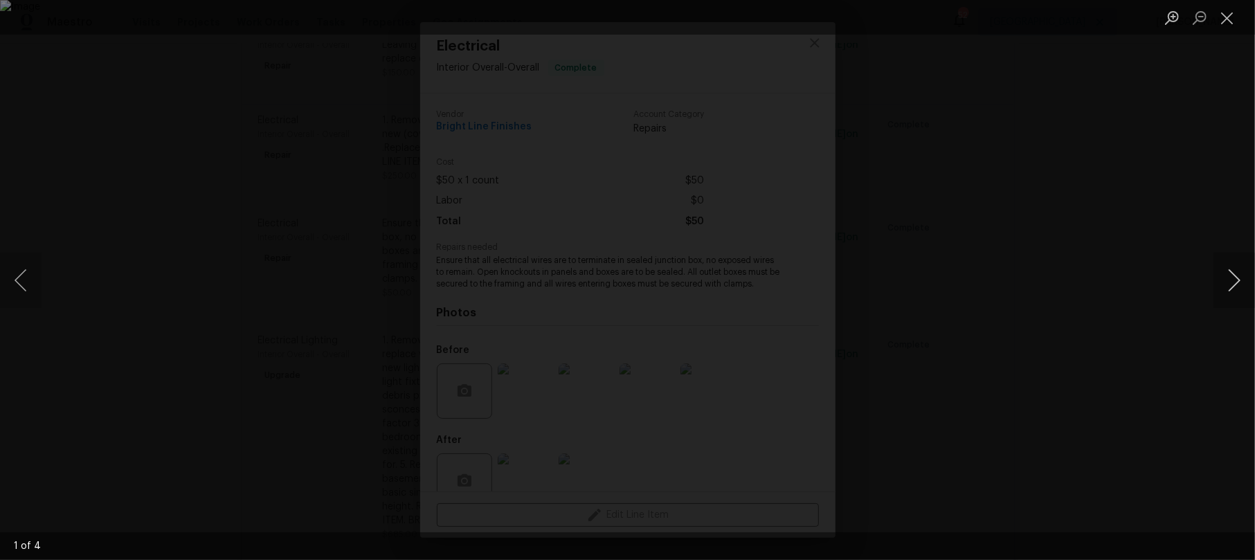
click at [1229, 275] on button "Next image" at bounding box center [1234, 280] width 42 height 55
click at [1228, 275] on button "Next image" at bounding box center [1234, 280] width 42 height 55
click at [1230, 17] on button "Close lightbox" at bounding box center [1227, 18] width 28 height 24
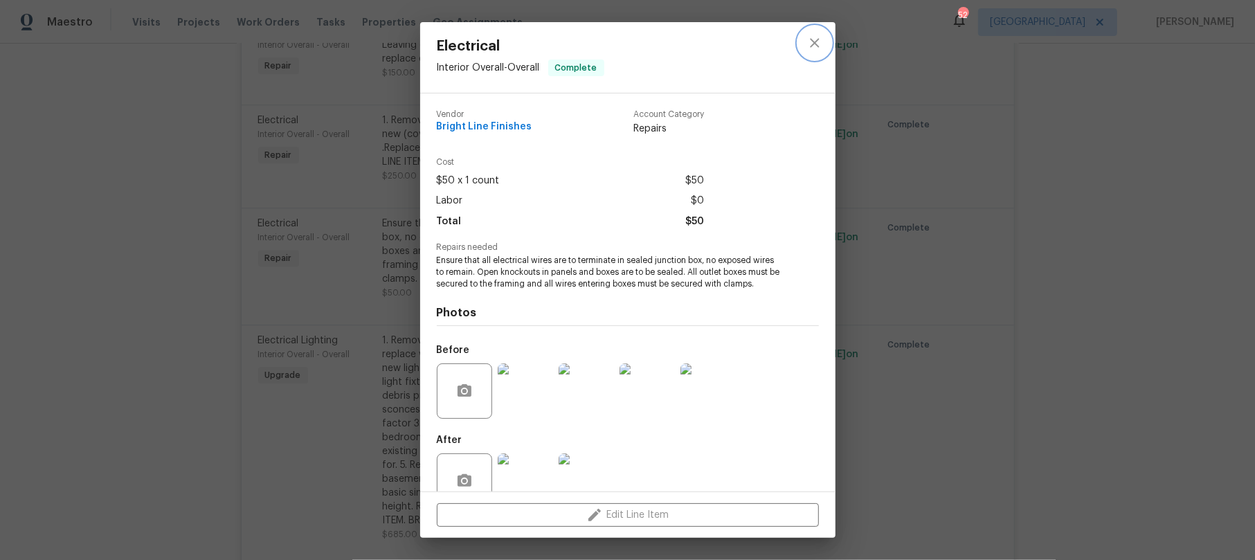
click at [815, 39] on icon "close" at bounding box center [814, 43] width 17 height 17
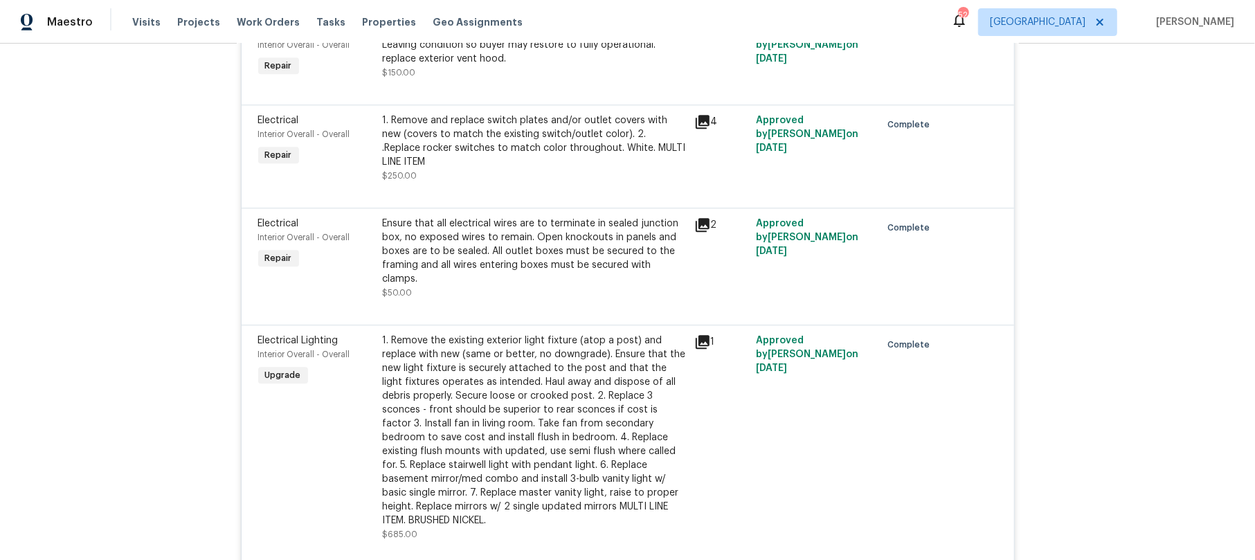
click at [701, 232] on icon at bounding box center [703, 225] width 14 height 14
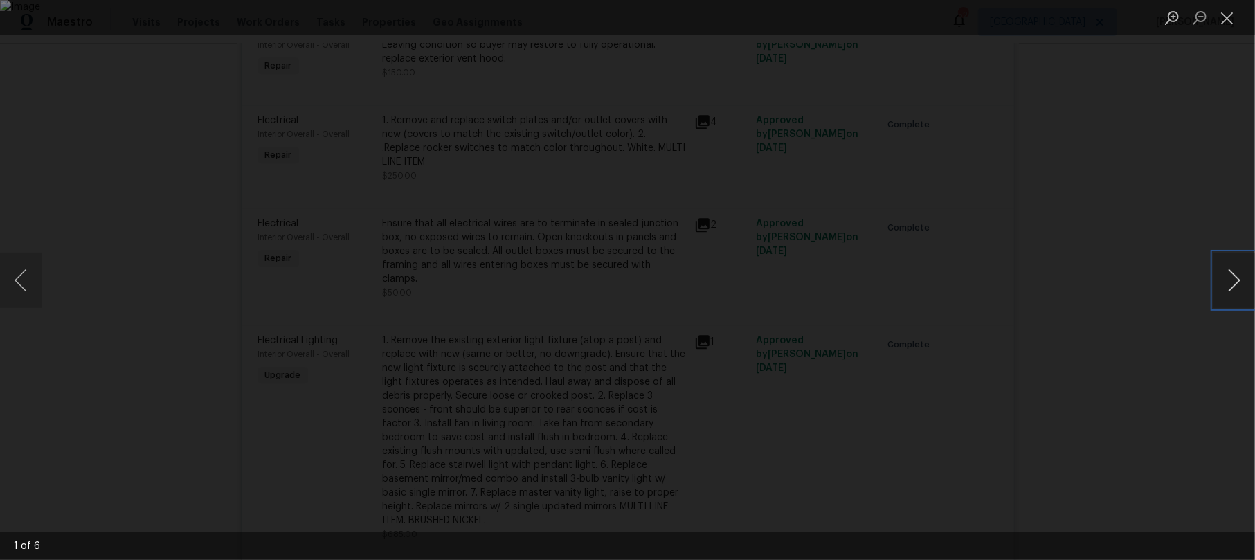
click at [1233, 278] on button "Next image" at bounding box center [1234, 280] width 42 height 55
click at [1232, 278] on button "Next image" at bounding box center [1234, 280] width 42 height 55
click at [1225, 273] on button "Next image" at bounding box center [1234, 280] width 42 height 55
click at [1225, 272] on button "Next image" at bounding box center [1234, 280] width 42 height 55
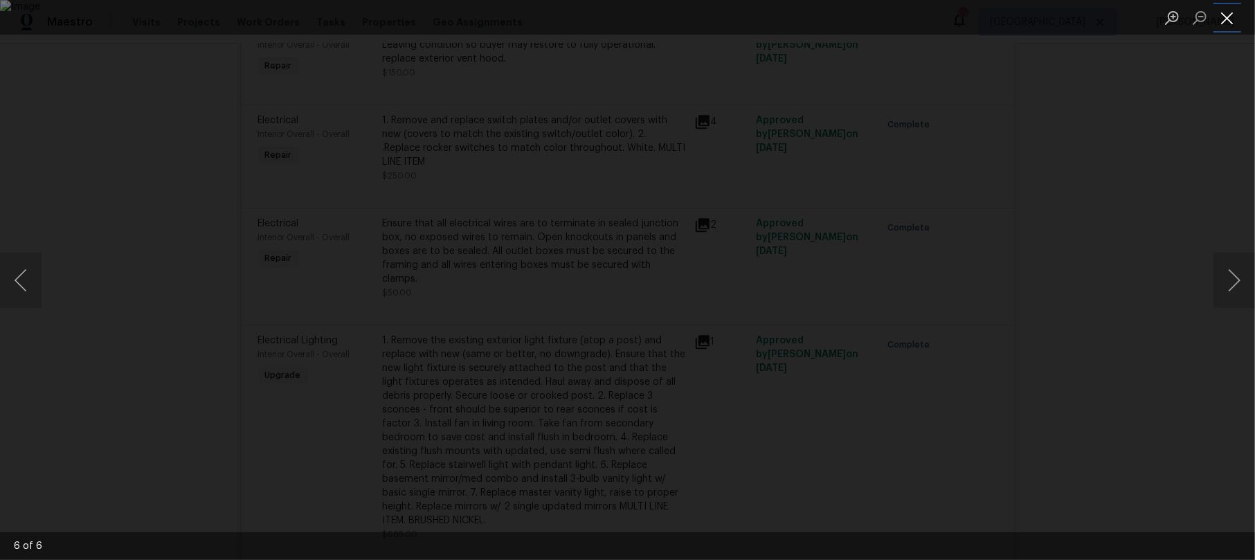
click at [1232, 21] on button "Close lightbox" at bounding box center [1227, 18] width 28 height 24
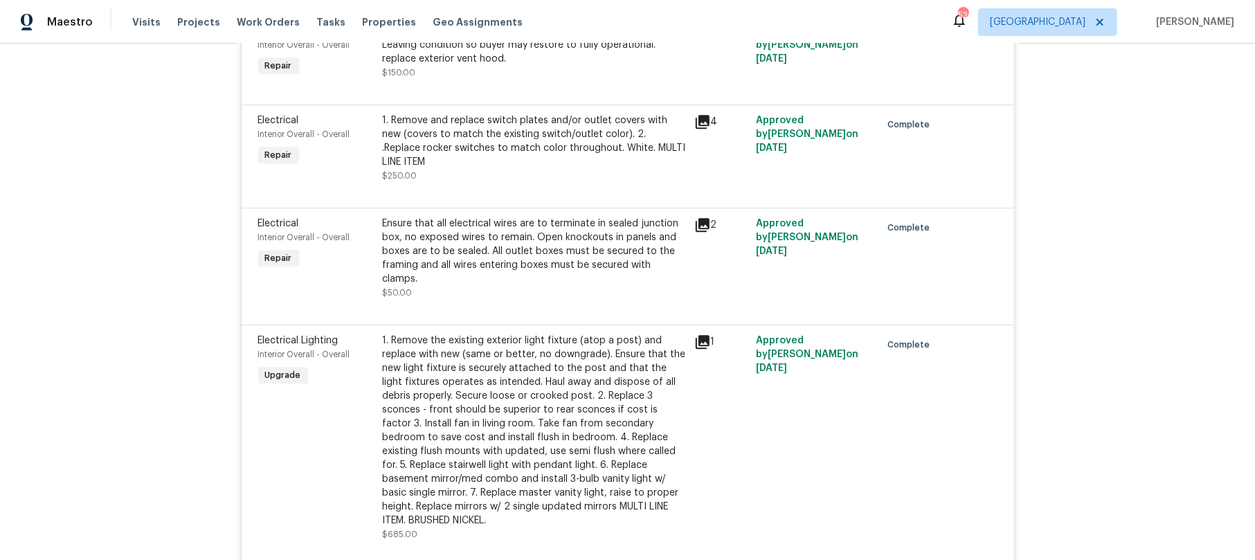
click at [696, 346] on icon at bounding box center [703, 342] width 14 height 14
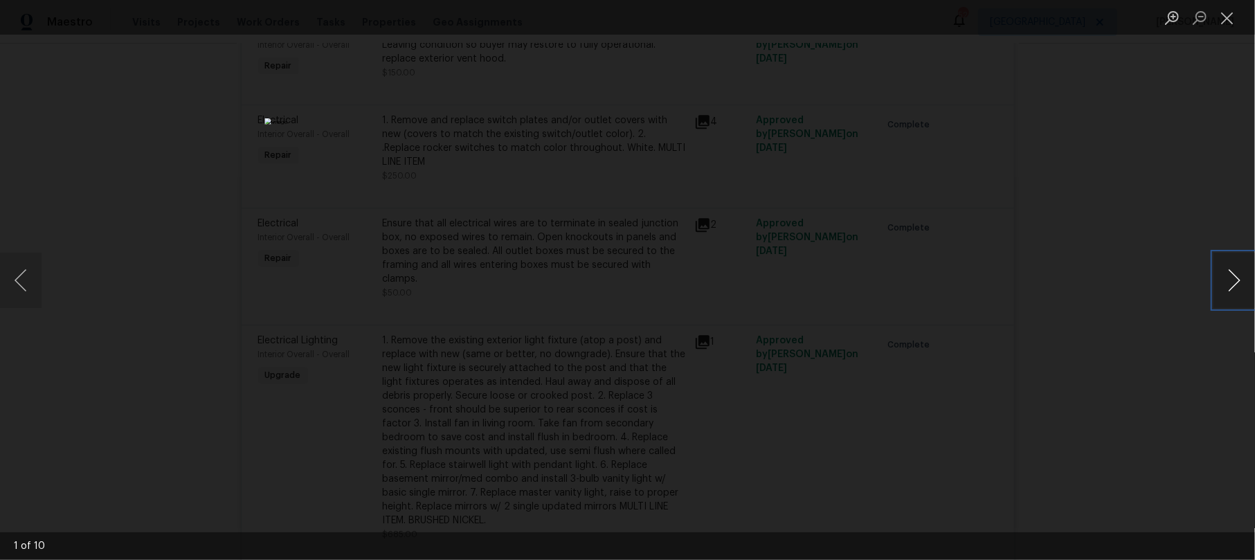
click at [1236, 280] on button "Next image" at bounding box center [1234, 280] width 42 height 55
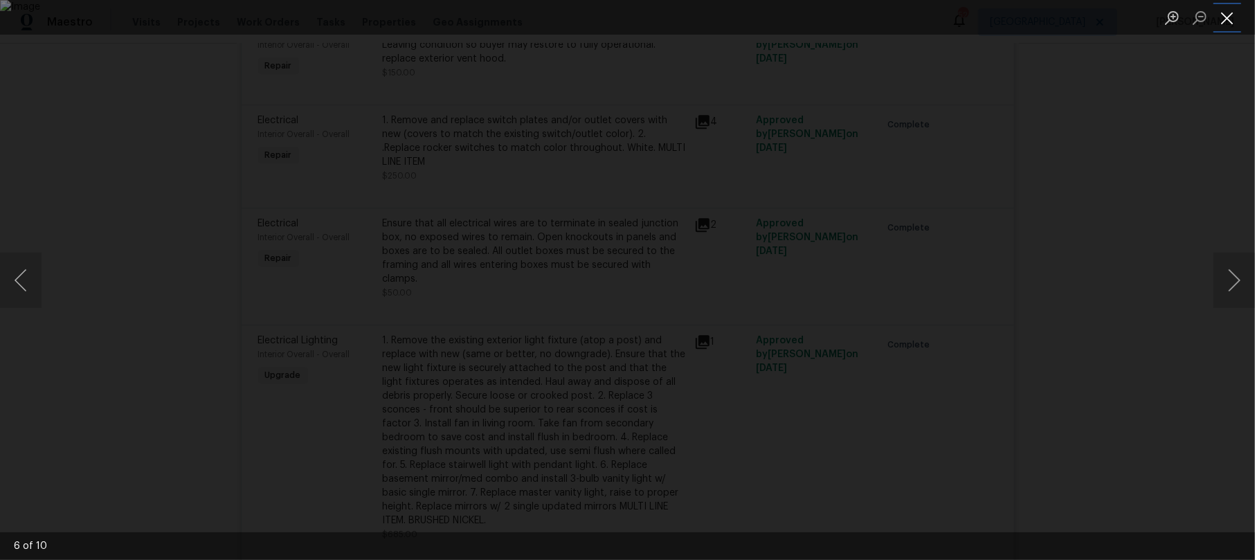
click at [1233, 10] on button "Close lightbox" at bounding box center [1227, 18] width 28 height 24
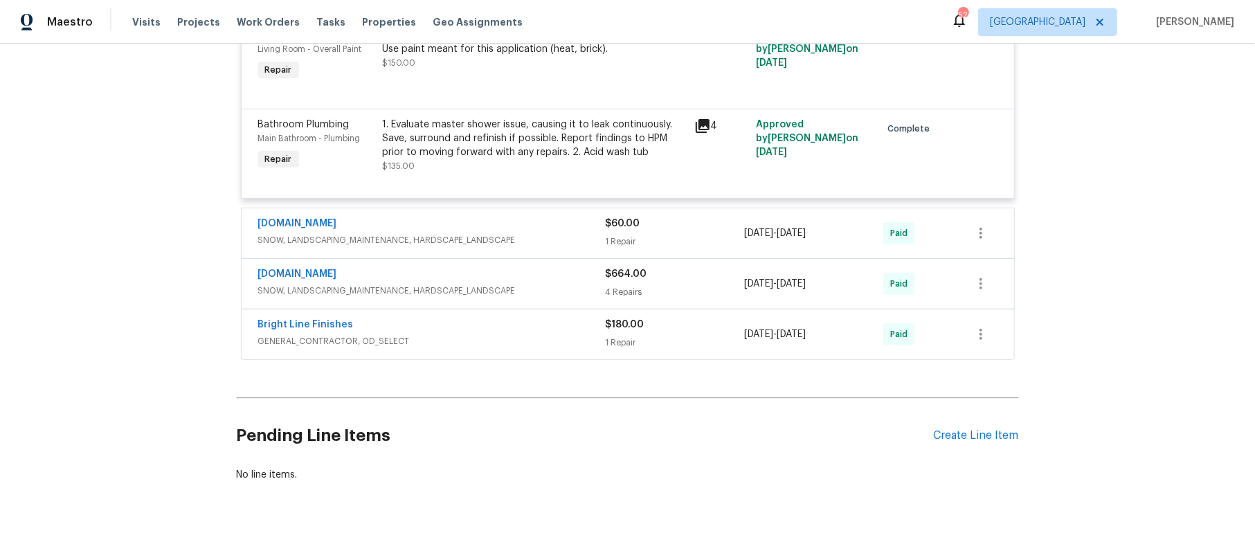
scroll to position [4165, 0]
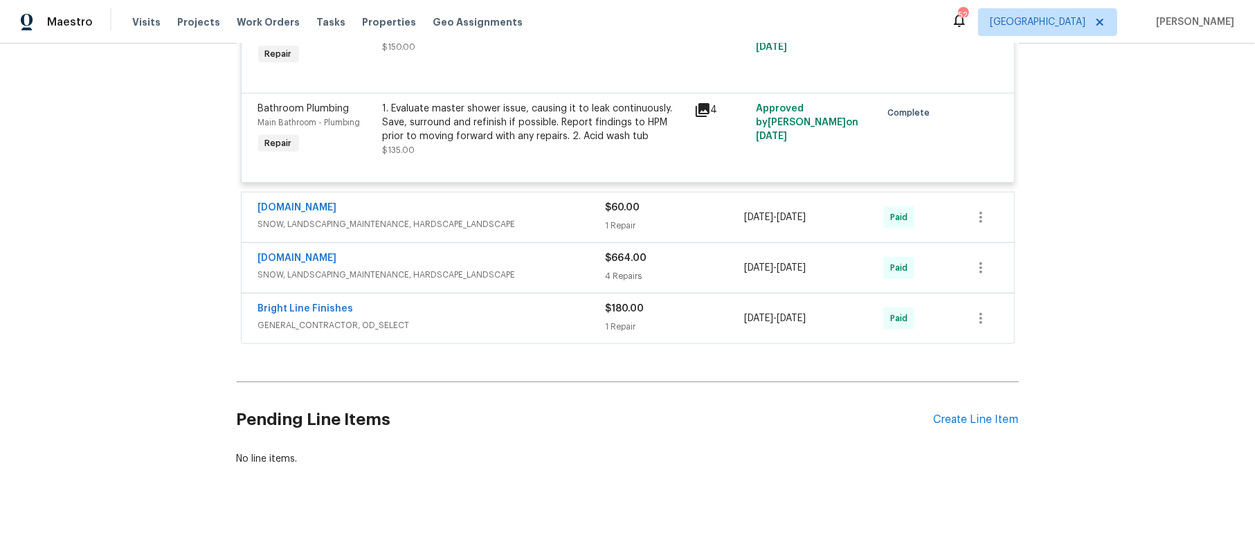
click at [537, 318] on span "GENERAL_CONTRACTOR, OD_SELECT" at bounding box center [431, 325] width 347 height 14
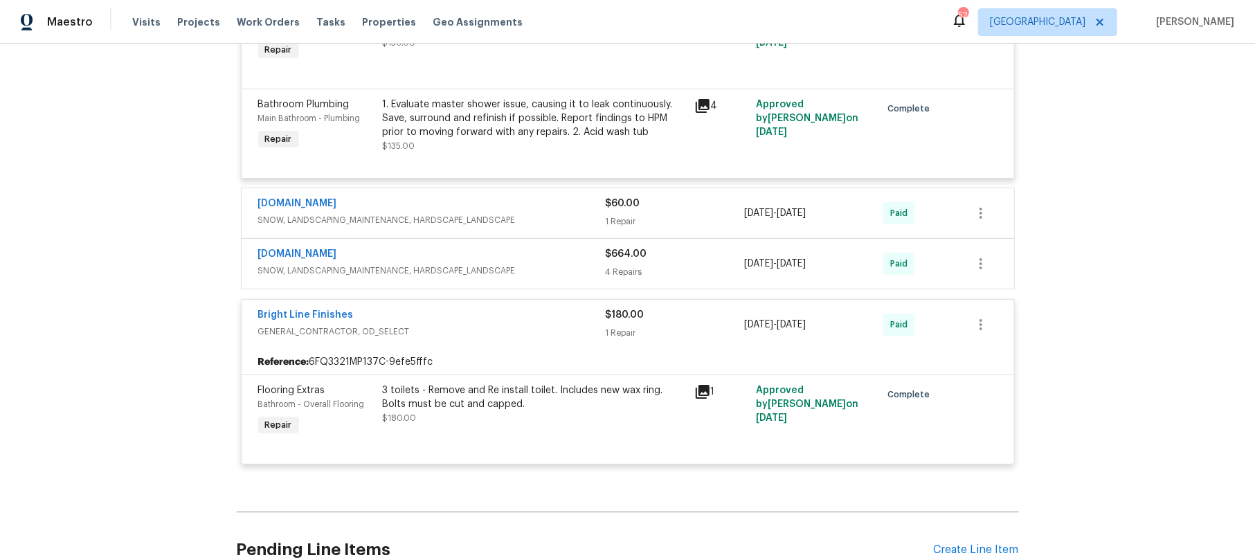
click at [536, 325] on span "GENERAL_CONTRACTOR, OD_SELECT" at bounding box center [431, 332] width 347 height 14
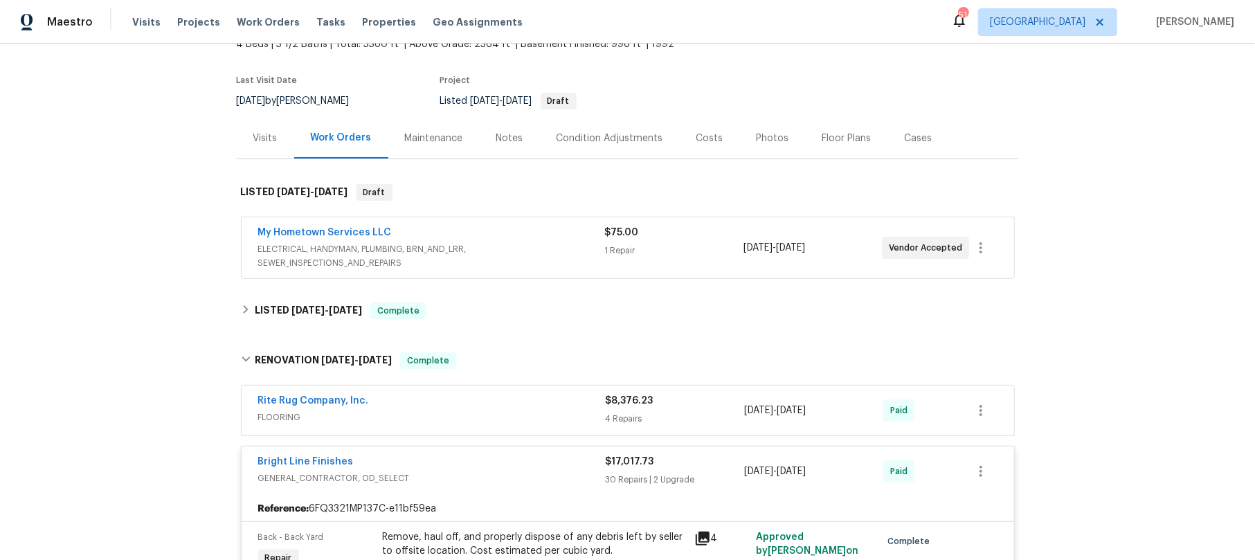
scroll to position [184, 0]
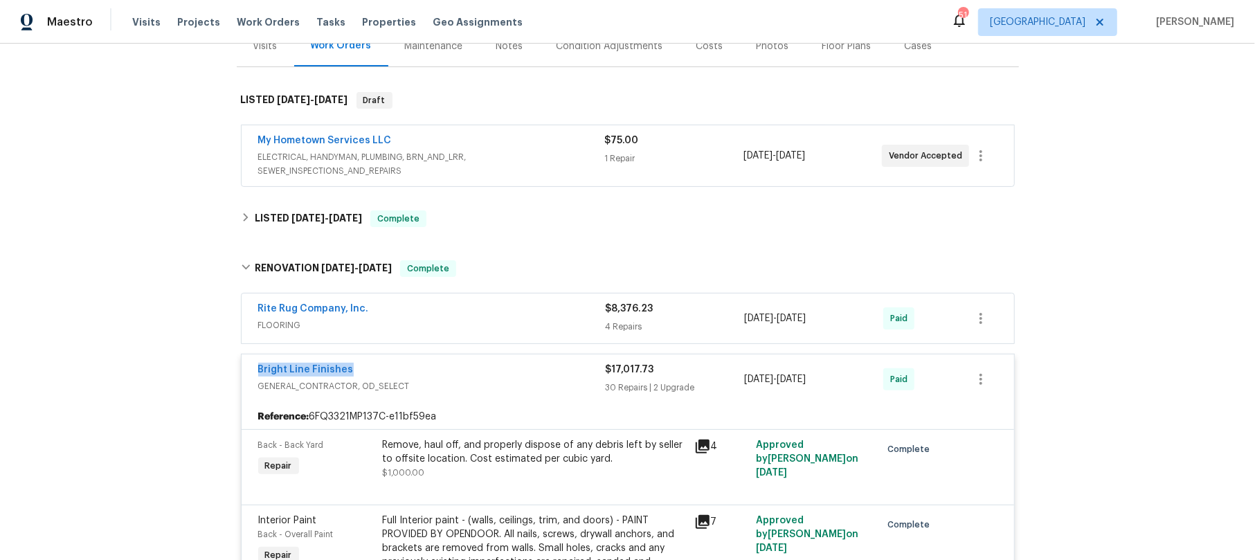
drag, startPoint x: 244, startPoint y: 370, endPoint x: 353, endPoint y: 361, distance: 109.7
click at [353, 361] on div "Bright Line Finishes GENERAL_CONTRACTOR, OD_SELECT $17,017.73 30 Repairs | 2 Up…" at bounding box center [628, 379] width 772 height 50
copy link "Bright Line Finishes"
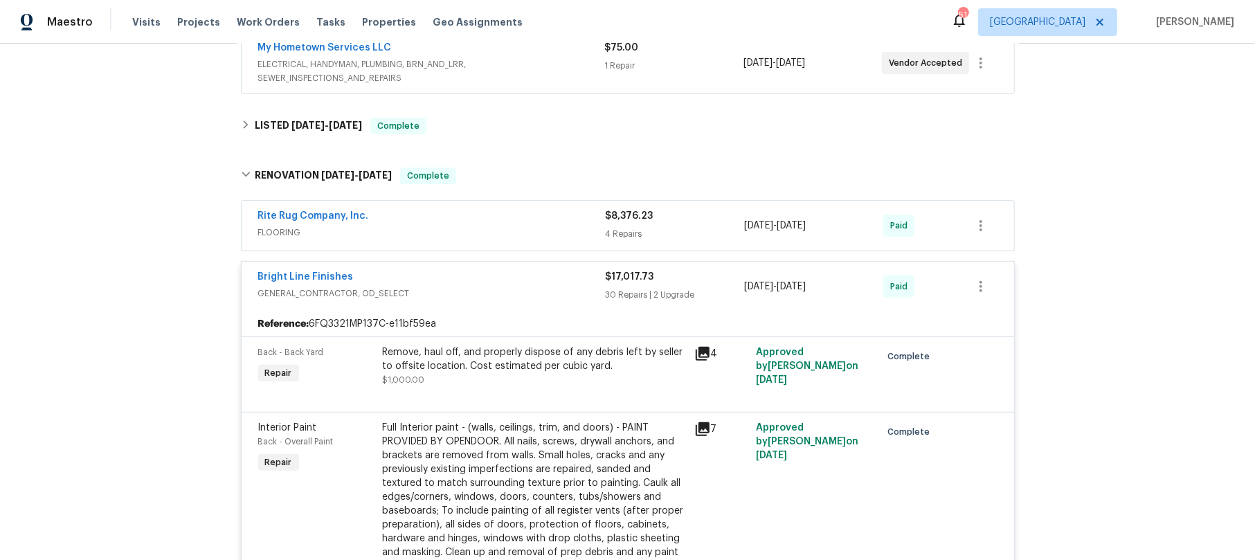
click at [472, 291] on span "GENERAL_CONTRACTOR, OD_SELECT" at bounding box center [431, 294] width 347 height 14
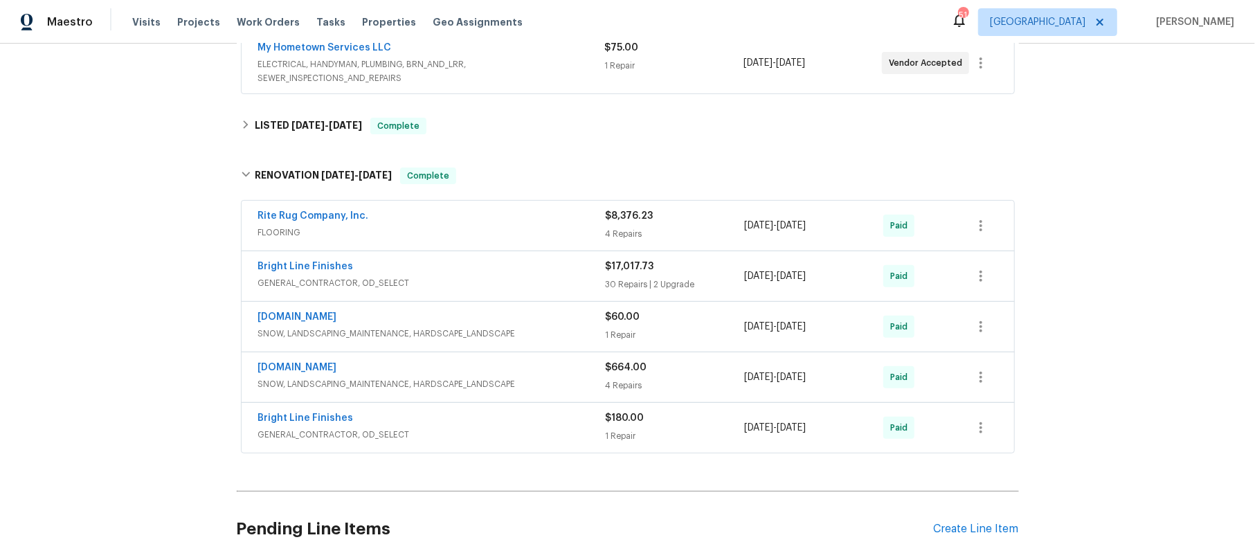
scroll to position [0, 0]
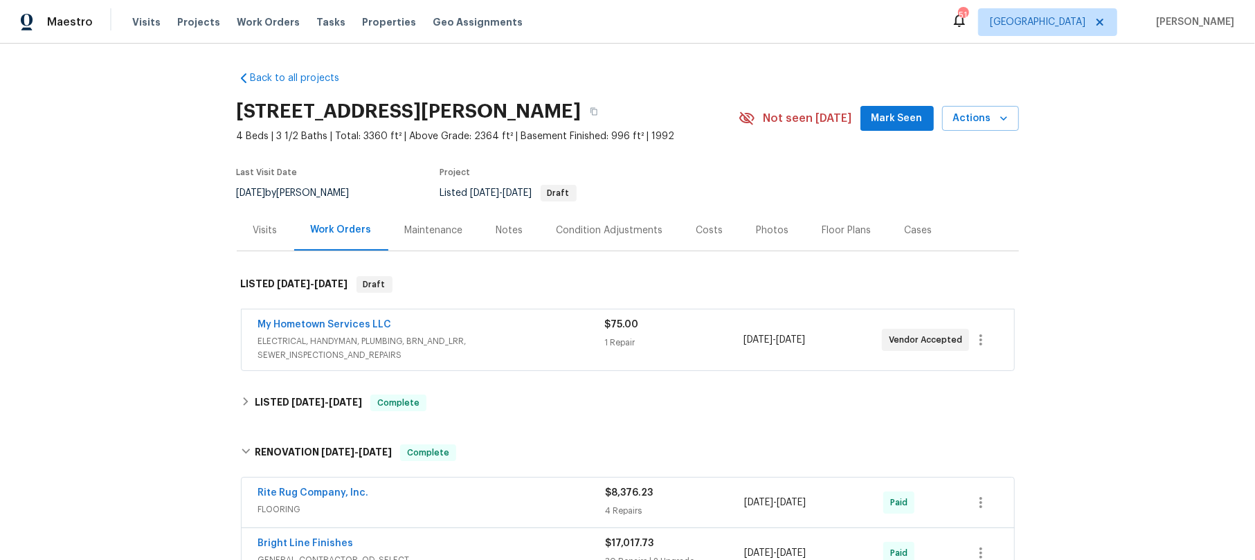
click at [518, 338] on span "ELECTRICAL, HANDYMAN, PLUMBING, BRN_AND_LRR, SEWER_INSPECTIONS_AND_REPAIRS" at bounding box center [431, 348] width 347 height 28
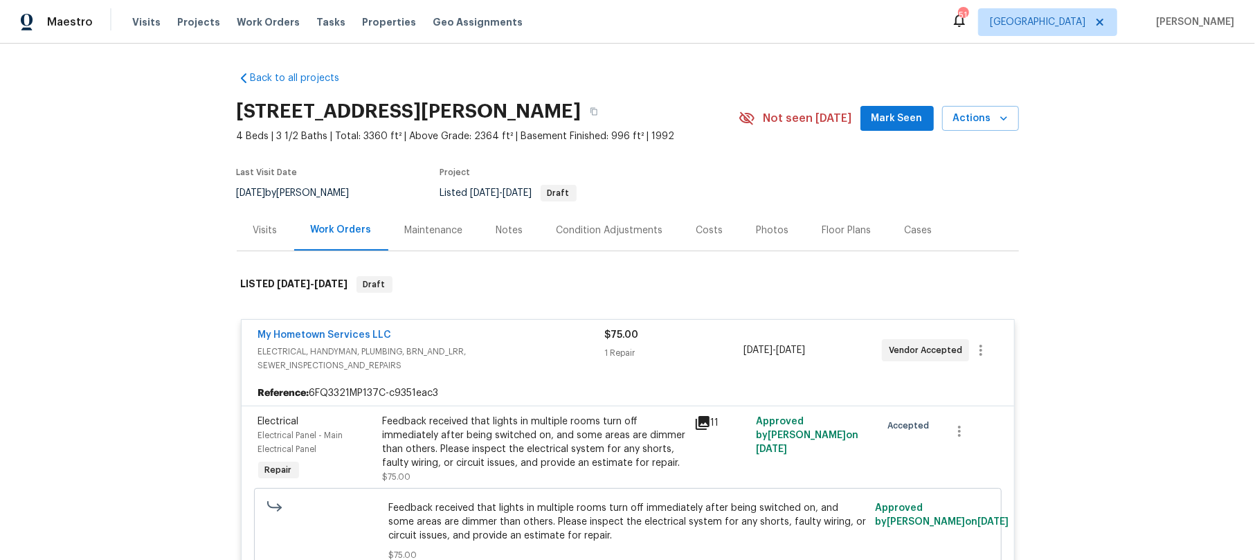
click at [700, 421] on icon at bounding box center [703, 423] width 14 height 14
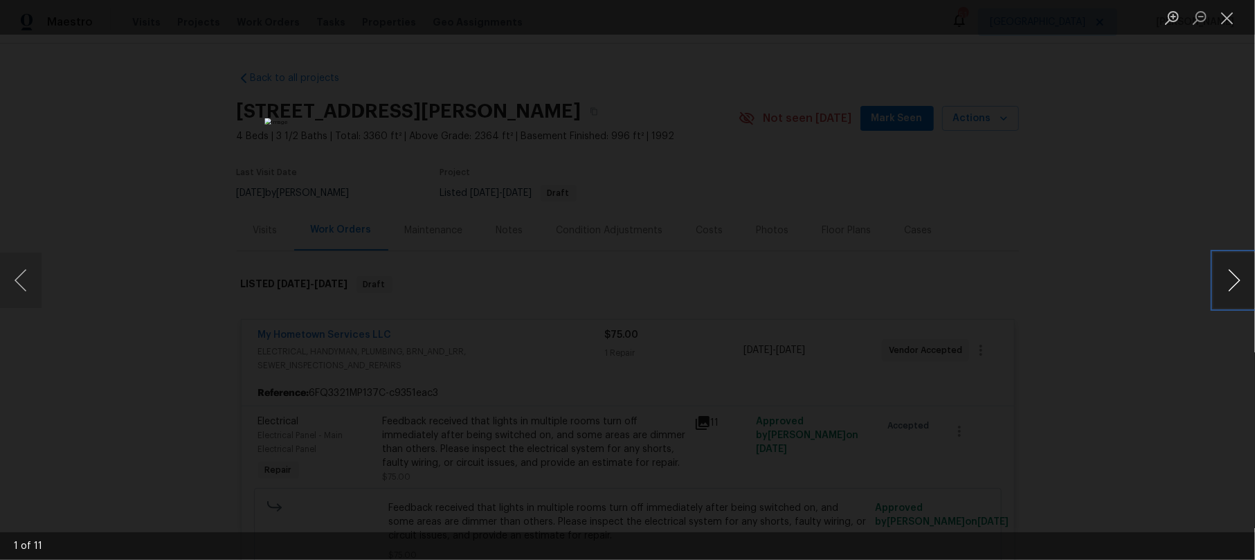
click at [1238, 275] on button "Next image" at bounding box center [1234, 280] width 42 height 55
click at [1238, 277] on button "Next image" at bounding box center [1234, 280] width 42 height 55
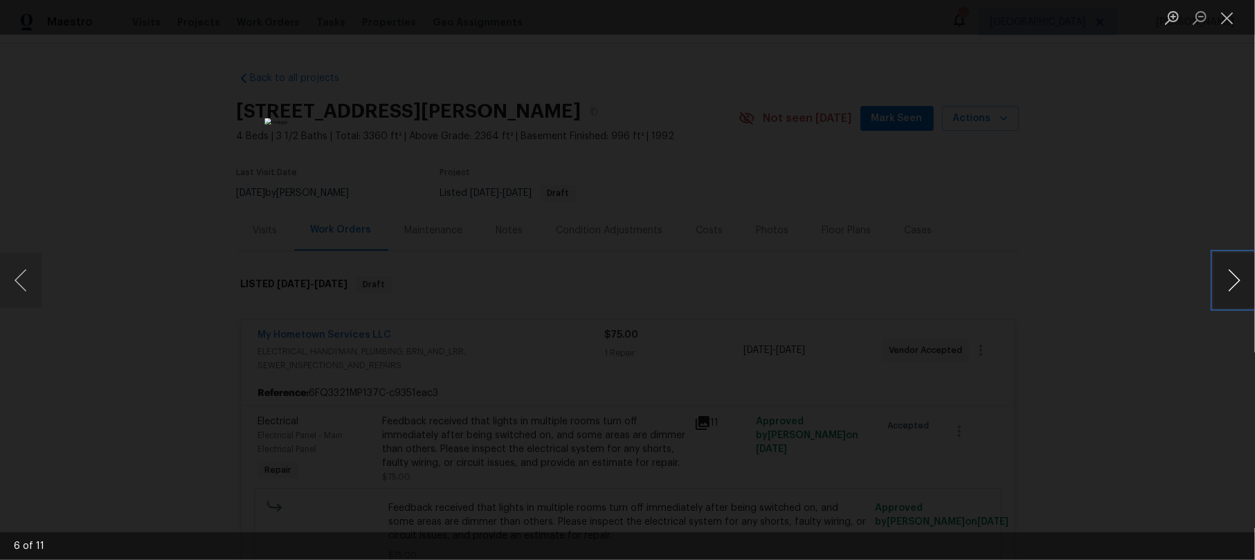
click at [1238, 277] on button "Next image" at bounding box center [1234, 280] width 42 height 55
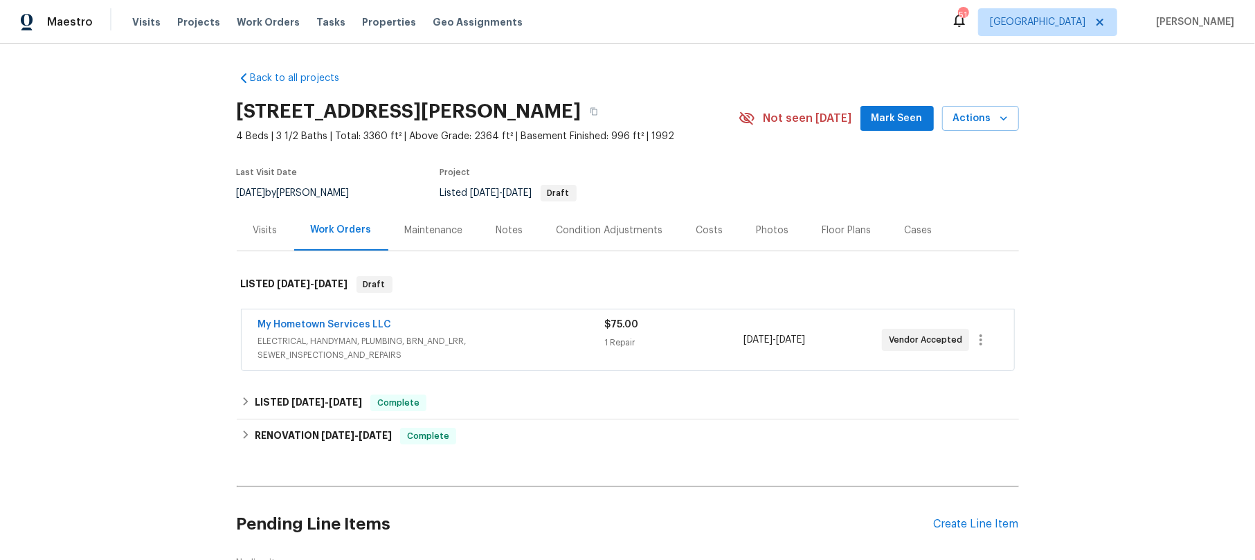
click at [485, 328] on div "My Hometown Services LLC" at bounding box center [431, 326] width 347 height 17
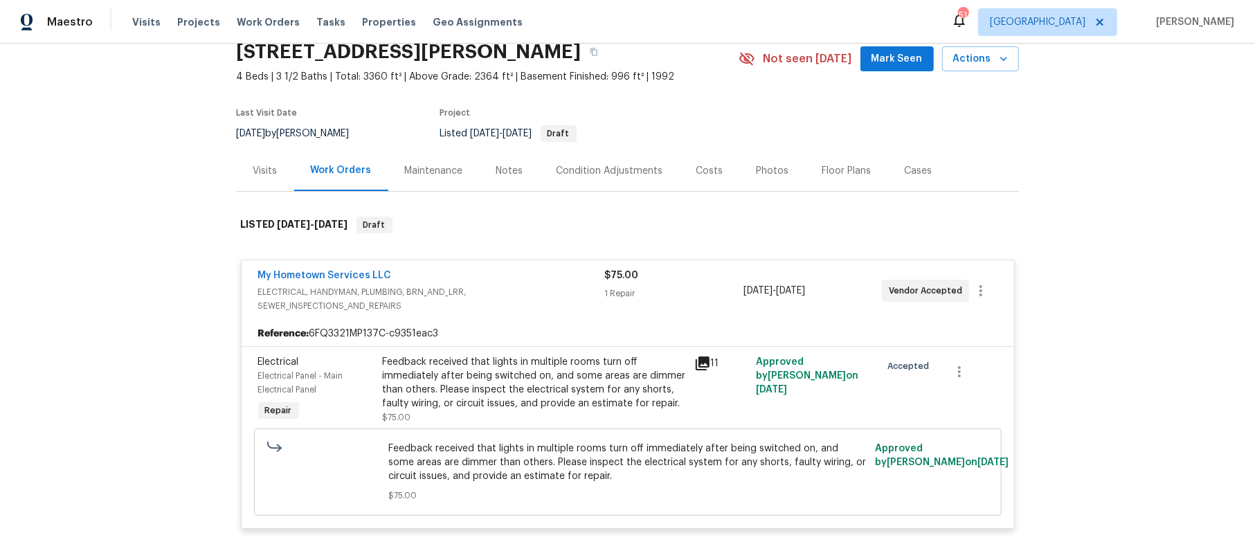
scroll to position [92, 0]
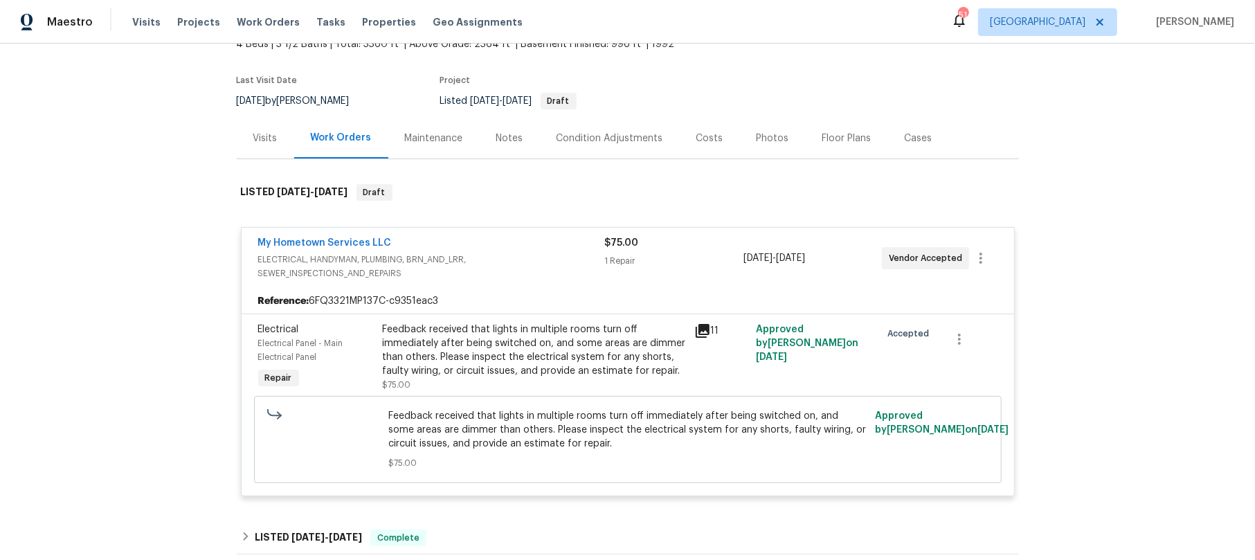
click at [501, 248] on div "My Hometown Services LLC" at bounding box center [431, 244] width 347 height 17
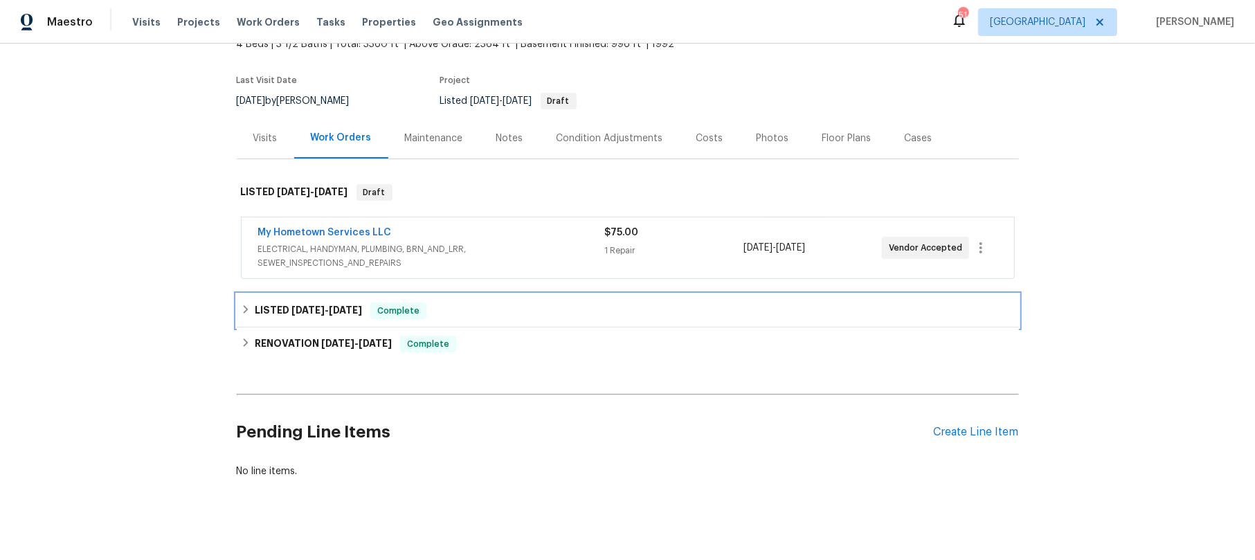
click at [241, 308] on icon at bounding box center [246, 310] width 10 height 10
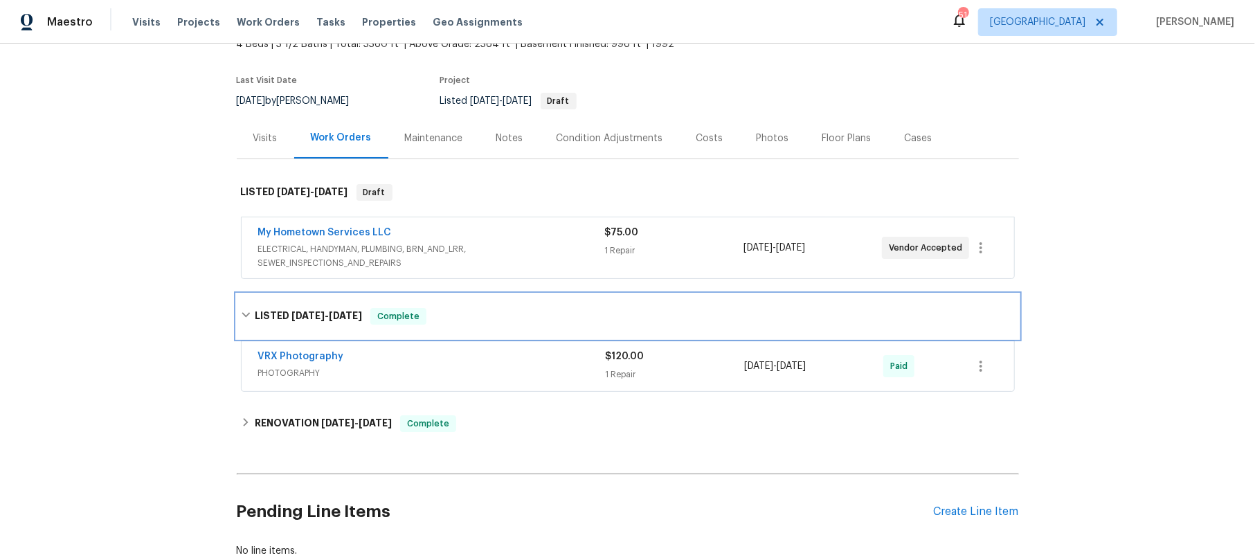
click at [241, 314] on icon at bounding box center [246, 315] width 10 height 10
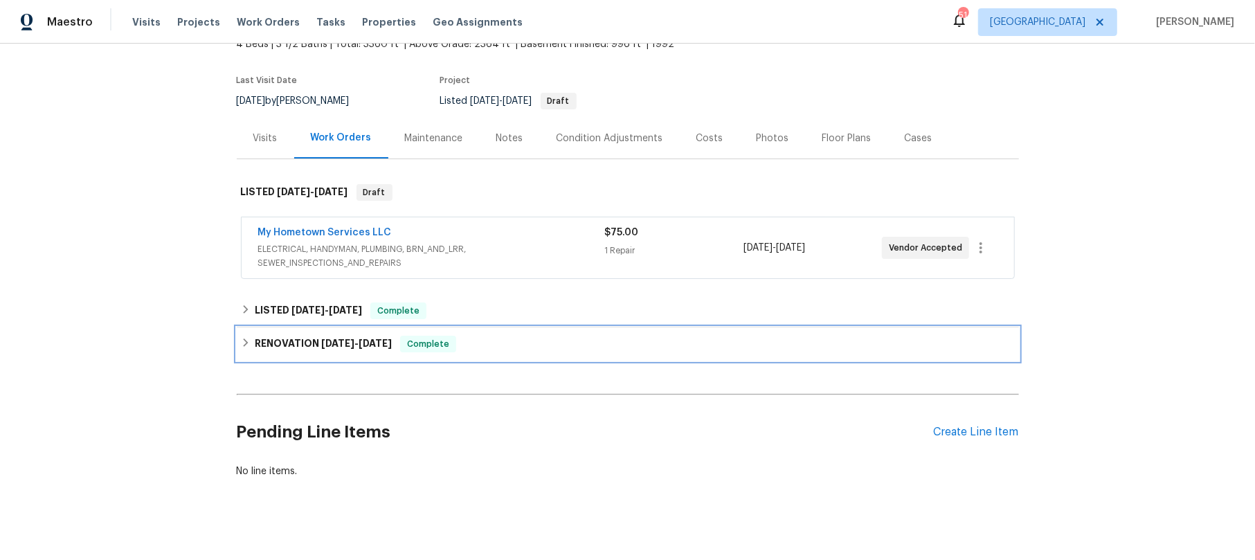
click at [243, 342] on icon at bounding box center [245, 342] width 5 height 8
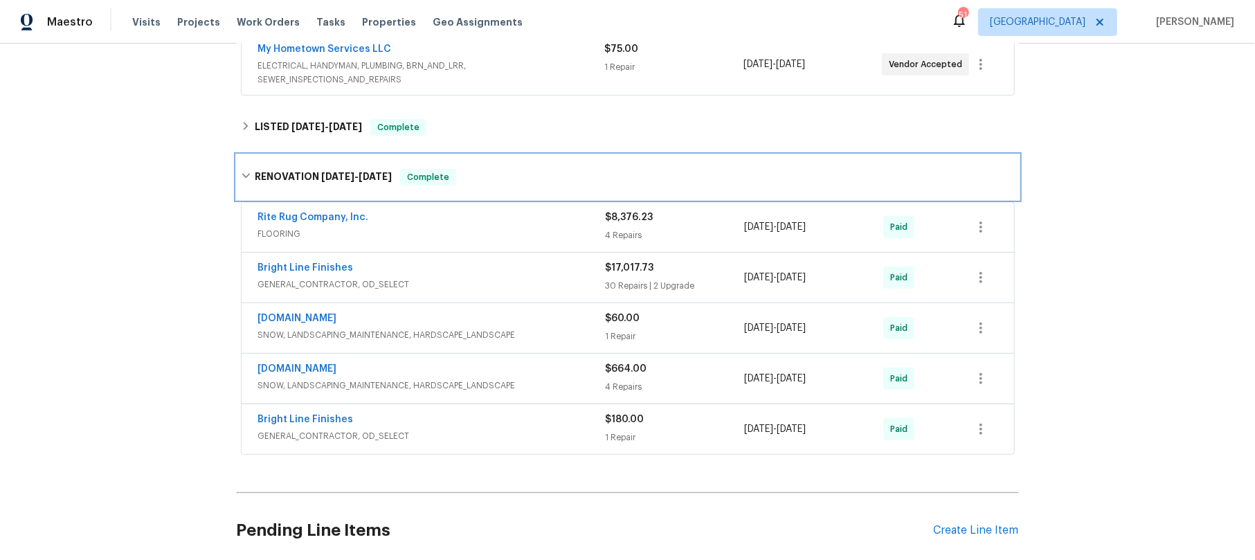
scroll to position [277, 0]
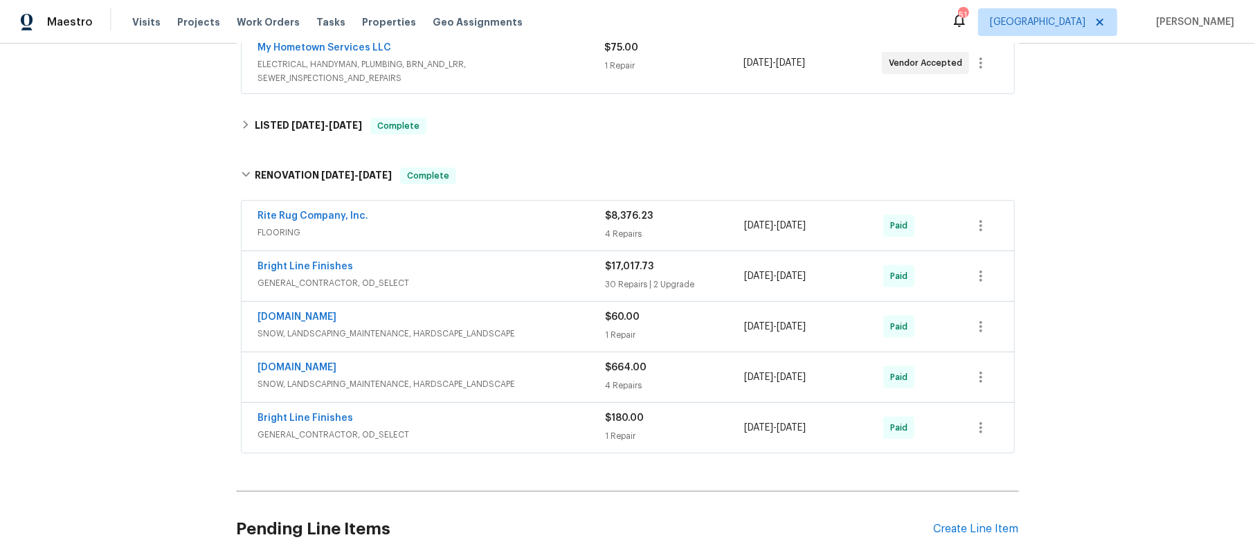
click at [491, 431] on span "GENERAL_CONTRACTOR, OD_SELECT" at bounding box center [431, 435] width 347 height 14
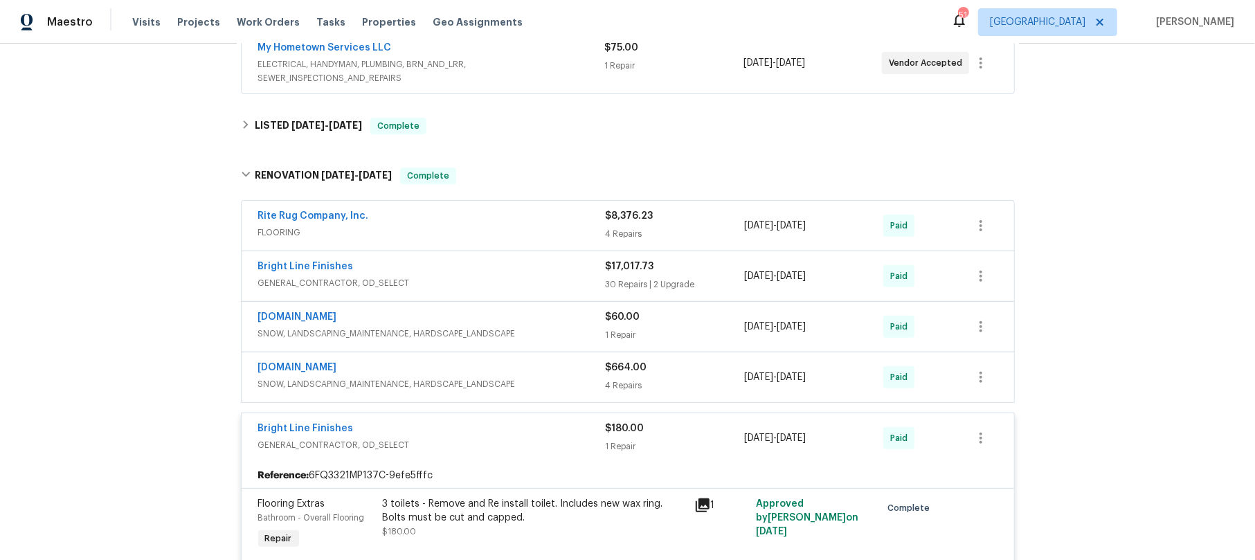
click at [485, 444] on span "GENERAL_CONTRACTOR, OD_SELECT" at bounding box center [431, 445] width 347 height 14
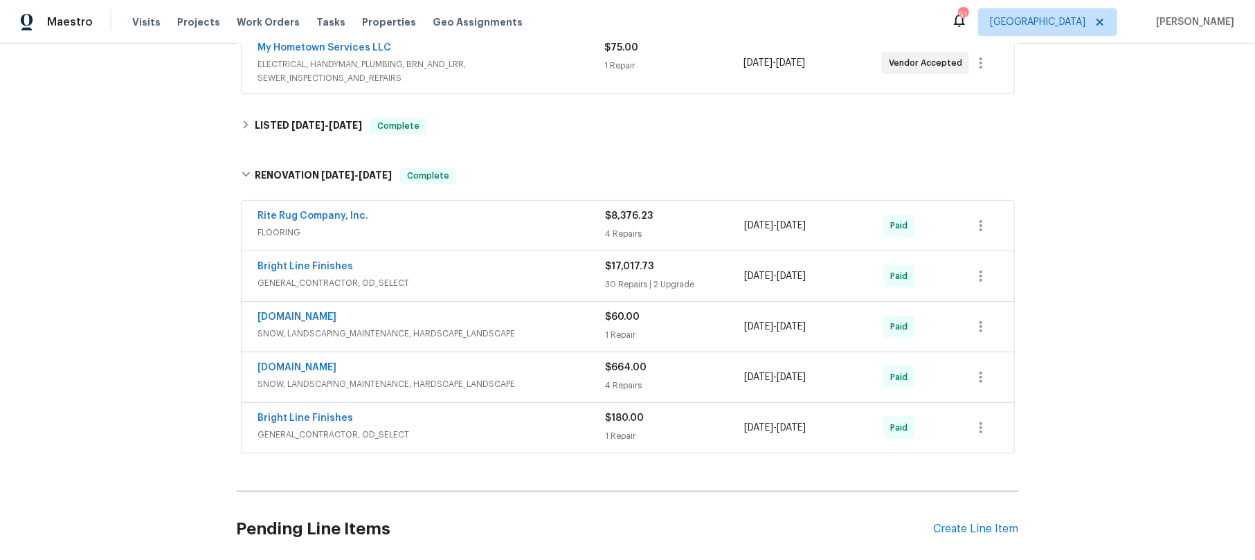
click at [486, 272] on div "Bright Line Finishes" at bounding box center [431, 268] width 347 height 17
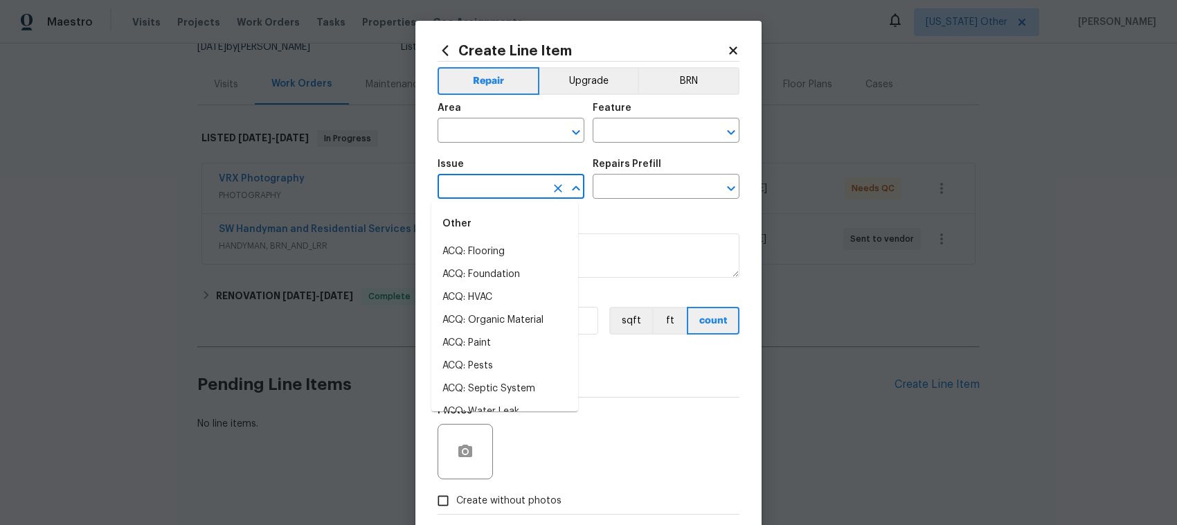
scroll to position [808, 0]
click at [568, 129] on icon "Open" at bounding box center [576, 132] width 17 height 17
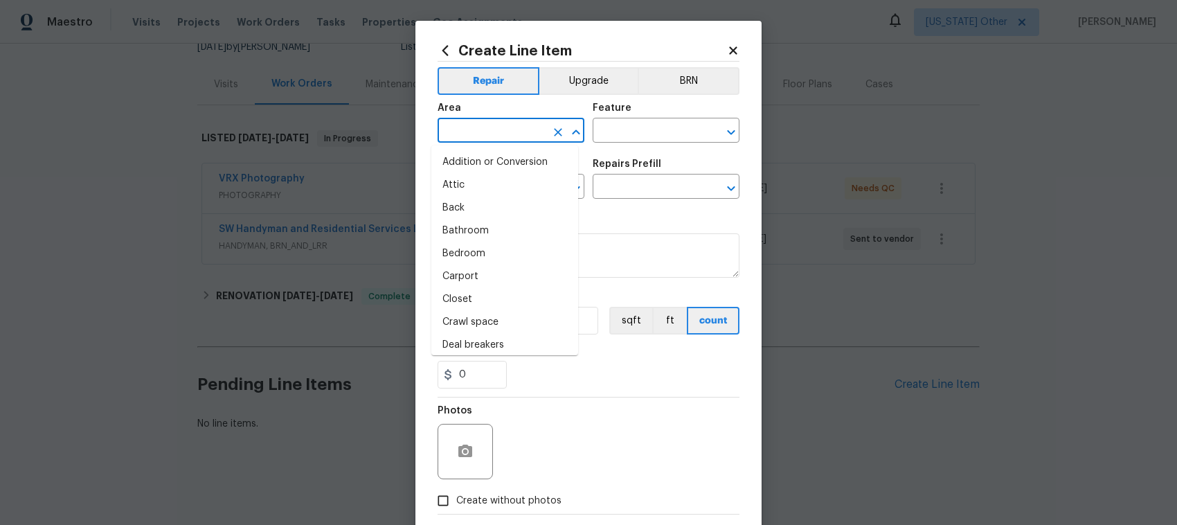
scroll to position [70, 0]
click at [568, 128] on icon "Close" at bounding box center [576, 132] width 17 height 17
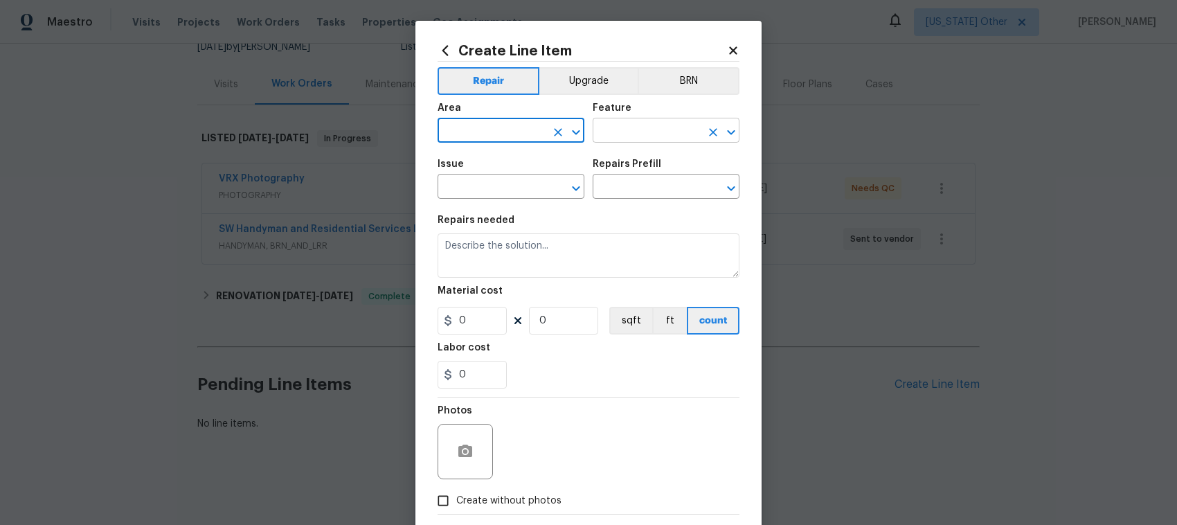
click at [723, 125] on icon "Open" at bounding box center [731, 132] width 17 height 17
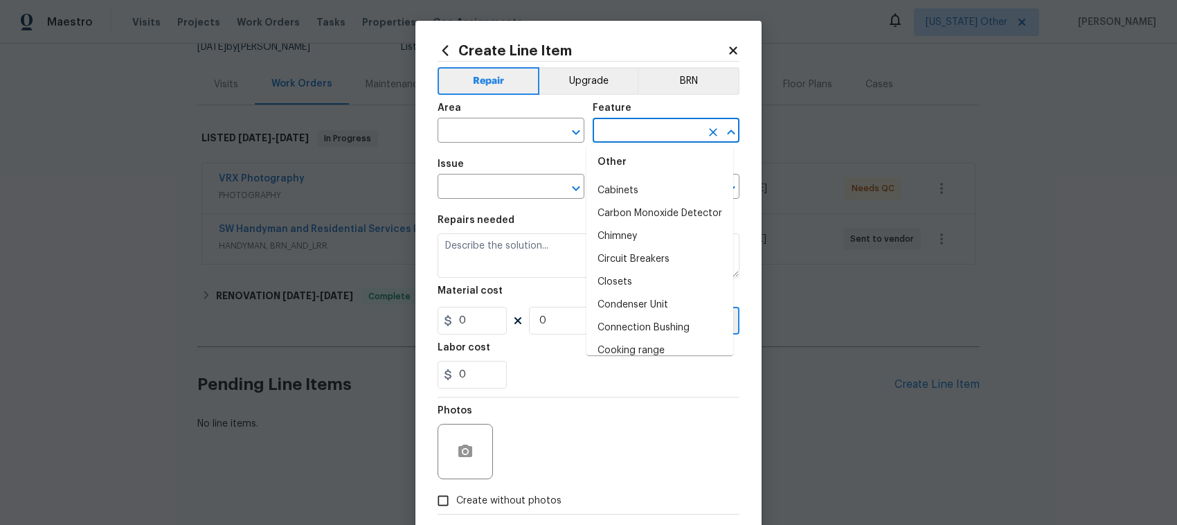
scroll to position [0, 0]
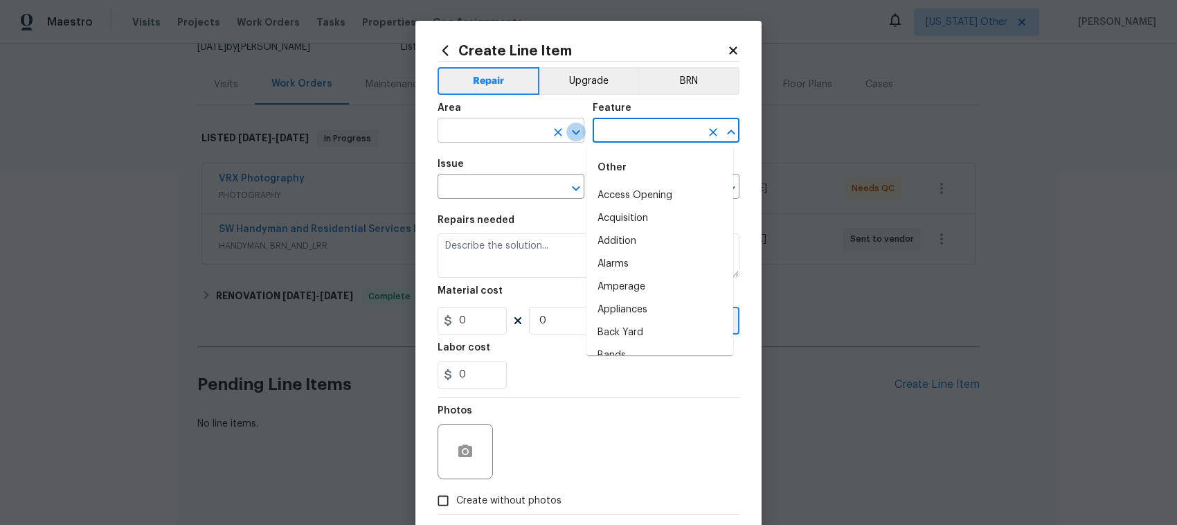
click at [572, 135] on icon "Open" at bounding box center [576, 132] width 17 height 17
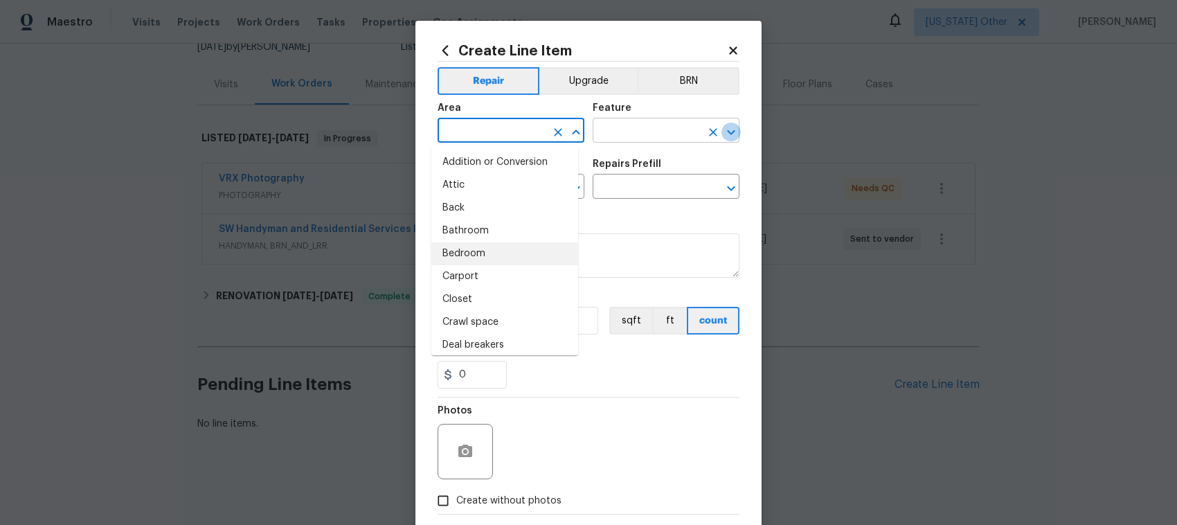
click at [727, 133] on icon "Open" at bounding box center [731, 131] width 8 height 5
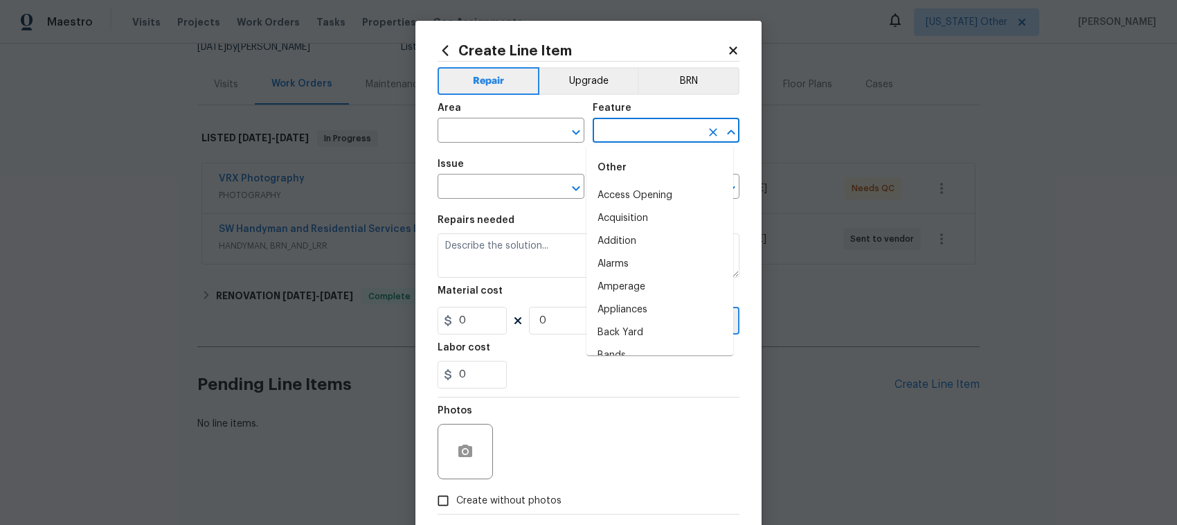
scroll to position [794, 0]
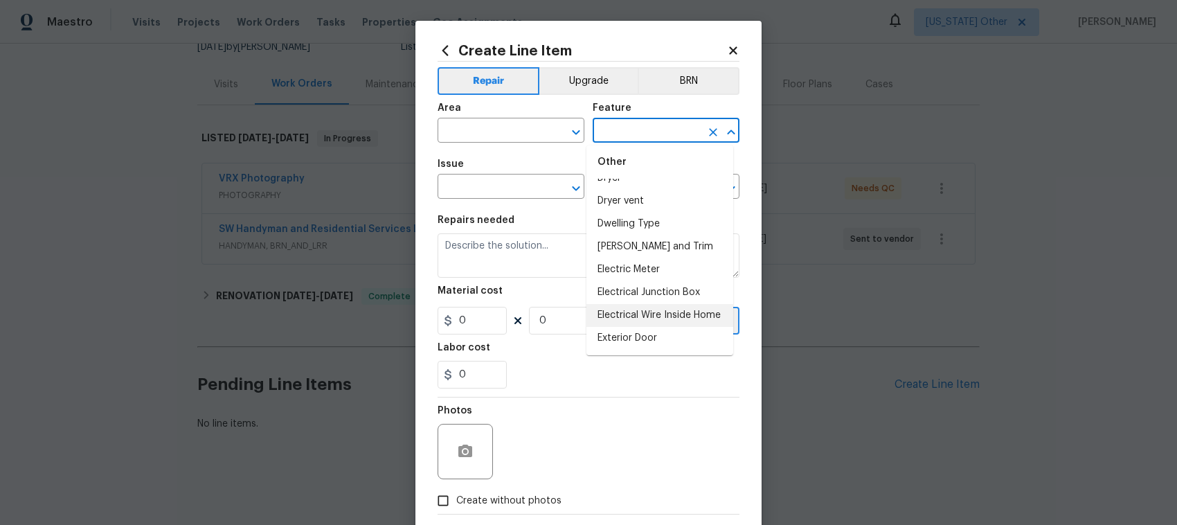
click at [725, 129] on icon "Close" at bounding box center [731, 132] width 17 height 17
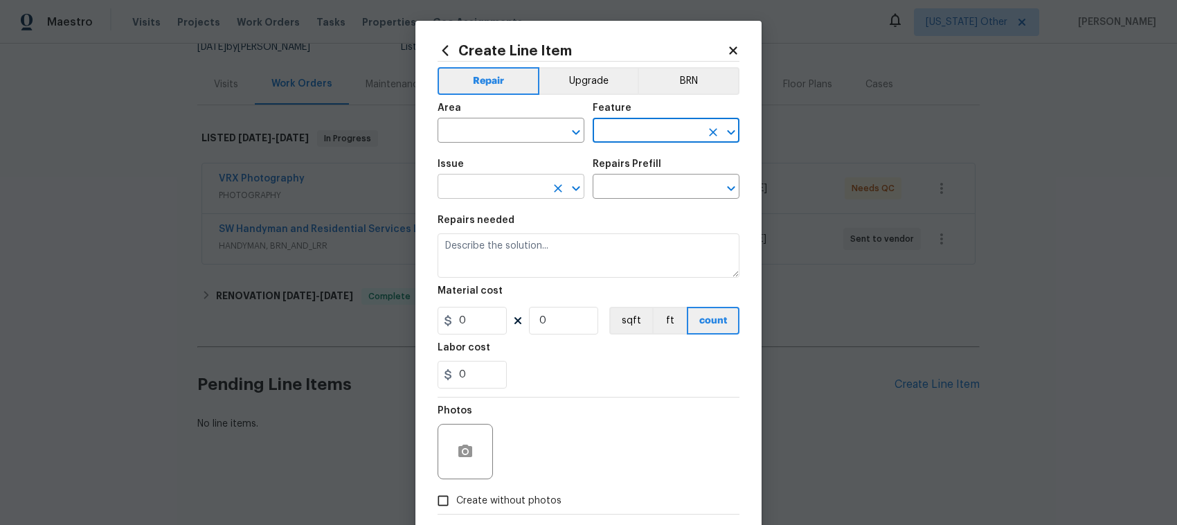
click at [568, 184] on icon "Open" at bounding box center [576, 188] width 17 height 17
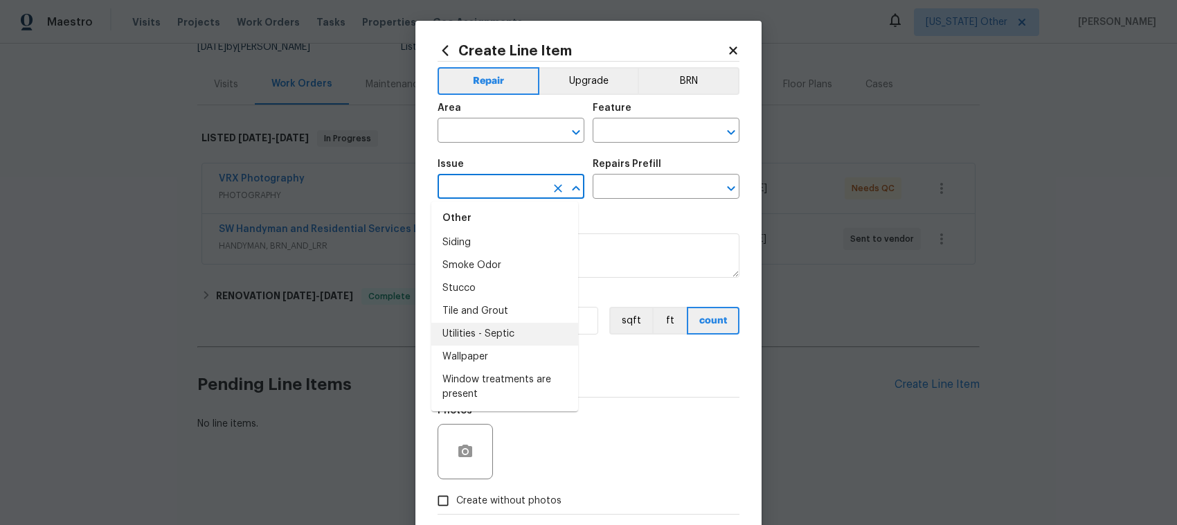
scroll to position [2059, 0]
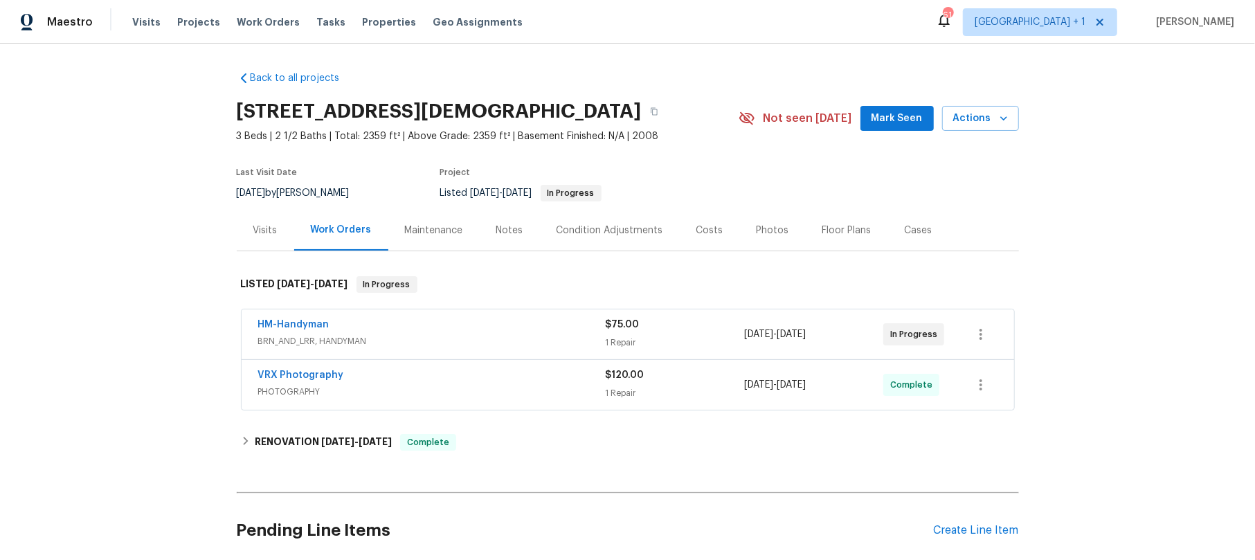
click at [491, 327] on div "HM-Handyman" at bounding box center [431, 326] width 347 height 17
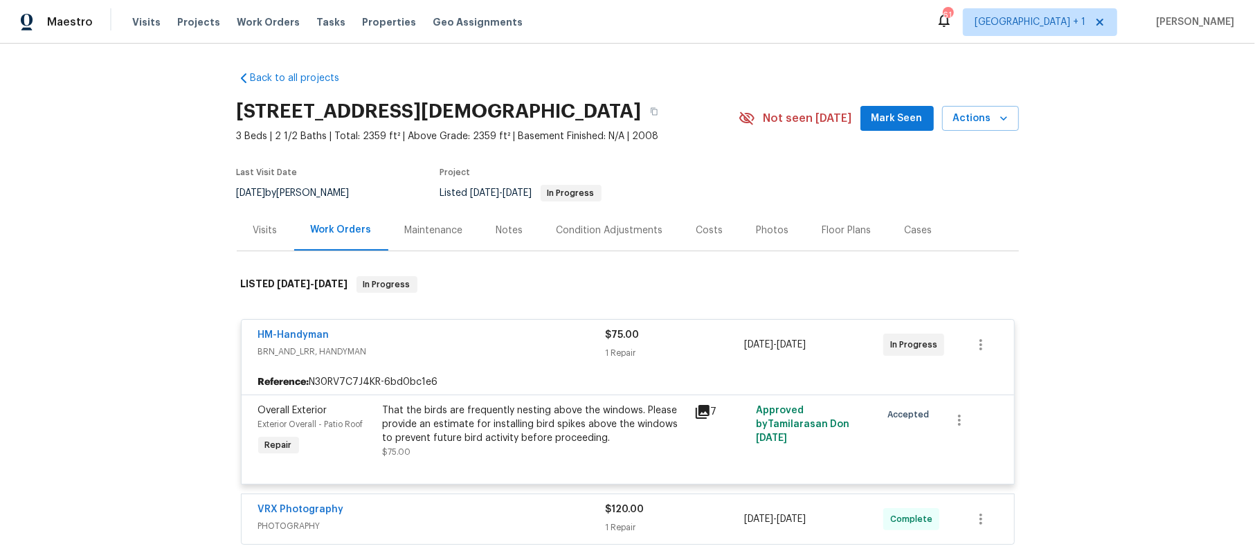
click at [696, 408] on icon at bounding box center [703, 412] width 14 height 14
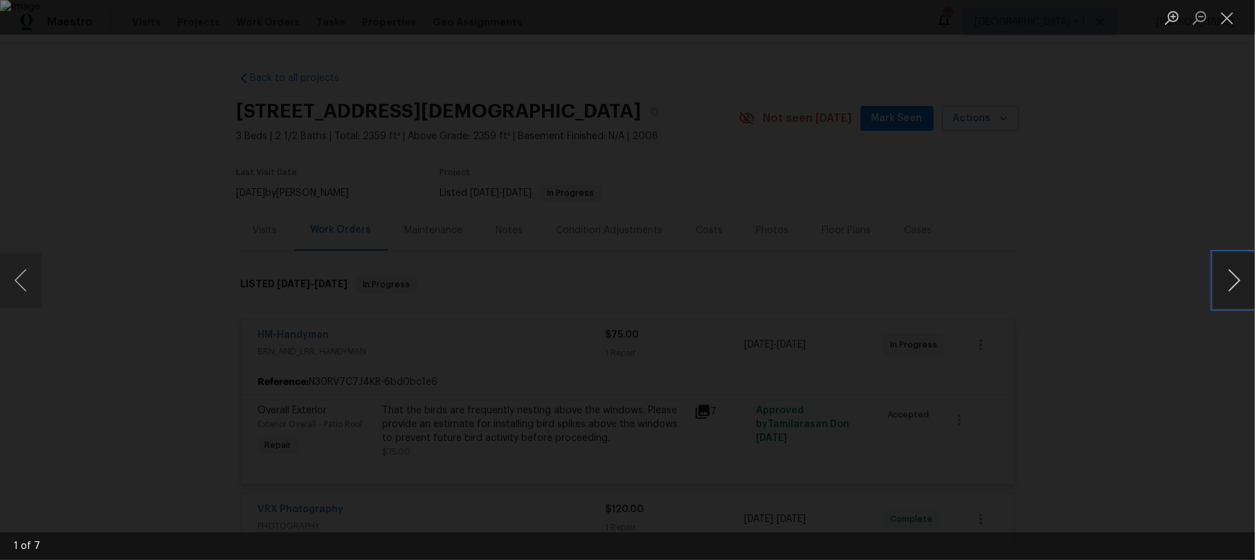
click at [1231, 275] on button "Next image" at bounding box center [1234, 280] width 42 height 55
click at [1230, 275] on button "Next image" at bounding box center [1234, 280] width 42 height 55
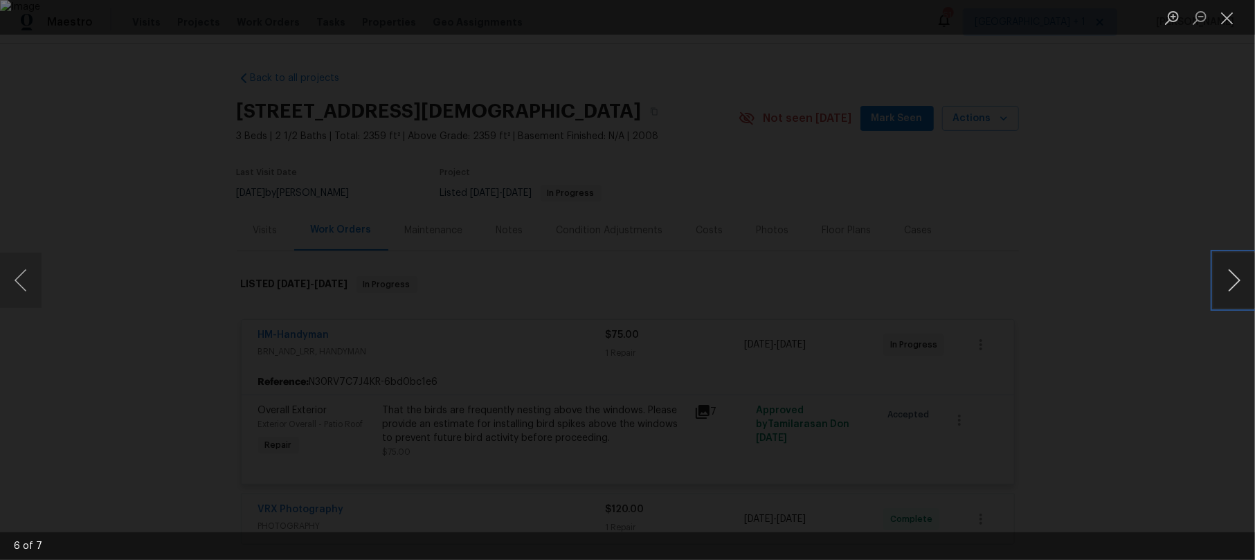
click at [1230, 275] on button "Next image" at bounding box center [1234, 280] width 42 height 55
click at [1231, 15] on button "Close lightbox" at bounding box center [1227, 18] width 28 height 24
